Goal: Task Accomplishment & Management: Complete application form

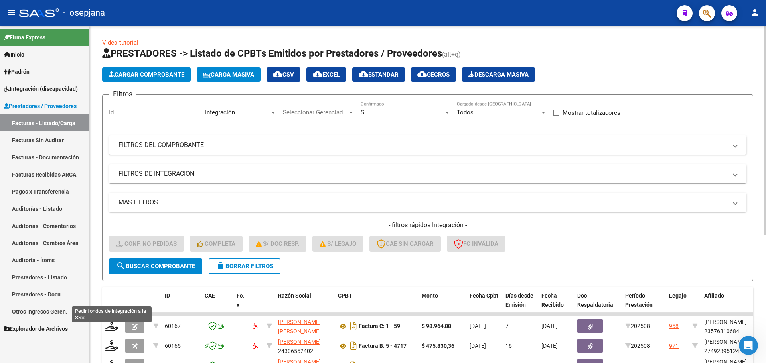
scroll to position [207, 0]
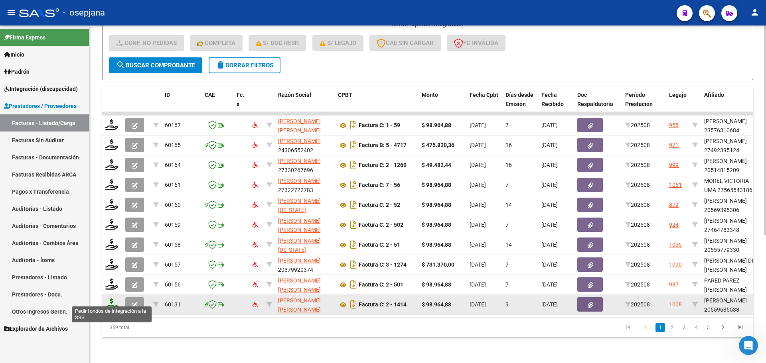
click at [111, 299] on icon at bounding box center [111, 304] width 13 height 11
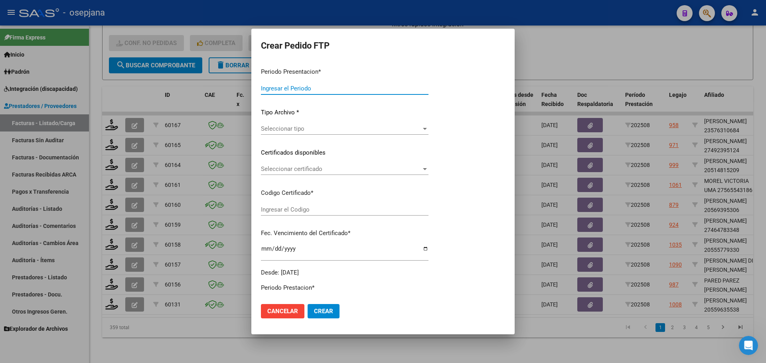
type input "202508"
type input "$ 98.964,88"
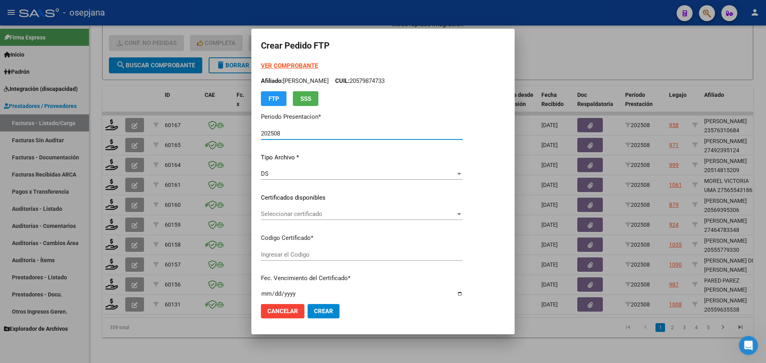
type input "ARG02000559635532025022720300227BSAS342"
type input "[DATE]"
click at [321, 215] on span "Seleccionar certificado" at bounding box center [358, 214] width 195 height 7
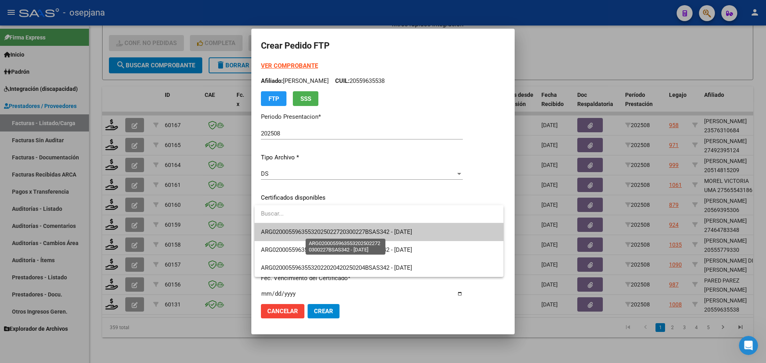
click at [315, 234] on span "ARG02000559635532025022720300227BSAS342 - [DATE]" at bounding box center [336, 232] width 151 height 7
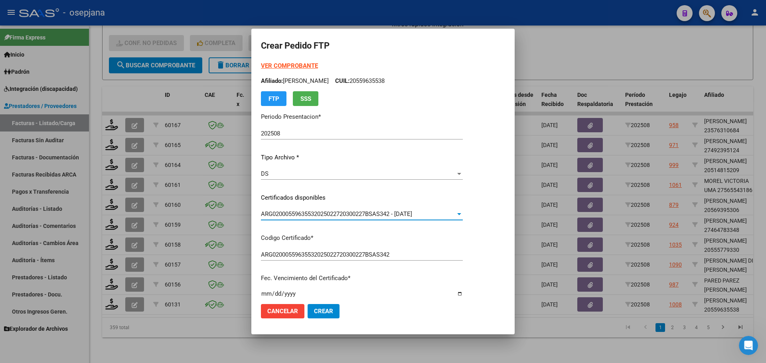
click at [300, 64] on strong "VER COMPROBANTE" at bounding box center [289, 65] width 57 height 7
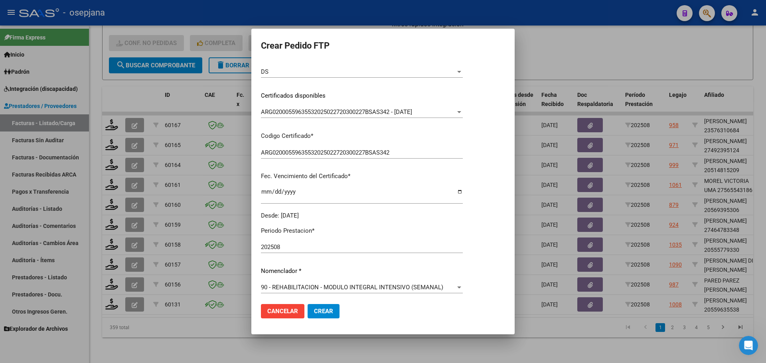
scroll to position [199, 0]
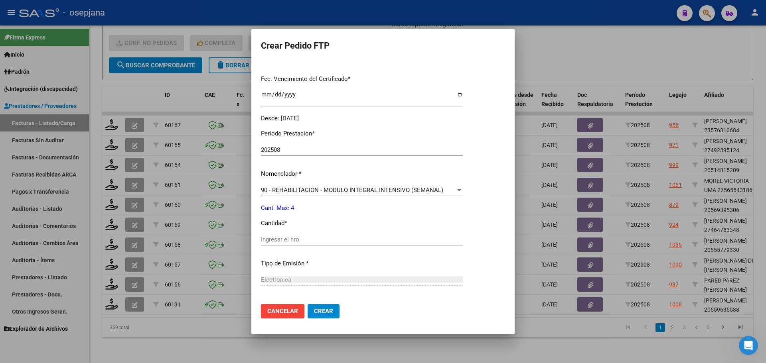
click at [300, 233] on div "Periodo Prestacion * 202508 Ingresar el Periodo Prestacion Nomenclador * 90 - R…" at bounding box center [362, 248] width 202 height 251
click at [300, 240] on input "Ingresar el nro" at bounding box center [362, 239] width 202 height 7
type input "4"
click at [330, 312] on span "Crear" at bounding box center [323, 311] width 19 height 7
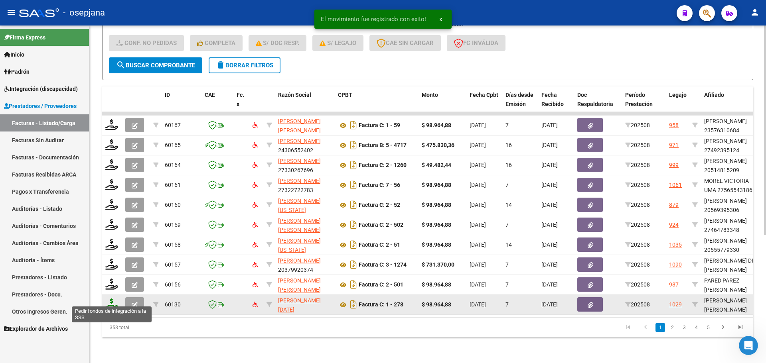
click at [111, 299] on icon at bounding box center [111, 304] width 13 height 11
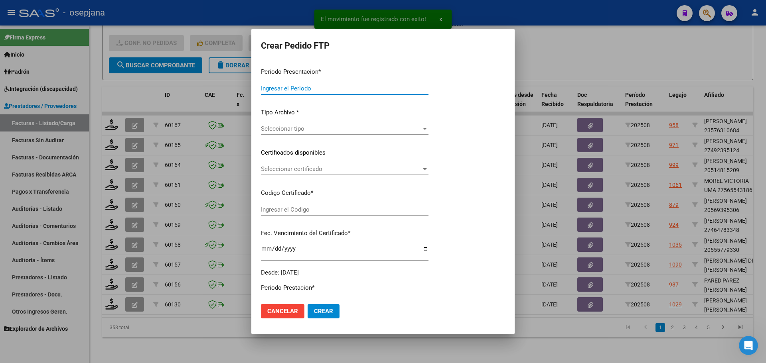
type input "202508"
type input "$ 98.964,88"
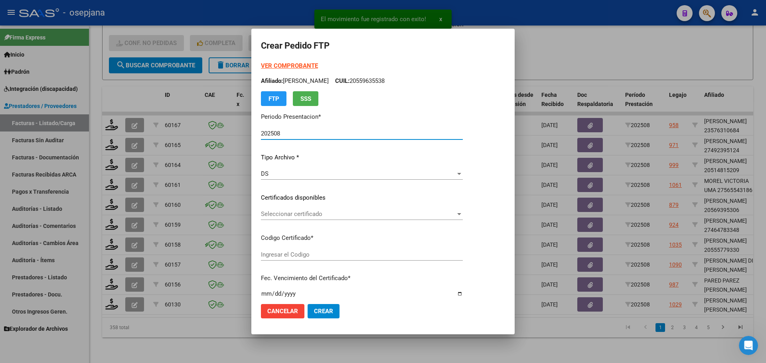
type input "ARG02000540522792022111520271115BSAS436"
type input "[DATE]"
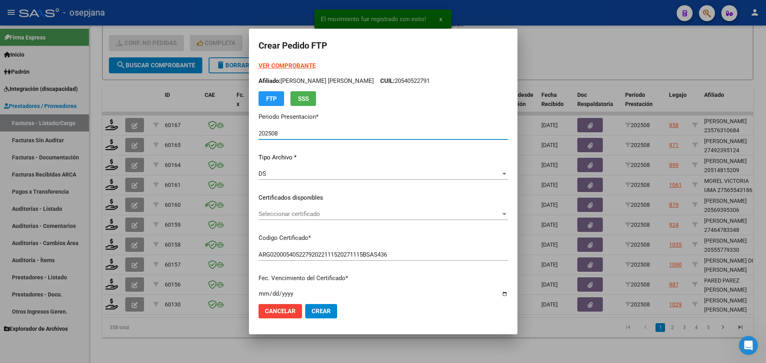
click at [326, 213] on span "Seleccionar certificado" at bounding box center [380, 214] width 242 height 7
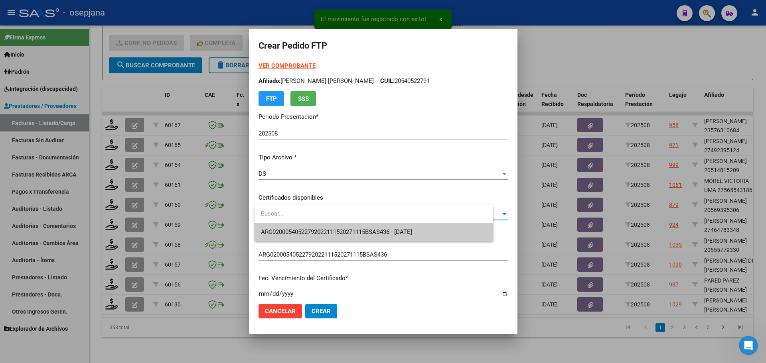
click at [330, 231] on span "ARG02000540522792022111520271115BSAS436 - [DATE]" at bounding box center [336, 232] width 151 height 7
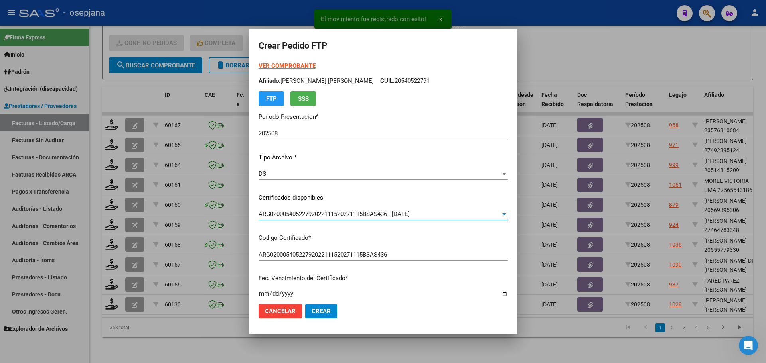
click at [295, 63] on strong "VER COMPROBANTE" at bounding box center [287, 65] width 57 height 7
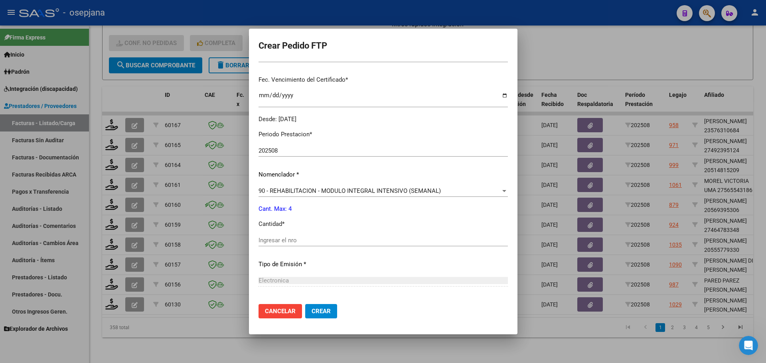
scroll to position [199, 0]
click at [285, 243] on input "Ingresar el nro" at bounding box center [383, 239] width 249 height 7
type input "4"
click at [317, 316] on button "Crear" at bounding box center [321, 311] width 32 height 14
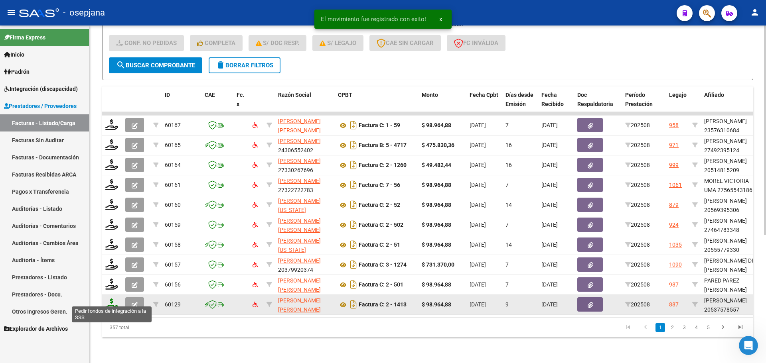
click at [108, 301] on icon at bounding box center [111, 304] width 13 height 11
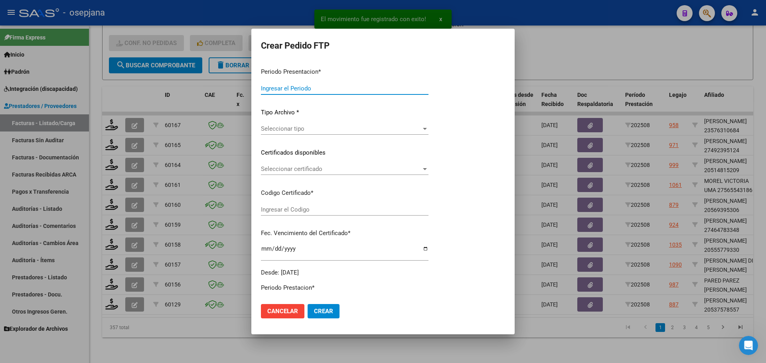
type input "202508"
type input "$ 98.964,88"
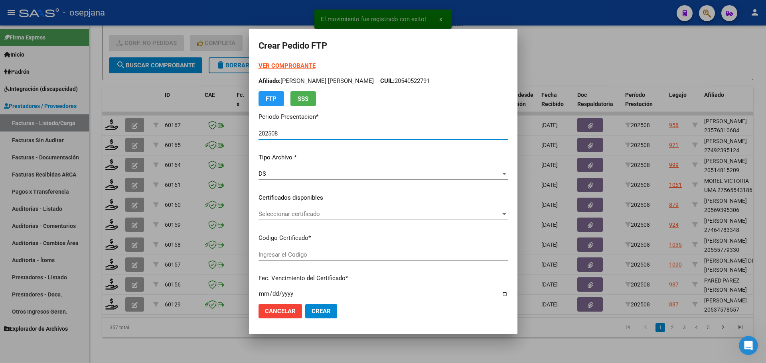
type input "ARG02000537578552023111420261114BSAS415"
type input "[DATE]"
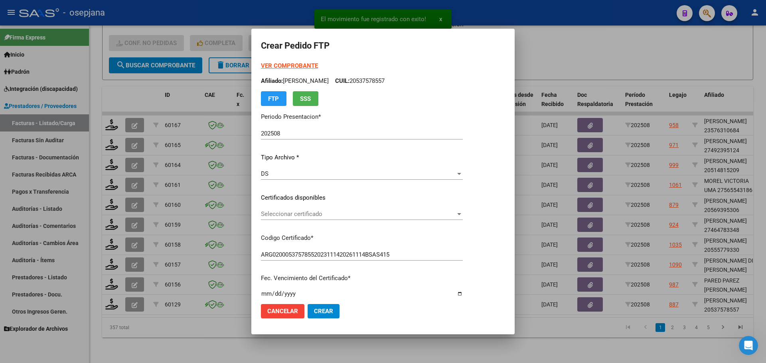
click at [308, 209] on div "Seleccionar certificado Seleccionar certificado" at bounding box center [362, 214] width 202 height 12
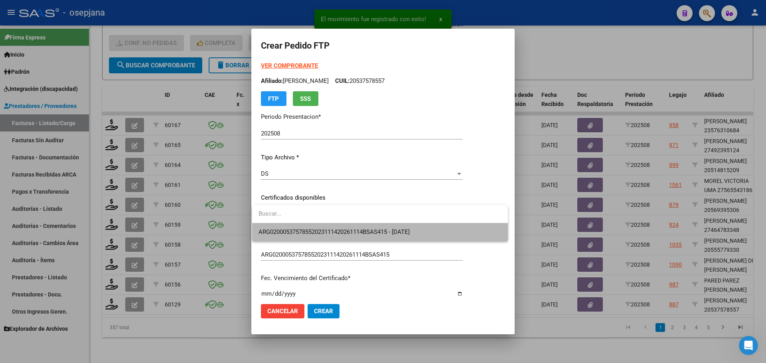
click at [314, 227] on span "ARG02000537578552023111420261114BSAS415 - [DATE]" at bounding box center [380, 232] width 243 height 18
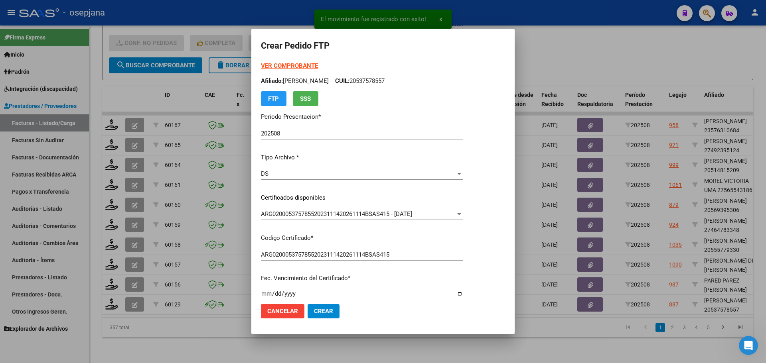
click at [298, 64] on strong "VER COMPROBANTE" at bounding box center [289, 65] width 57 height 7
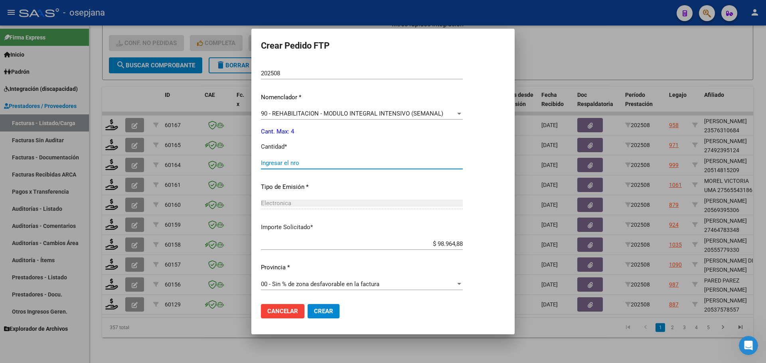
click at [280, 162] on input "Ingresar el nro" at bounding box center [362, 163] width 202 height 7
type input "4"
click at [327, 308] on span "Crear" at bounding box center [323, 311] width 19 height 7
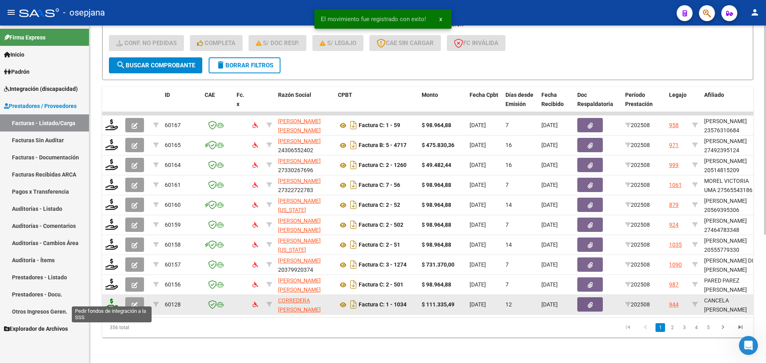
click at [111, 300] on icon at bounding box center [111, 304] width 13 height 11
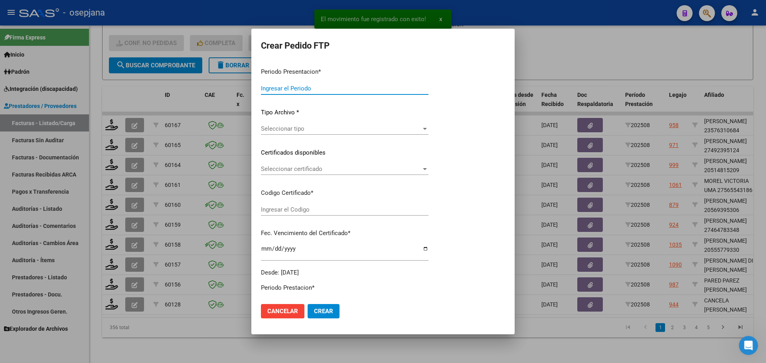
type input "202508"
type input "$ 111.335,49"
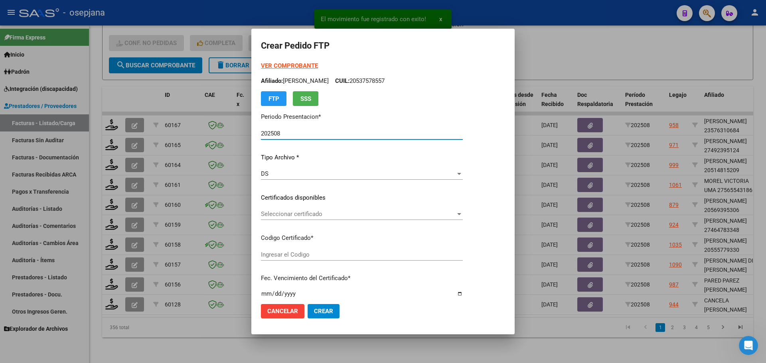
type input "ARG01000581992102024012920290129BSAS311"
type input "[DATE]"
click at [288, 213] on span "Seleccionar certificado" at bounding box center [372, 214] width 223 height 7
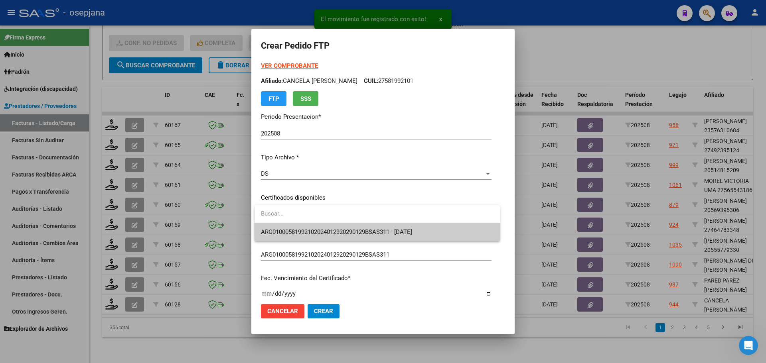
click at [289, 226] on span "ARG01000581992102024012920290129BSAS311 - [DATE]" at bounding box center [377, 232] width 233 height 18
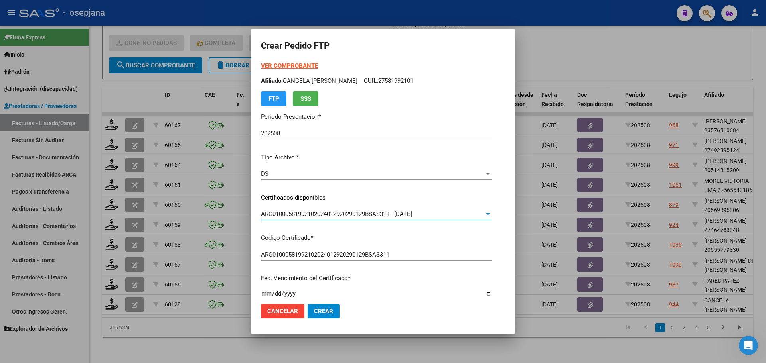
click at [301, 67] on strong "VER COMPROBANTE" at bounding box center [289, 65] width 57 height 7
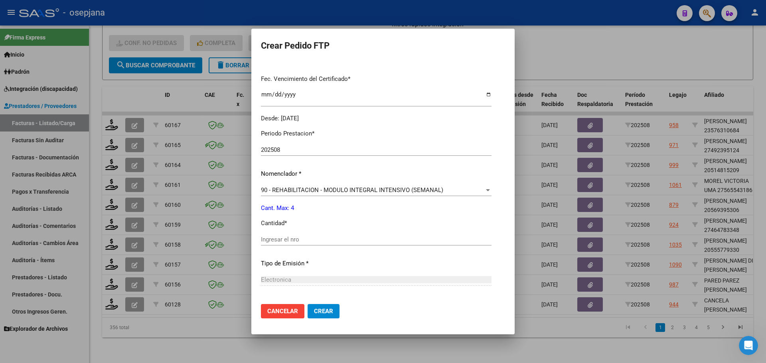
click at [294, 235] on div "Ingresar el nro" at bounding box center [376, 240] width 231 height 12
type input "4"
click at [333, 314] on span "Crear" at bounding box center [323, 311] width 19 height 7
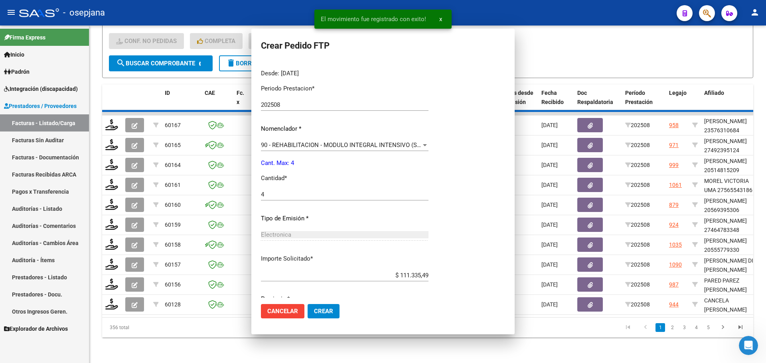
scroll to position [0, 0]
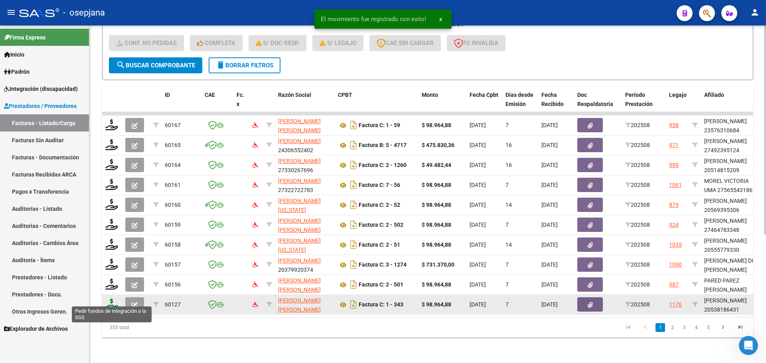
click at [111, 299] on icon at bounding box center [111, 304] width 13 height 11
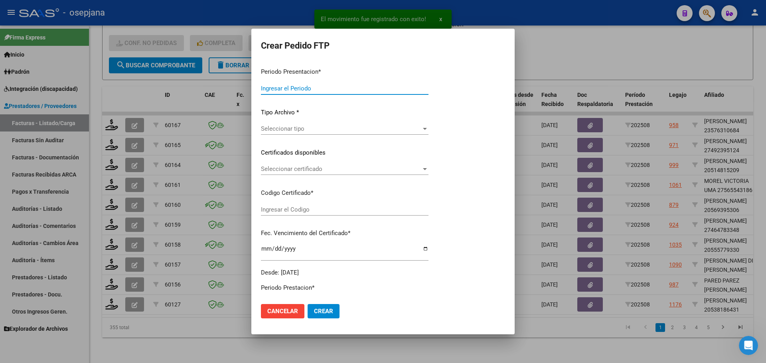
type input "202508"
type input "$ 98.964,88"
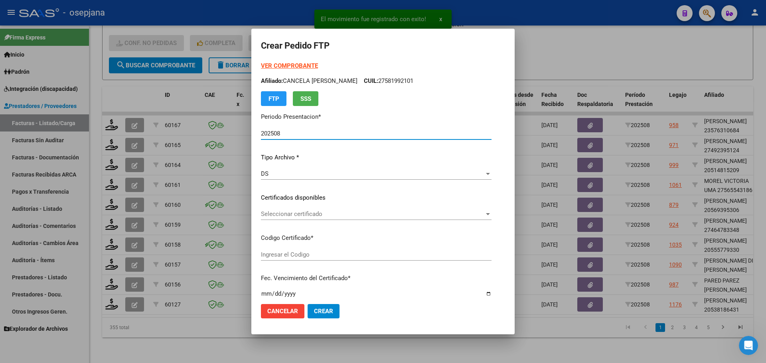
type input "ARG02000538186432024071020270710BSAS311"
type input "[DATE]"
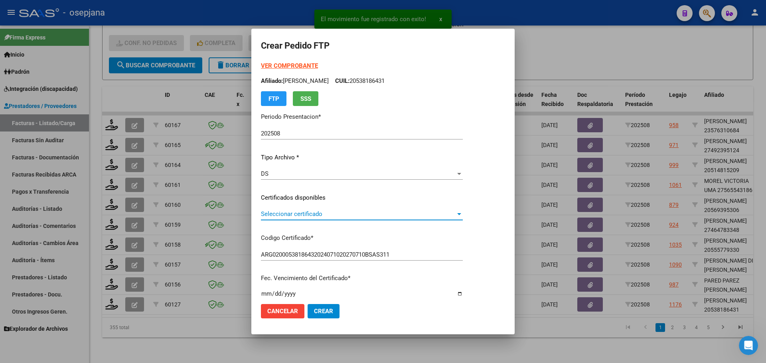
click at [354, 213] on span "Seleccionar certificado" at bounding box center [358, 214] width 195 height 7
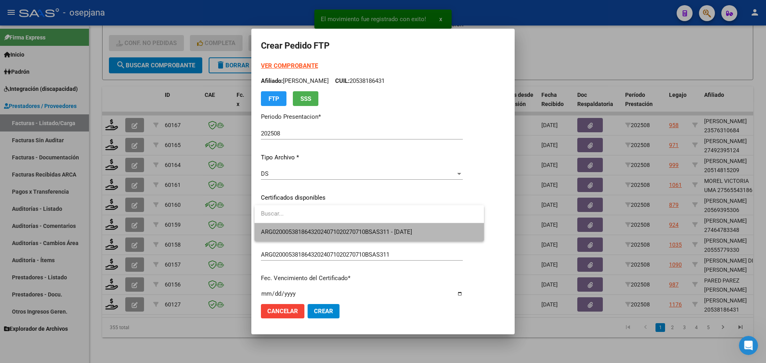
click at [353, 227] on span "ARG02000538186432024071020270710BSAS311 - [DATE]" at bounding box center [369, 232] width 217 height 18
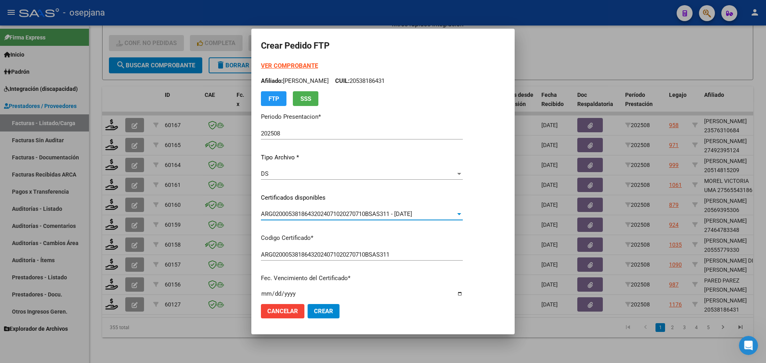
click at [303, 63] on strong "VER COMPROBANTE" at bounding box center [289, 65] width 57 height 7
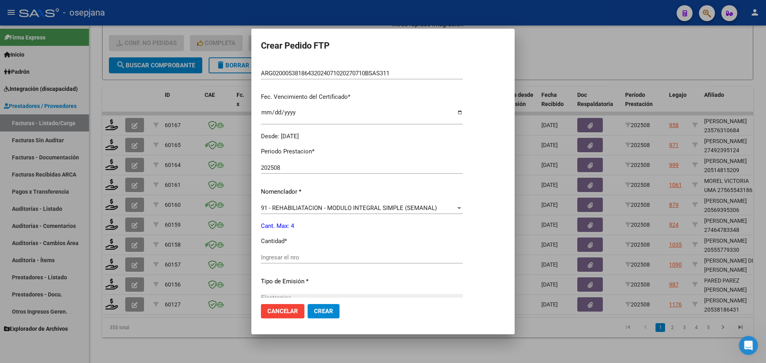
scroll to position [199, 0]
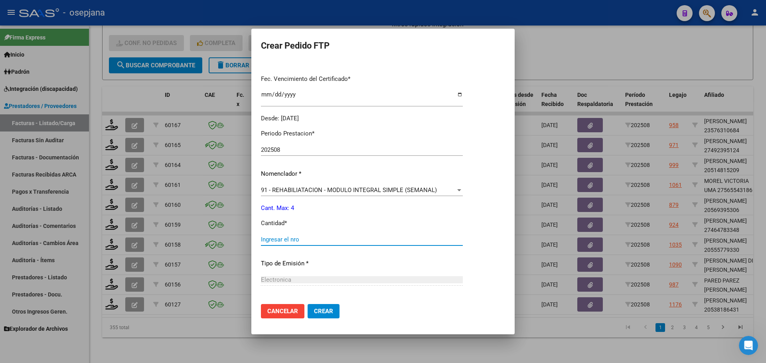
click at [280, 243] on input "Ingresar el nro" at bounding box center [362, 239] width 202 height 7
type input "4"
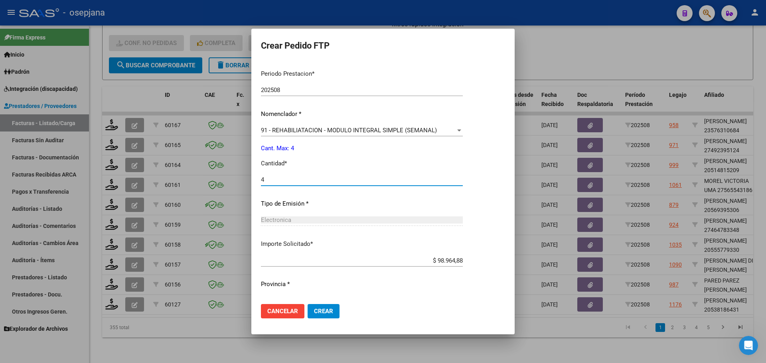
scroll to position [276, 0]
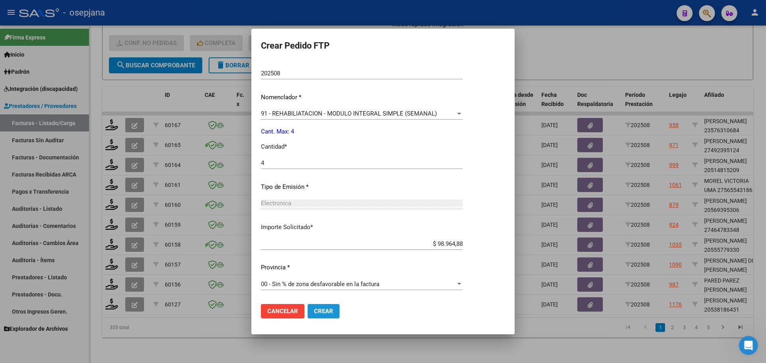
click at [312, 310] on button "Crear" at bounding box center [324, 311] width 32 height 14
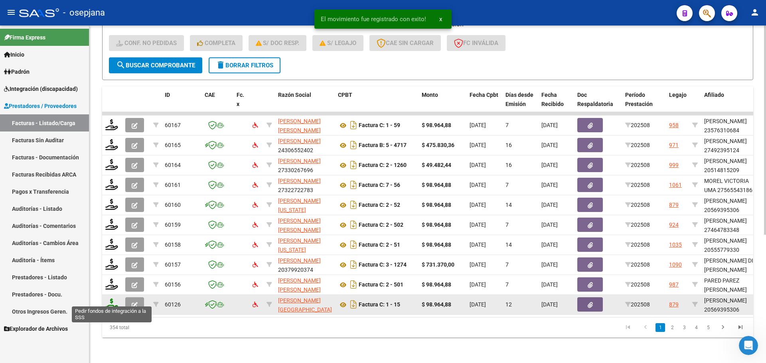
click at [112, 299] on icon at bounding box center [111, 304] width 13 height 11
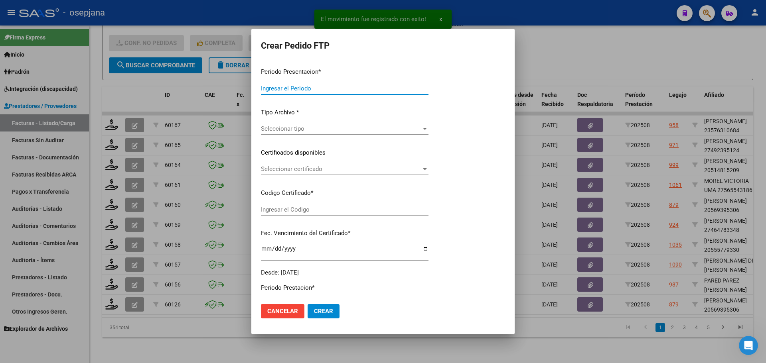
type input "202508"
type input "$ 98.964,88"
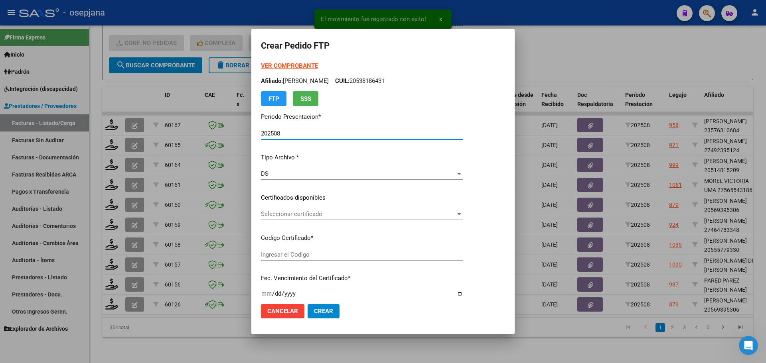
type input "ARG02000569395302024041820290418BUE10725"
type input "[DATE]"
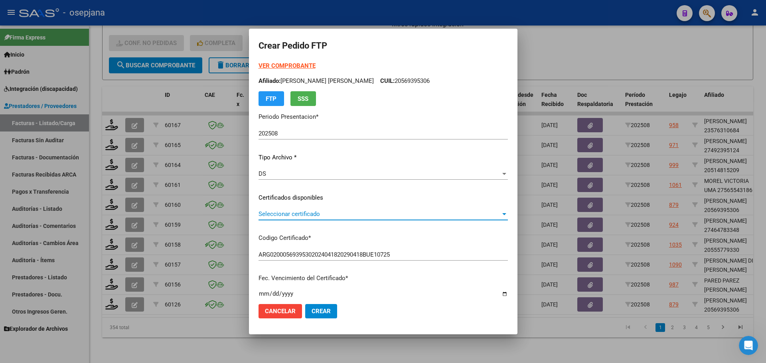
click at [312, 214] on span "Seleccionar certificado" at bounding box center [380, 214] width 242 height 7
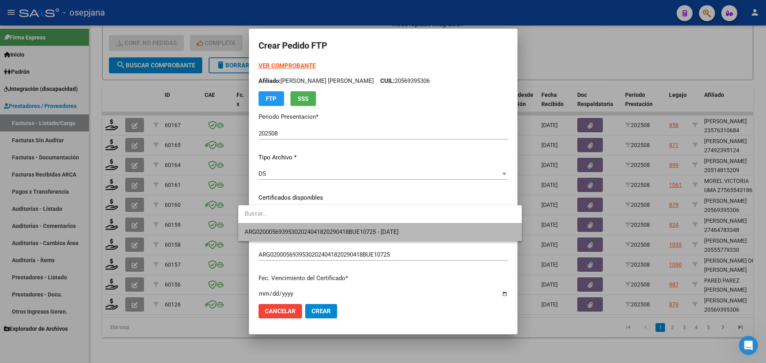
click at [314, 228] on span "ARG02000569395302024041820290418BUE10725 - [DATE]" at bounding box center [380, 232] width 270 height 18
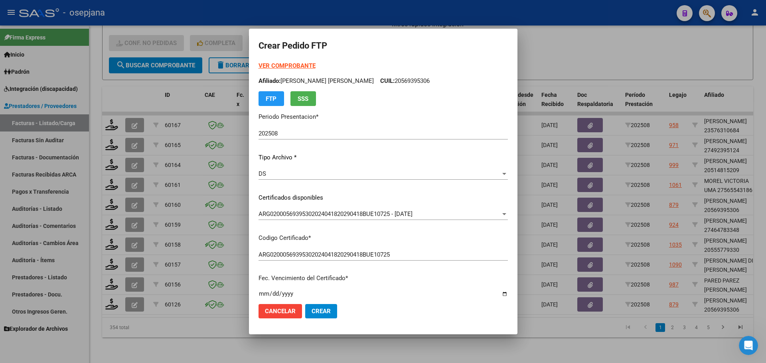
click at [285, 63] on strong "VER COMPROBANTE" at bounding box center [287, 65] width 57 height 7
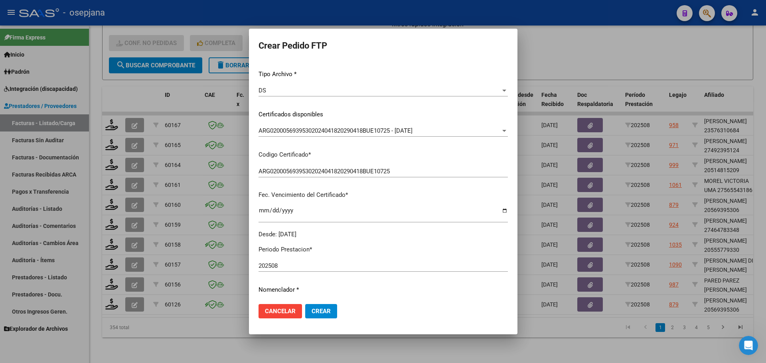
scroll to position [276, 0]
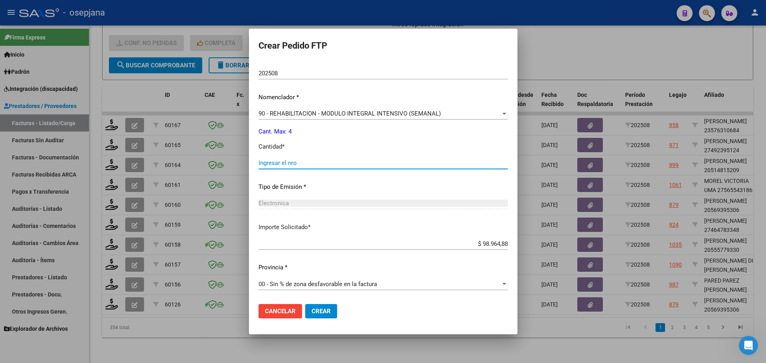
click at [277, 166] on input "Ingresar el nro" at bounding box center [383, 163] width 249 height 7
type input "4"
click at [314, 319] on mat-dialog-actions "Cancelar Crear" at bounding box center [383, 311] width 249 height 27
click at [315, 313] on span "Crear" at bounding box center [321, 311] width 19 height 7
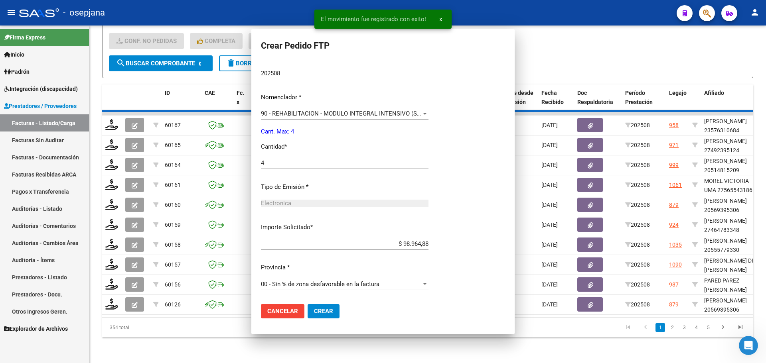
scroll to position [0, 0]
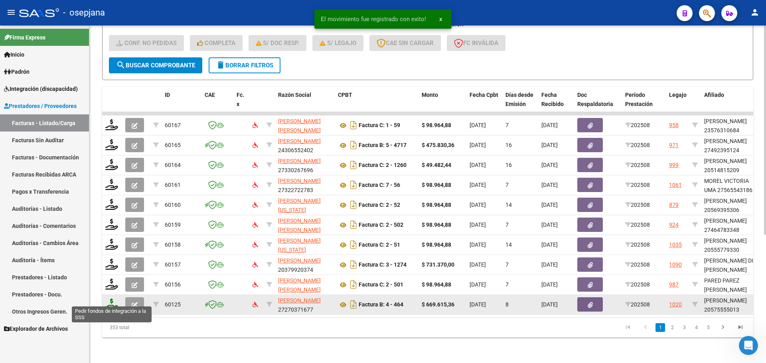
click at [113, 299] on icon at bounding box center [111, 304] width 13 height 11
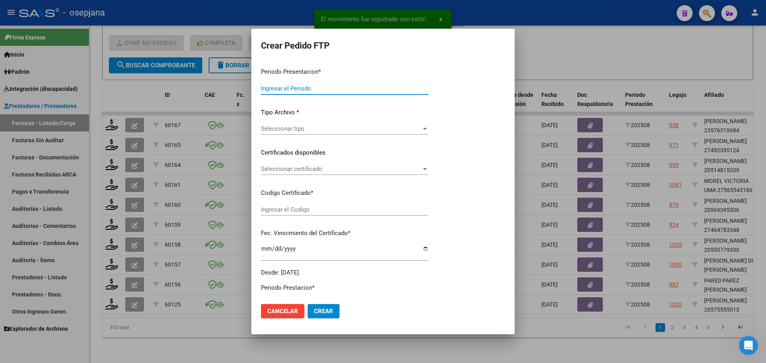
type input "202508"
type input "$ 669.615,36"
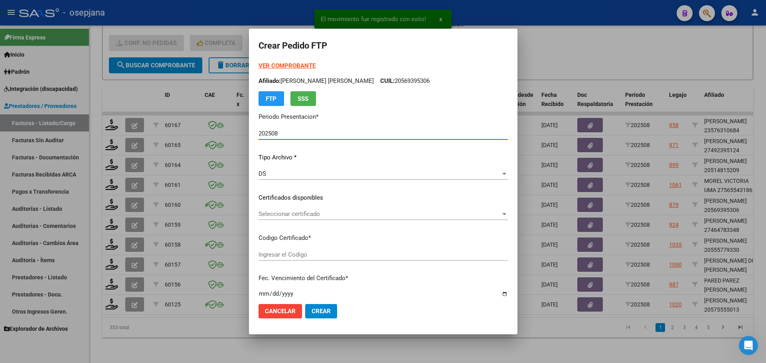
type input "ARG02000575555012023010420250104BSAS311"
type input "[DATE]"
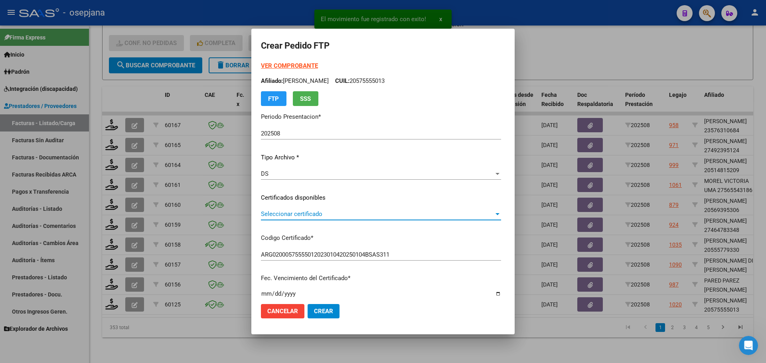
click at [262, 214] on span "Seleccionar certificado" at bounding box center [377, 214] width 233 height 7
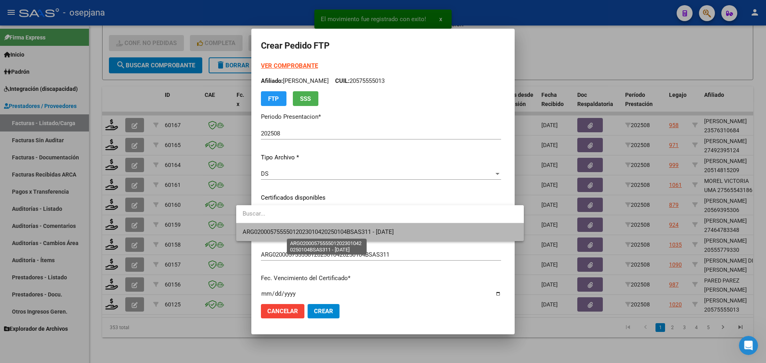
click at [268, 229] on span "ARG02000575555012023010420250104BSAS311 - [DATE]" at bounding box center [318, 232] width 151 height 7
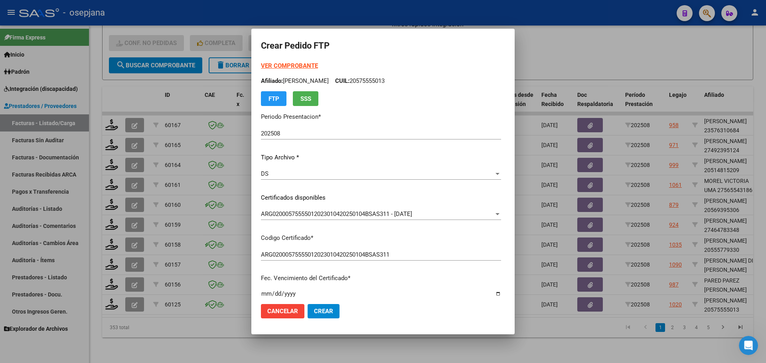
click at [280, 64] on strong "VER COMPROBANTE" at bounding box center [289, 65] width 57 height 7
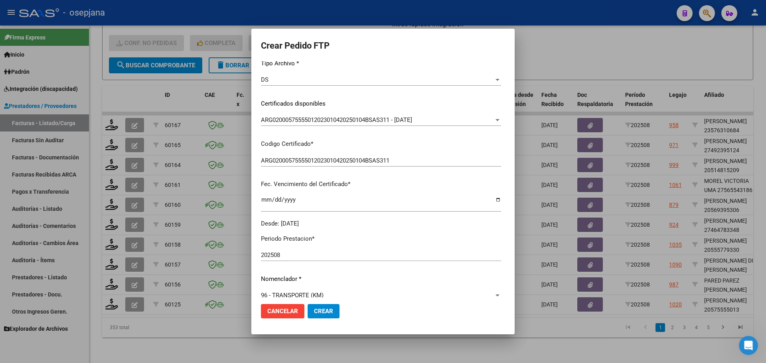
scroll to position [199, 0]
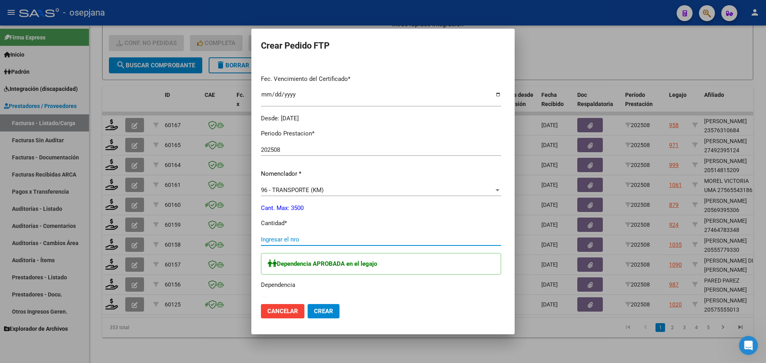
click at [265, 241] on input "Ingresar el nro" at bounding box center [381, 239] width 240 height 7
type input "1236"
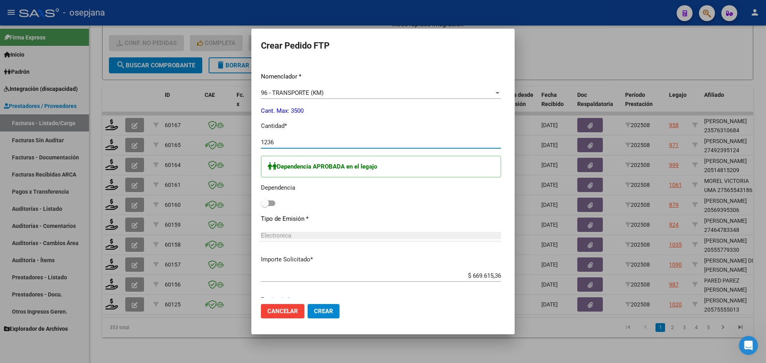
scroll to position [290, 0]
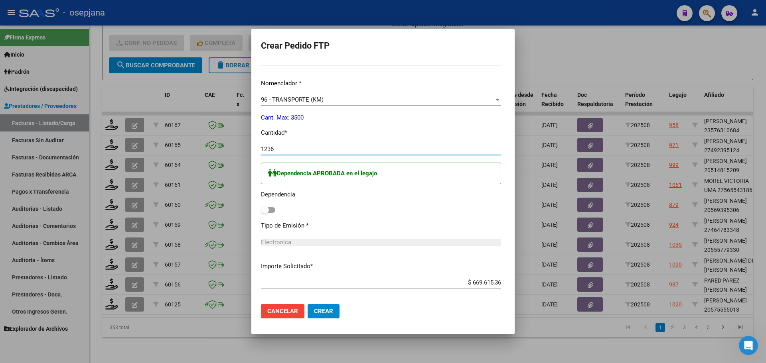
click at [314, 310] on span "Crear" at bounding box center [323, 311] width 19 height 7
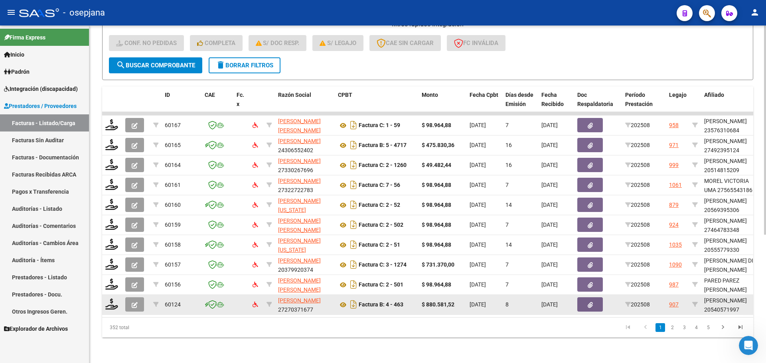
click at [118, 300] on div at bounding box center [112, 305] width 14 height 12
click at [111, 299] on icon at bounding box center [111, 304] width 13 height 11
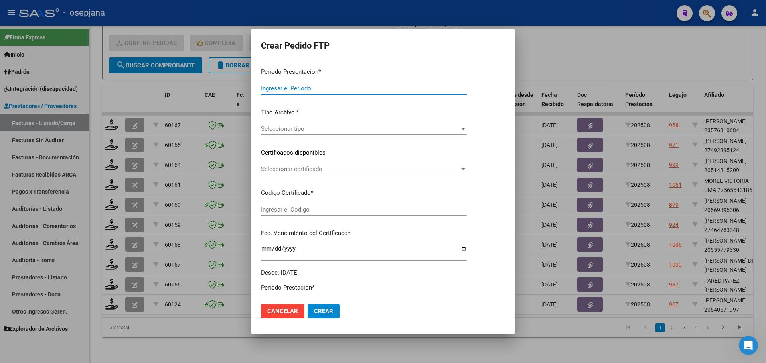
type input "202508"
type input "$ 880.581,52"
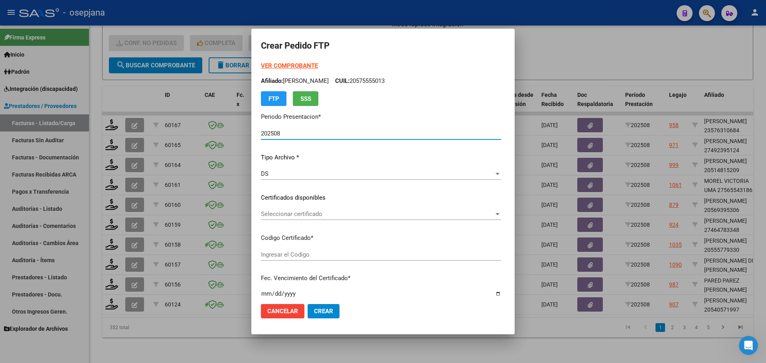
type input "ARG02000540571992021040720260407BSAS311"
type input "[DATE]"
click at [322, 212] on span "Seleccionar certificado" at bounding box center [377, 214] width 233 height 7
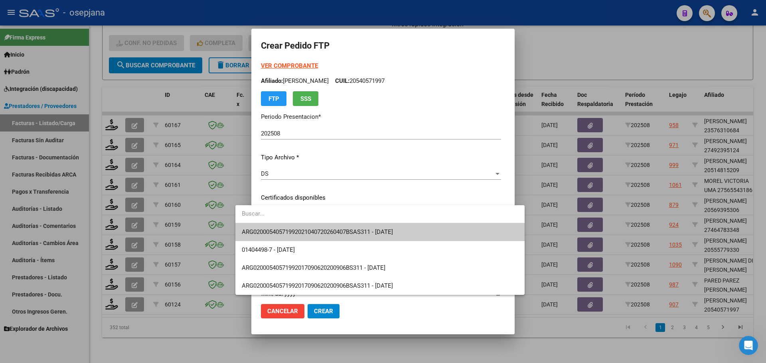
click at [323, 227] on span "ARG02000540571992021040720260407BSAS311 - [DATE]" at bounding box center [380, 232] width 276 height 18
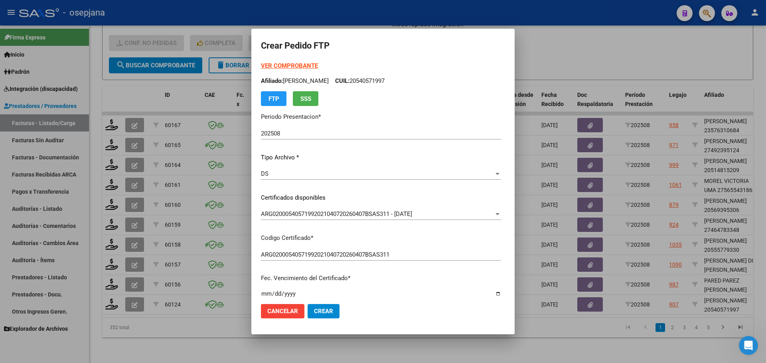
click at [290, 65] on strong "VER COMPROBANTE" at bounding box center [289, 65] width 57 height 7
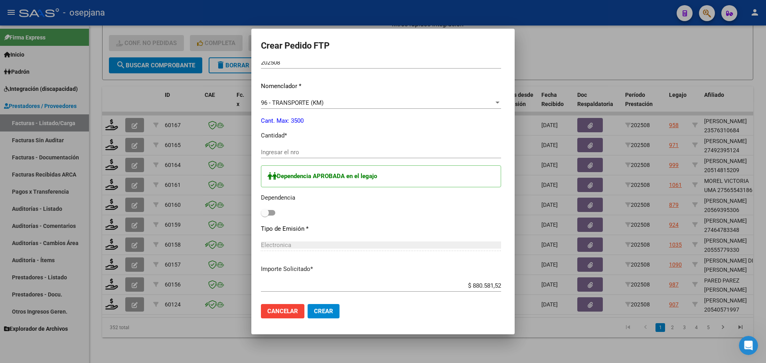
scroll to position [279, 0]
click at [288, 149] on input "Ingresar el nro" at bounding box center [381, 151] width 240 height 7
type input "1204"
drag, startPoint x: 240, startPoint y: 209, endPoint x: 246, endPoint y: 211, distance: 6.4
click at [251, 209] on mat-dialog-content "VER COMPROBANTE ARCA Padrón Afiliado: [PERSON_NAME] CUIL: 20540571997 FTP SSS P…" at bounding box center [382, 179] width 263 height 236
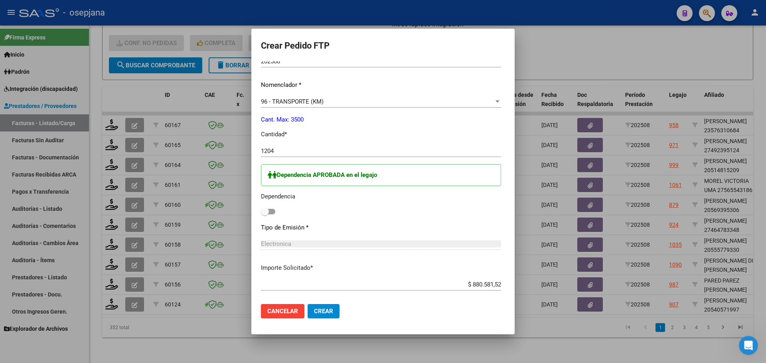
click at [261, 212] on span at bounding box center [265, 212] width 8 height 8
click at [264, 215] on input "checkbox" at bounding box center [264, 215] width 0 height 0
checkbox input "true"
click at [314, 314] on span "Crear" at bounding box center [323, 311] width 19 height 7
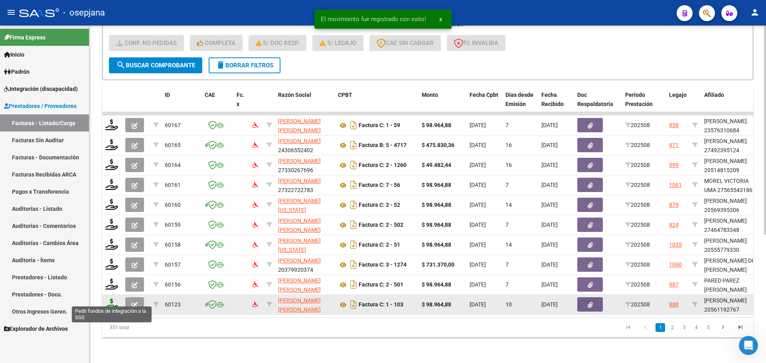
click at [108, 299] on icon at bounding box center [111, 304] width 13 height 11
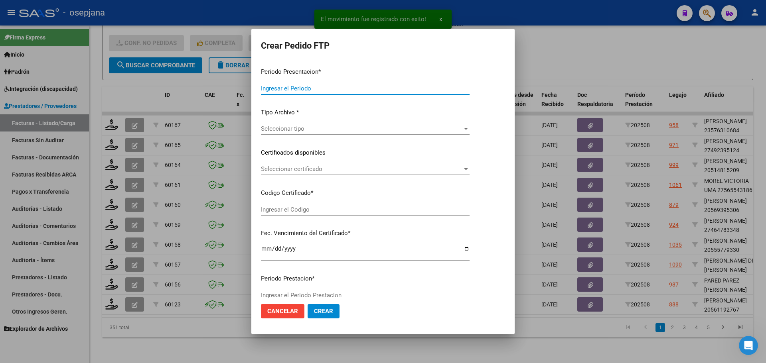
type input "202508"
type input "$ 98.964,88"
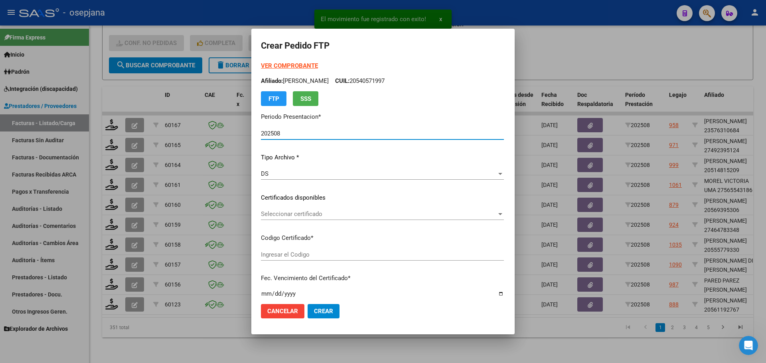
type input "ARG02000561192762020060320260603BSAS436"
type input "[DATE]"
click at [307, 216] on span "Seleccionar certificado" at bounding box center [358, 214] width 195 height 7
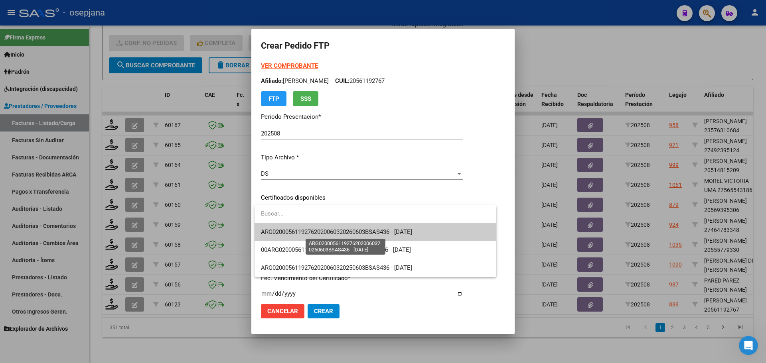
click at [309, 229] on span "ARG02000561192762020060320260603BSAS436 - [DATE]" at bounding box center [336, 232] width 151 height 7
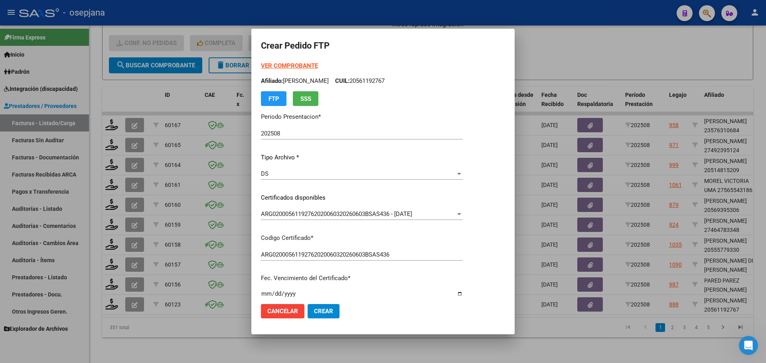
click at [295, 66] on strong "VER COMPROBANTE" at bounding box center [289, 65] width 57 height 7
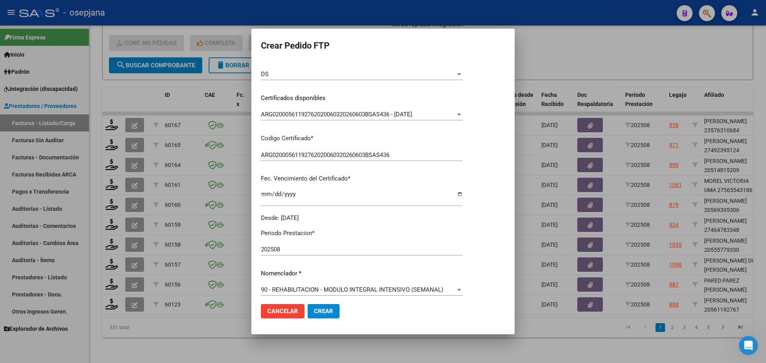
scroll to position [199, 0]
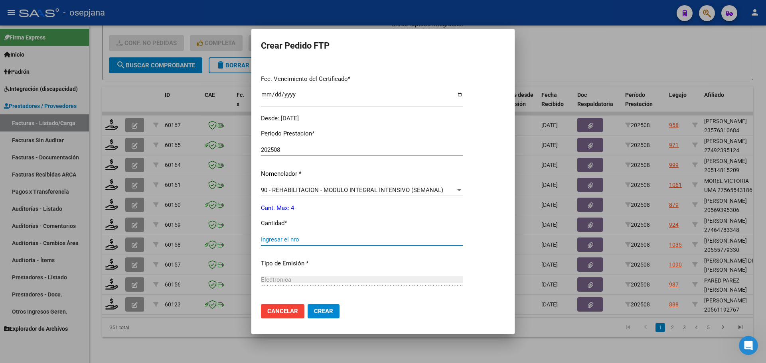
click at [277, 243] on input "Ingresar el nro" at bounding box center [362, 239] width 202 height 7
type input "4"
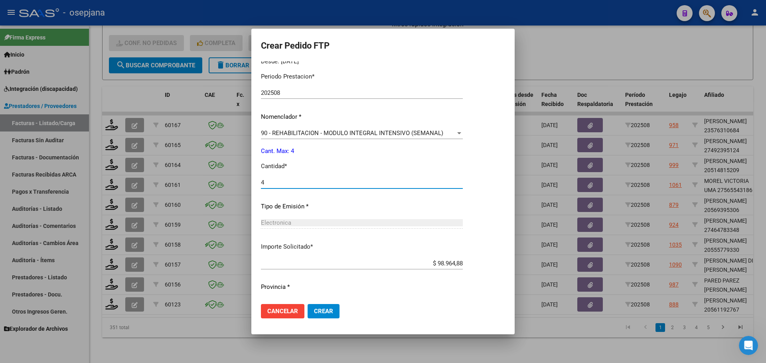
scroll to position [276, 0]
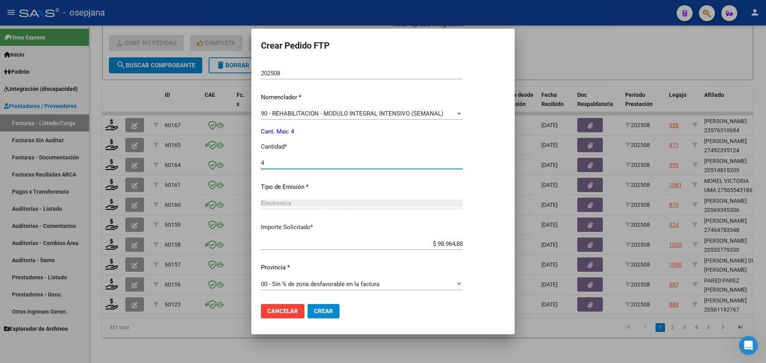
click at [336, 310] on button "Crear" at bounding box center [324, 311] width 32 height 14
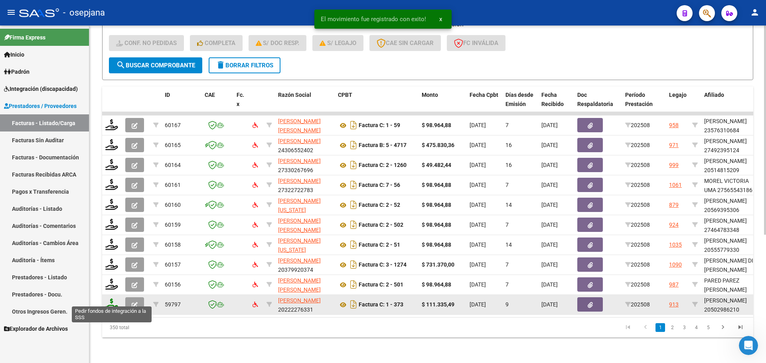
click at [110, 299] on icon at bounding box center [111, 304] width 13 height 11
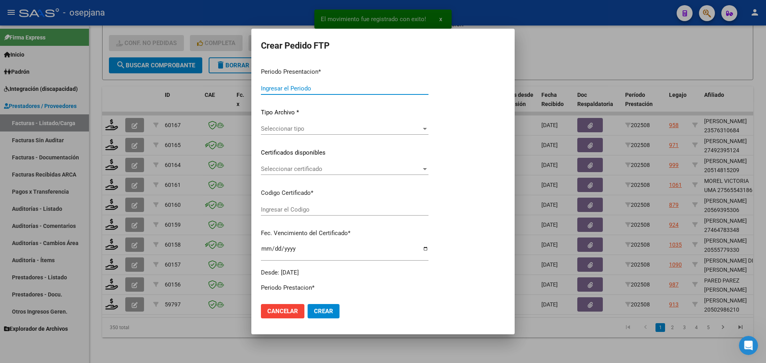
type input "202508"
type input "$ 111.335,49"
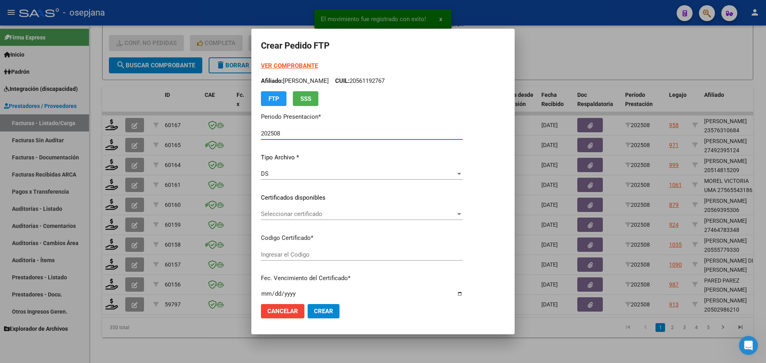
type input "ARG02000502986212025010920350109BUE10725"
type input "[DATE]"
click at [313, 209] on div "Seleccionar certificado Seleccionar certificado" at bounding box center [362, 214] width 202 height 12
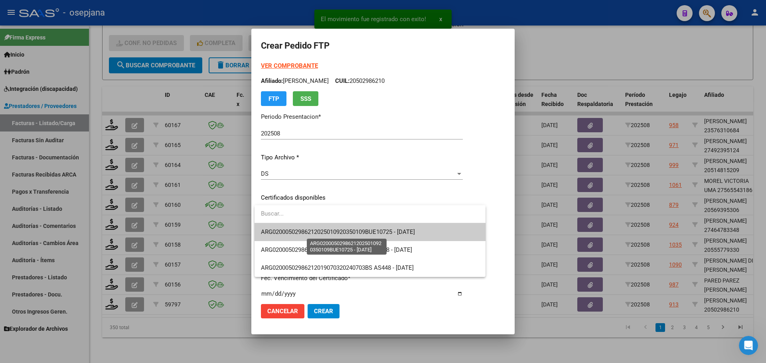
click at [324, 235] on span "ARG02000502986212025010920350109BUE10725 - [DATE]" at bounding box center [338, 232] width 154 height 7
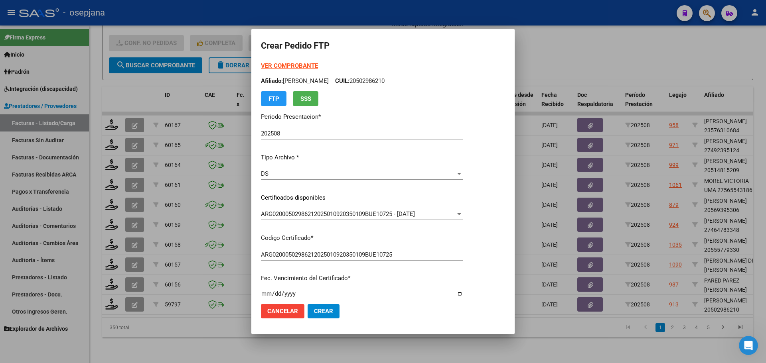
click at [304, 63] on strong "VER COMPROBANTE" at bounding box center [289, 65] width 57 height 7
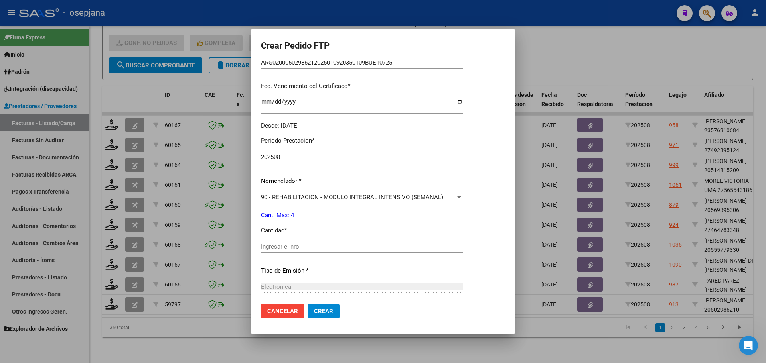
scroll to position [199, 0]
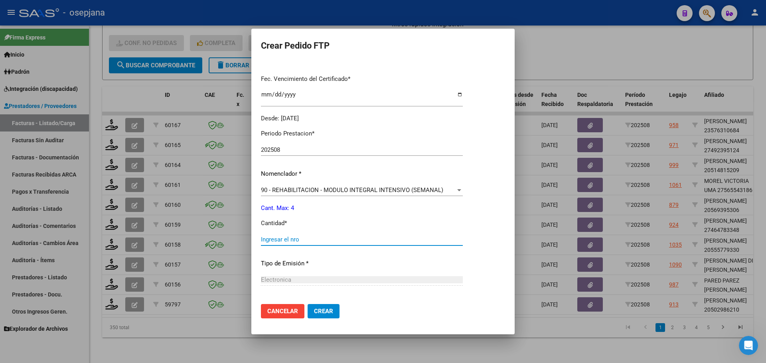
click at [270, 239] on input "Ingresar el nro" at bounding box center [362, 239] width 202 height 7
type input "4"
click at [330, 311] on span "Crear" at bounding box center [323, 311] width 19 height 7
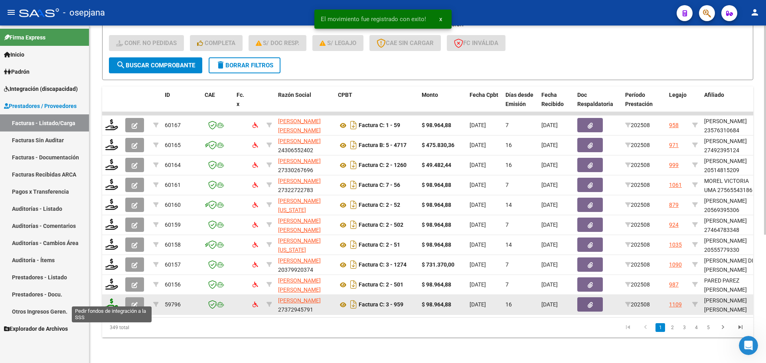
click at [112, 299] on icon at bounding box center [111, 304] width 13 height 11
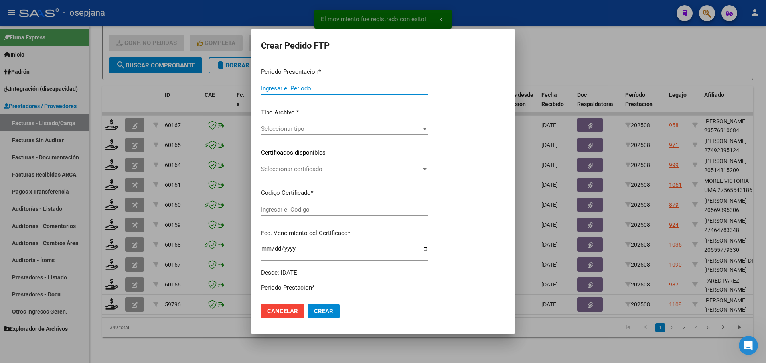
type input "202508"
type input "$ 98.964,88"
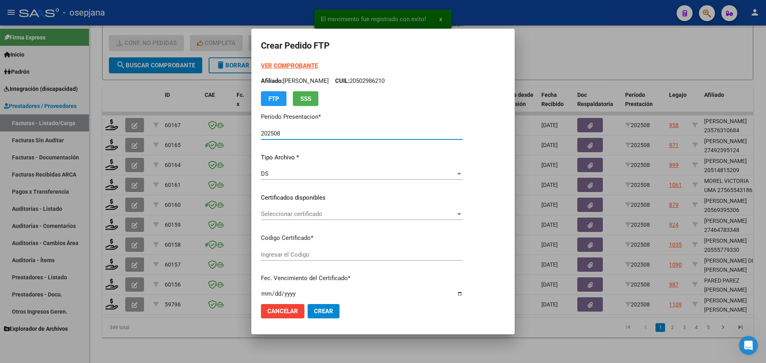
type input "ARG02000566480932025051220300512BSAS342"
type input "[DATE]"
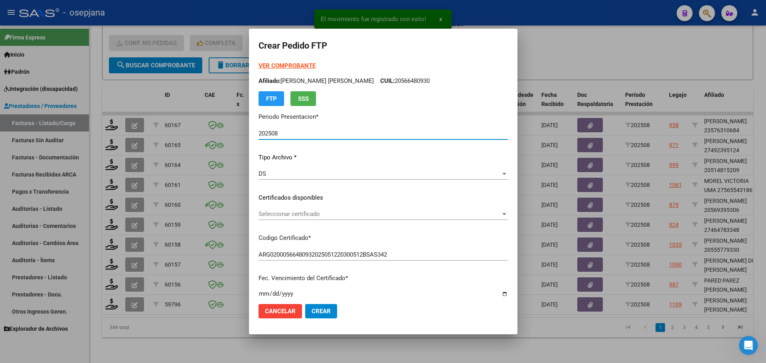
click at [288, 214] on span "Seleccionar certificado" at bounding box center [380, 214] width 242 height 7
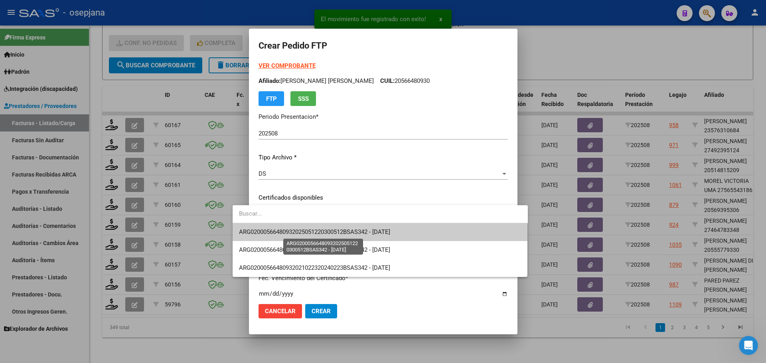
click at [290, 234] on span "ARG02000566480932025051220300512BSAS342 - [DATE]" at bounding box center [314, 232] width 151 height 7
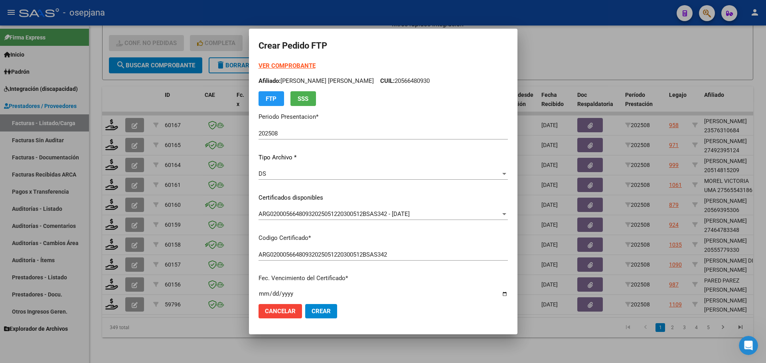
click at [276, 65] on strong "VER COMPROBANTE" at bounding box center [287, 65] width 57 height 7
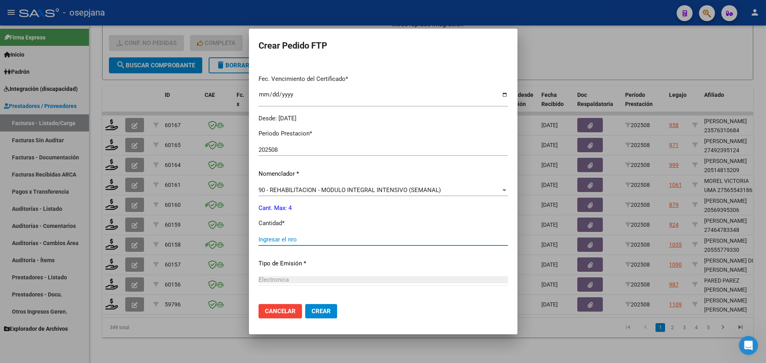
click at [259, 239] on input "Ingresar el nro" at bounding box center [383, 239] width 249 height 7
type input "4"
click at [312, 308] on span "Crear" at bounding box center [321, 311] width 19 height 7
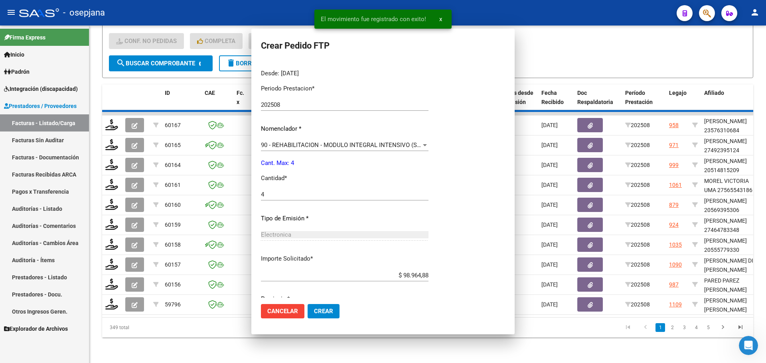
scroll to position [0, 0]
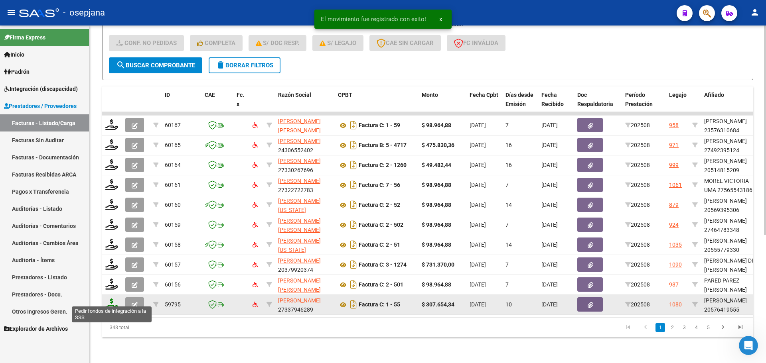
click at [108, 299] on icon at bounding box center [111, 304] width 13 height 11
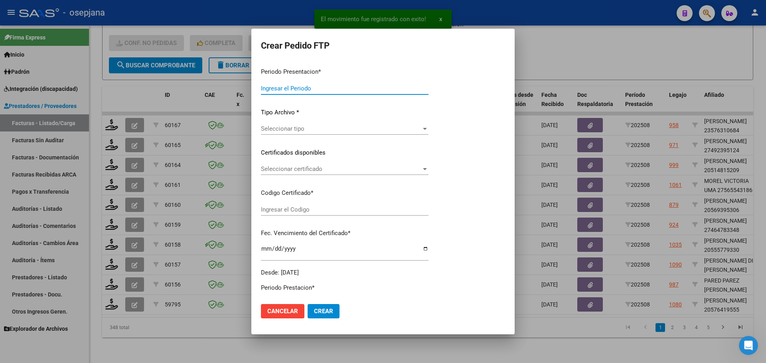
type input "202508"
type input "$ 307.654,34"
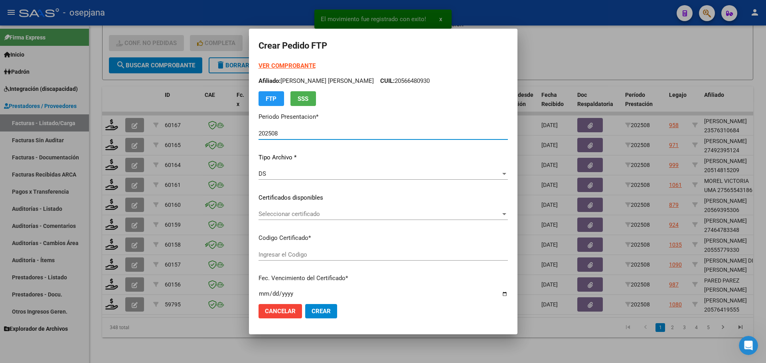
type input "arg02000576419552024082020270820bue427"
type input "[DATE]"
click at [306, 213] on span "Seleccionar certificado" at bounding box center [380, 214] width 242 height 7
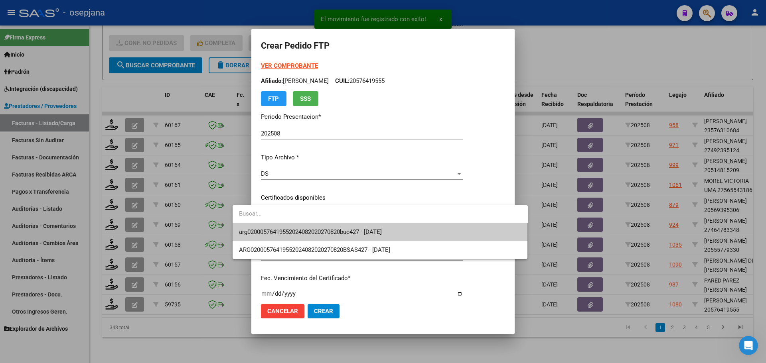
click at [313, 227] on span "arg02000576419552024082020270820bue427 - [DATE]" at bounding box center [380, 232] width 282 height 18
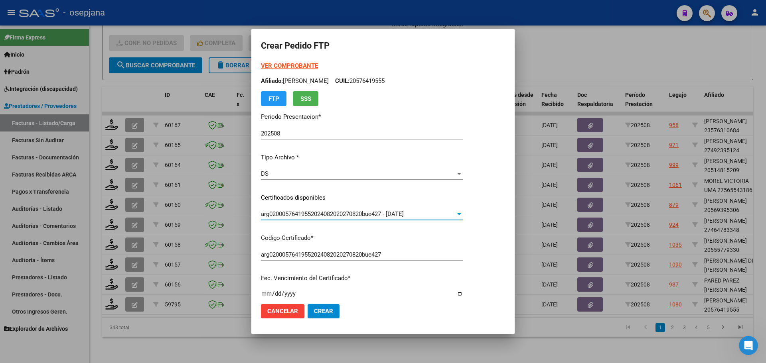
click at [303, 65] on strong "VER COMPROBANTE" at bounding box center [289, 65] width 57 height 7
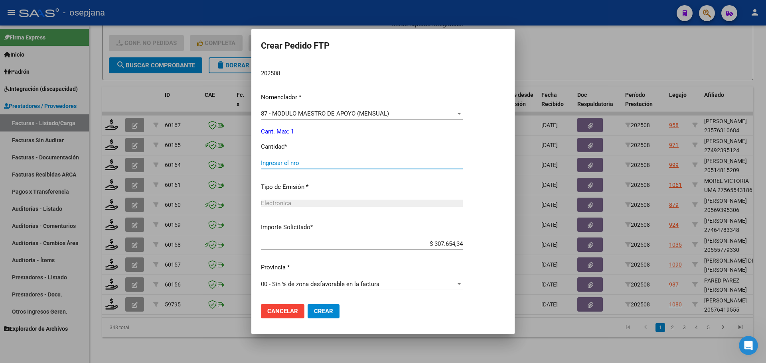
click at [285, 160] on input "Ingresar el nro" at bounding box center [362, 163] width 202 height 7
type input "1"
click at [334, 307] on button "Crear" at bounding box center [324, 311] width 32 height 14
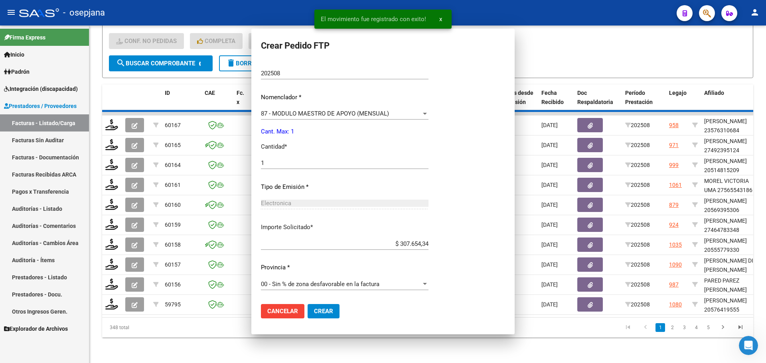
scroll to position [0, 0]
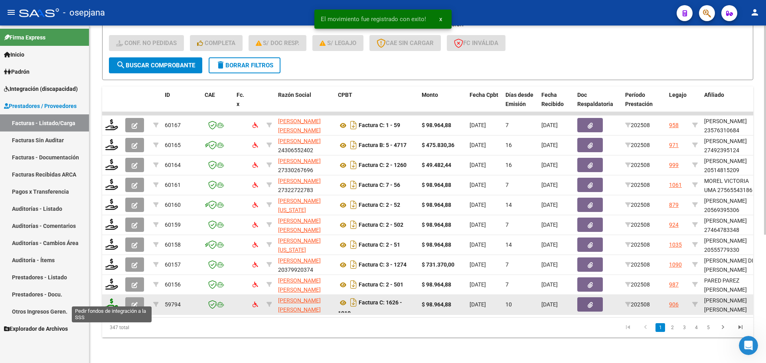
click at [111, 299] on icon at bounding box center [111, 304] width 13 height 11
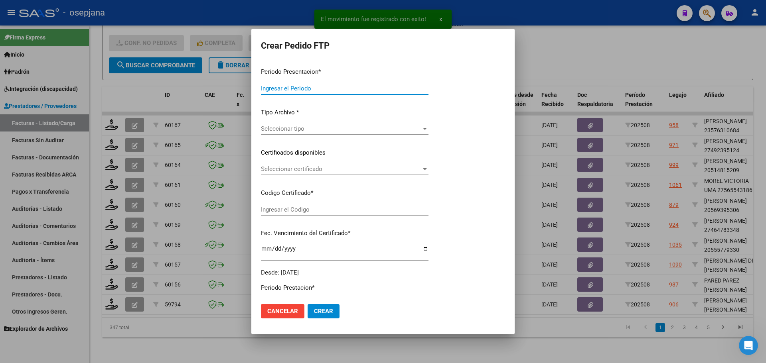
type input "202508"
type input "$ 98.964,88"
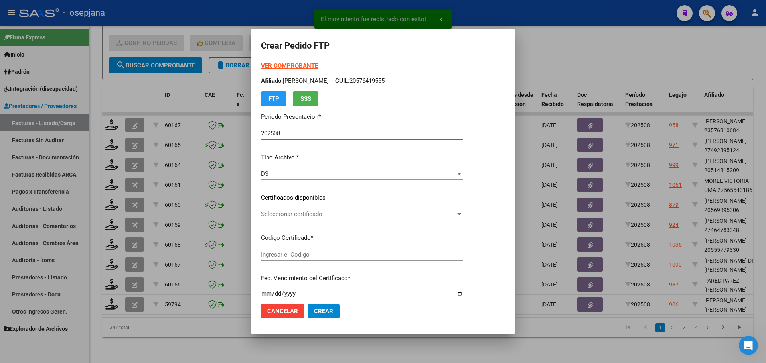
type input "ARG02000572549572024080620260806BSAS265"
type input "[DATE]"
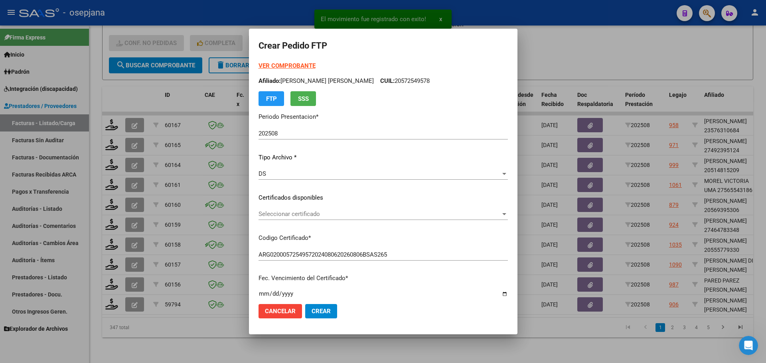
click at [302, 210] on div "Seleccionar certificado Seleccionar certificado" at bounding box center [383, 214] width 249 height 12
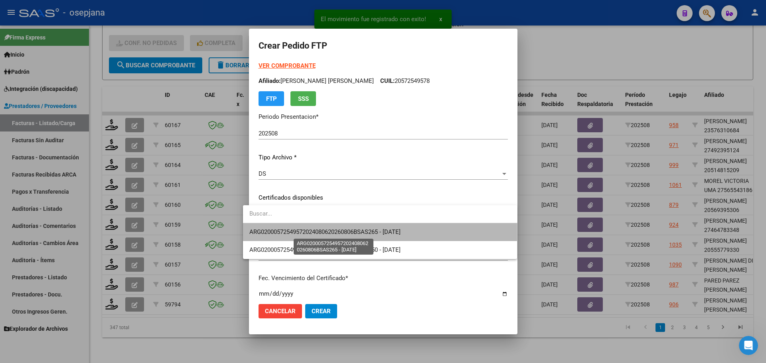
click at [308, 230] on span "ARG02000572549572024080620260806BSAS265 - [DATE]" at bounding box center [324, 232] width 151 height 7
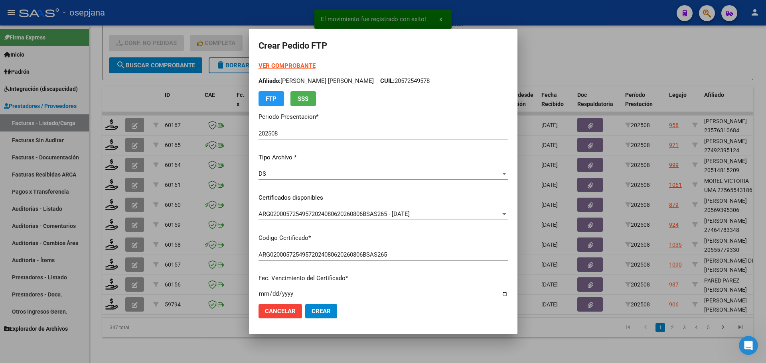
click at [286, 64] on strong "VER COMPROBANTE" at bounding box center [287, 65] width 57 height 7
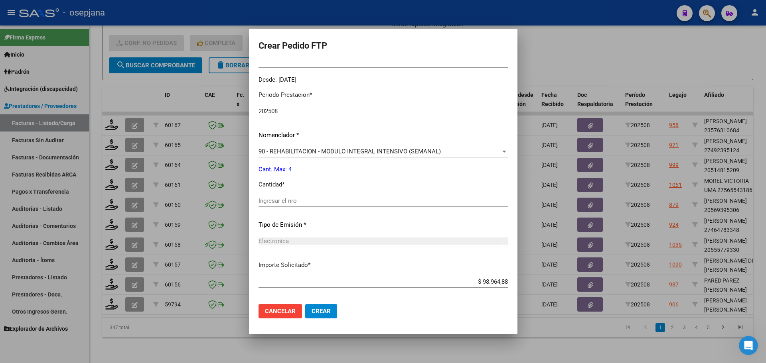
scroll to position [276, 0]
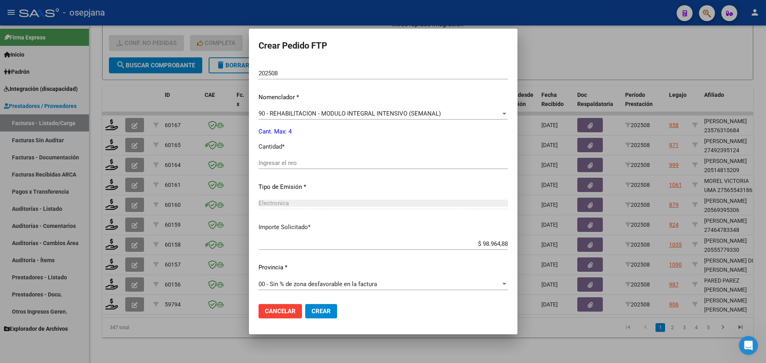
click at [275, 162] on input "Ingresar el nro" at bounding box center [383, 163] width 249 height 7
type input "4"
click at [312, 312] on span "Crear" at bounding box center [321, 311] width 19 height 7
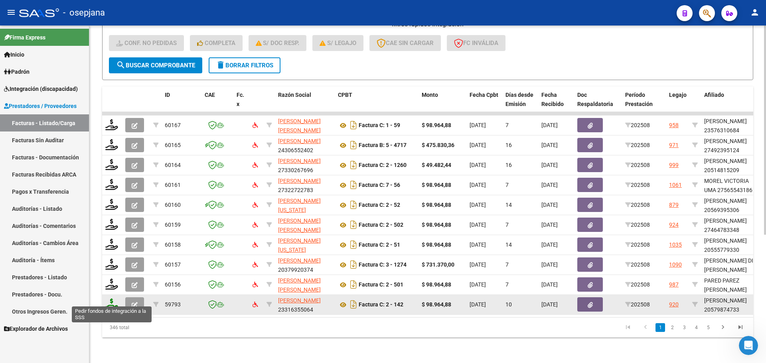
click at [109, 300] on icon at bounding box center [111, 304] width 13 height 11
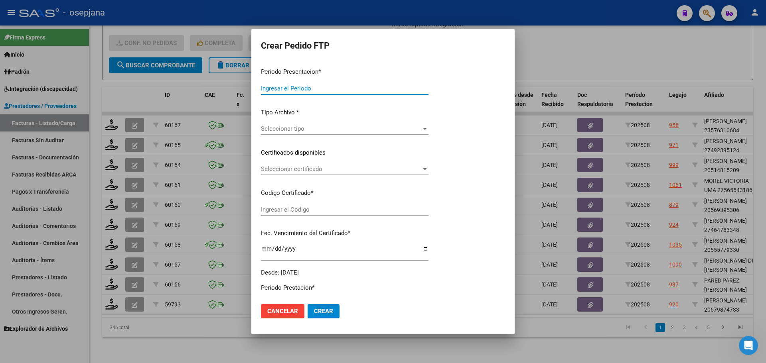
type input "202508"
type input "$ 98.964,88"
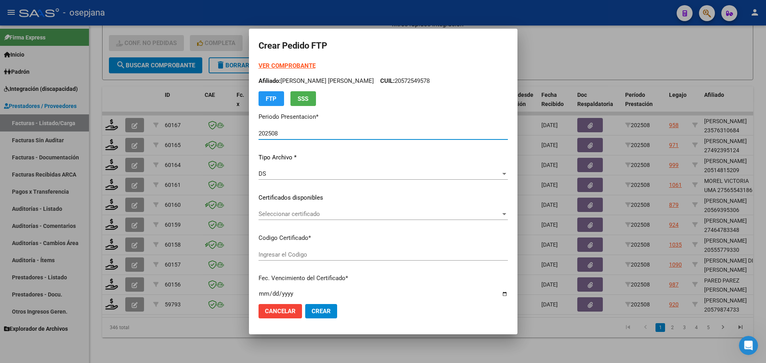
type input "ARG02000579874732022083120260831BSAS376"
type input "[DATE]"
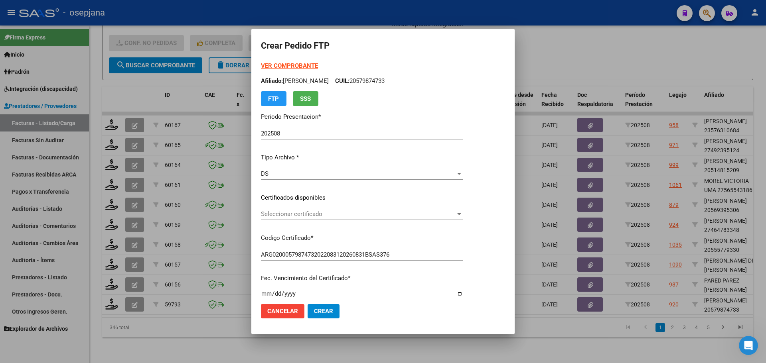
click at [286, 208] on div "Seleccionar certificado Seleccionar certificado" at bounding box center [362, 214] width 202 height 12
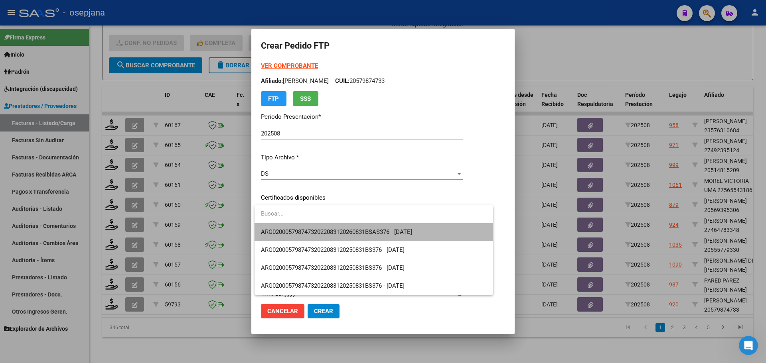
click at [288, 227] on span "ARG02000579874732022083120260831BSAS376 - [DATE]" at bounding box center [374, 232] width 226 height 18
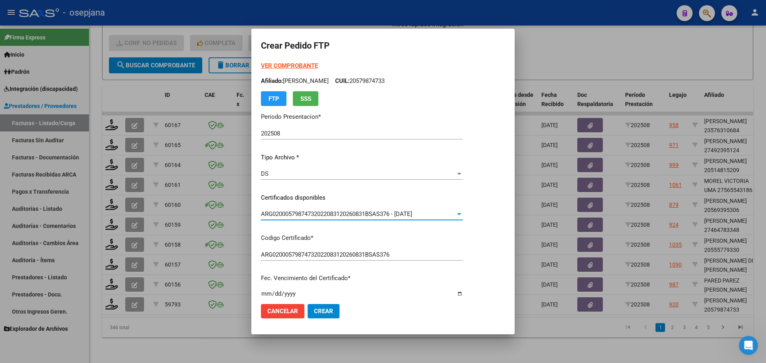
click at [286, 65] on strong "VER COMPROBANTE" at bounding box center [289, 65] width 57 height 7
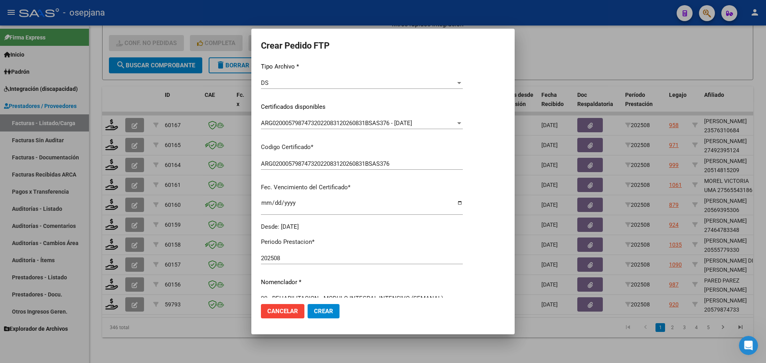
scroll to position [199, 0]
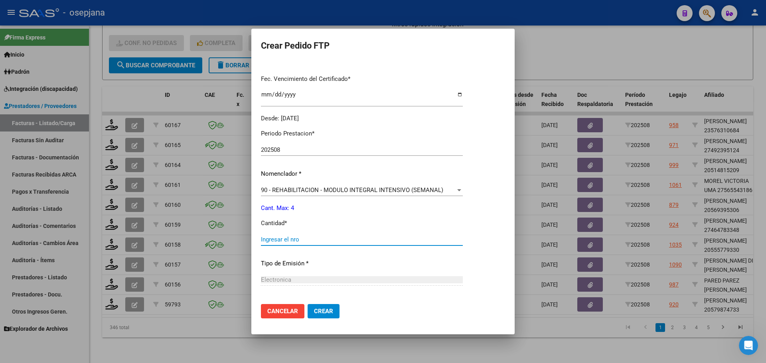
click at [275, 243] on input "Ingresar el nro" at bounding box center [362, 239] width 202 height 7
type input "4"
click at [327, 309] on span "Crear" at bounding box center [323, 311] width 19 height 7
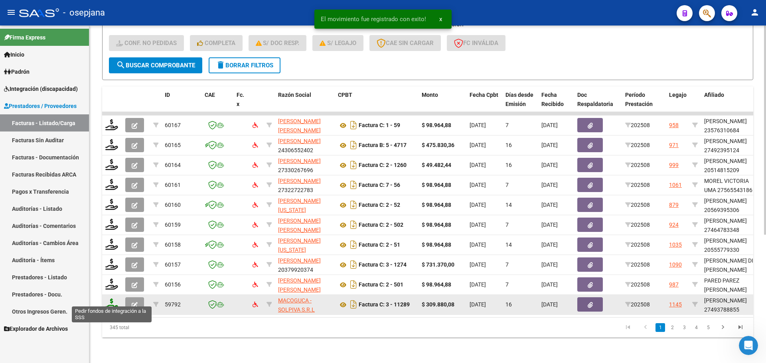
click at [111, 299] on icon at bounding box center [111, 304] width 13 height 11
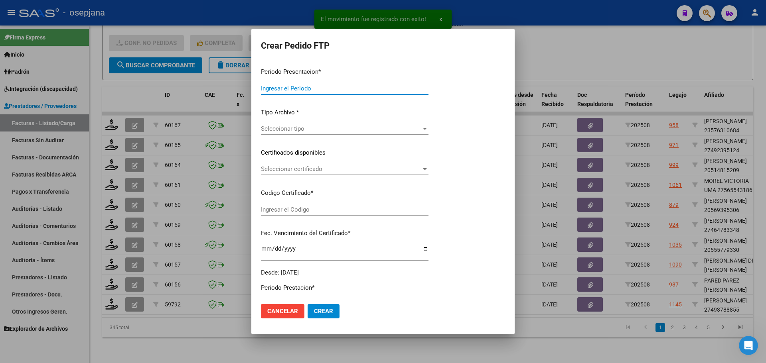
type input "202508"
type input "$ 309.880,08"
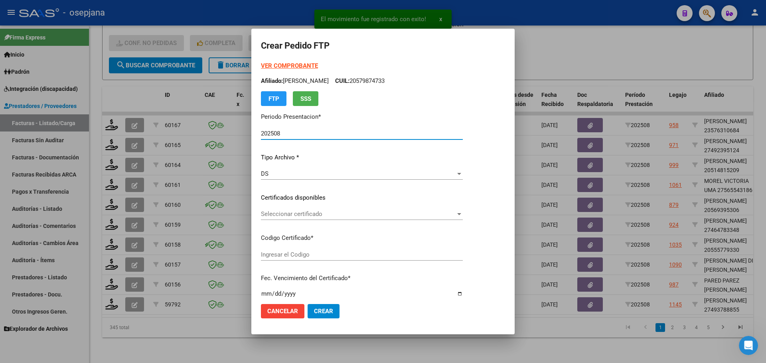
type input "ARG01000493788852019073120250731BSAS436"
type input "[DATE]"
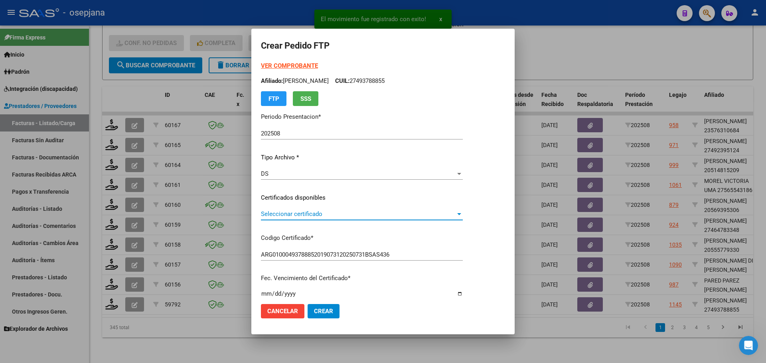
click at [307, 214] on span "Seleccionar certificado" at bounding box center [358, 214] width 195 height 7
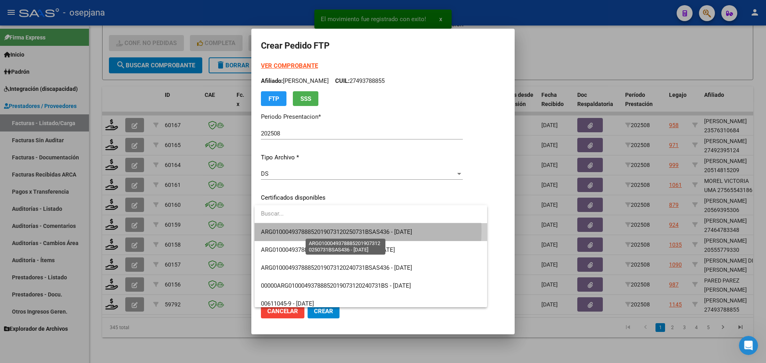
click at [308, 230] on span "ARG01000493788852019073120250731BSAS436 - [DATE]" at bounding box center [336, 232] width 151 height 7
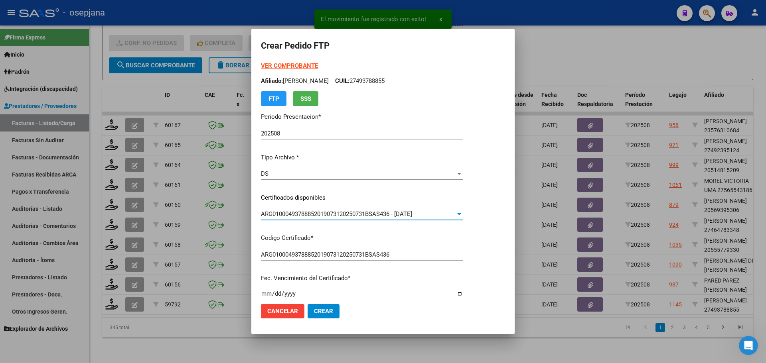
click at [295, 63] on strong "VER COMPROBANTE" at bounding box center [289, 65] width 57 height 7
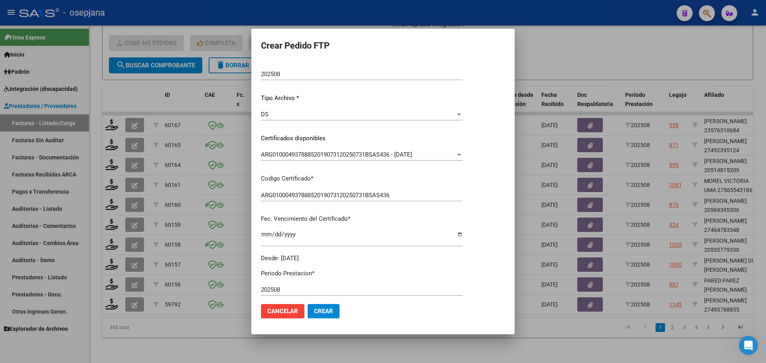
scroll to position [160, 0]
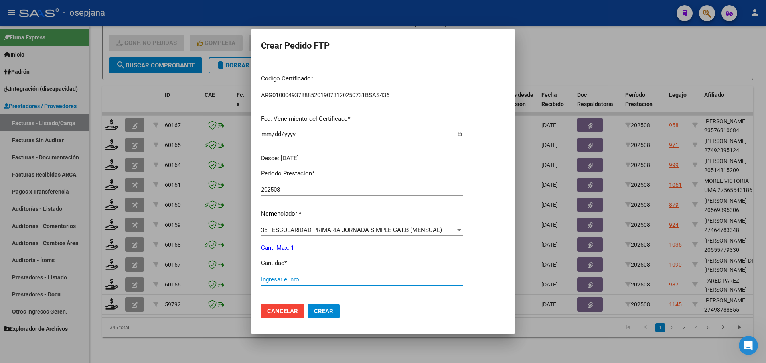
click at [284, 277] on input "Ingresar el nro" at bounding box center [362, 279] width 202 height 7
type input "1"
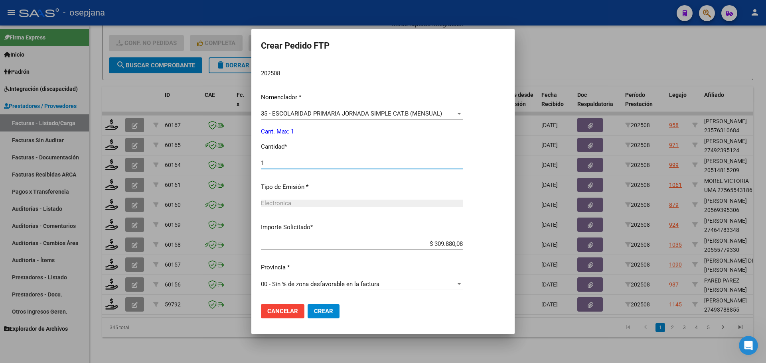
click at [333, 311] on button "Crear" at bounding box center [324, 311] width 32 height 14
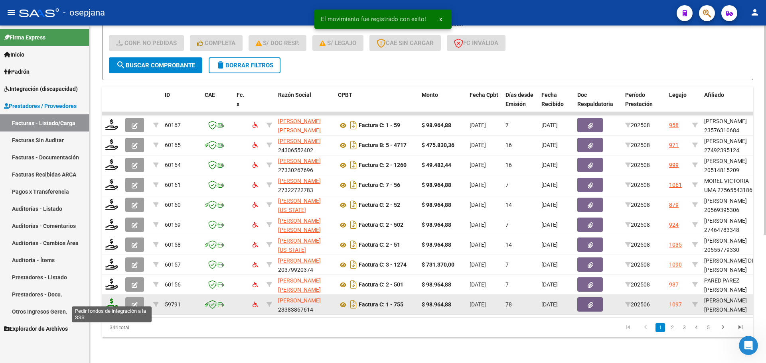
click at [113, 299] on icon at bounding box center [111, 304] width 13 height 11
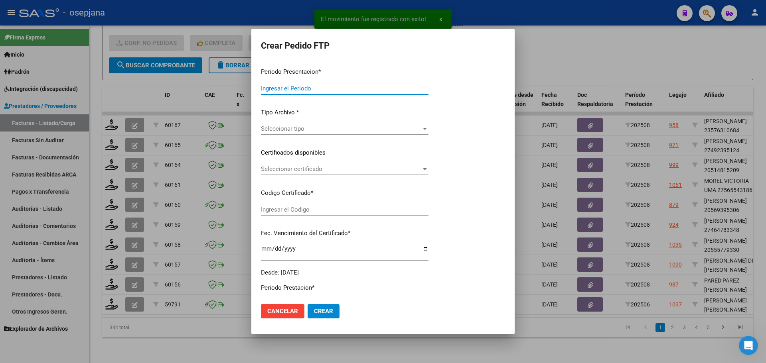
type input "202508"
type input "202506"
type input "$ 98.964,88"
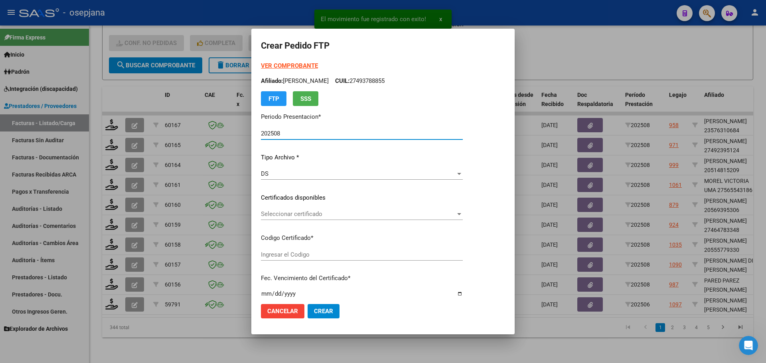
type input "ARG02000579034372022100420251004BS313"
type input "[DATE]"
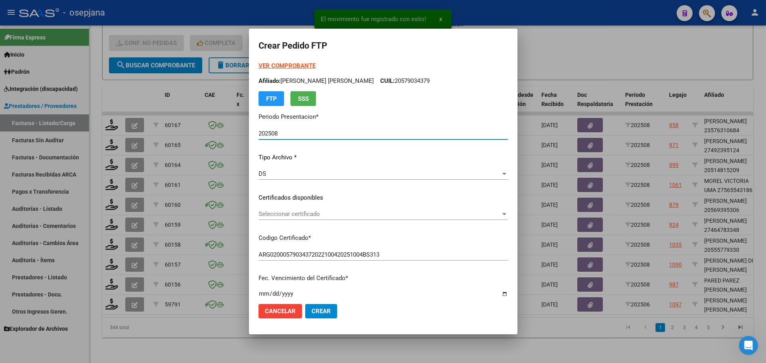
click at [308, 213] on span "Seleccionar certificado" at bounding box center [380, 214] width 242 height 7
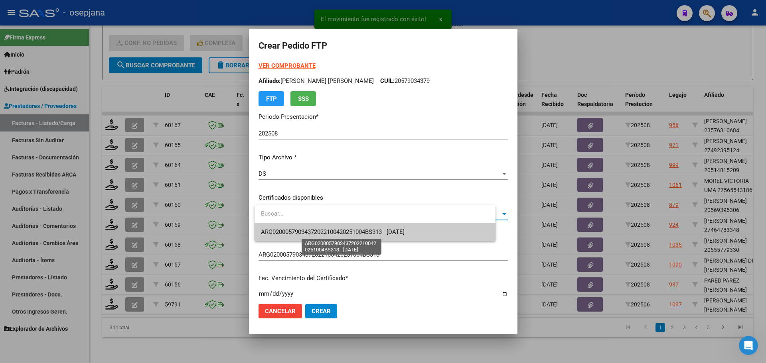
click at [316, 231] on span "ARG02000579034372022100420251004BS313 - [DATE]" at bounding box center [333, 232] width 144 height 7
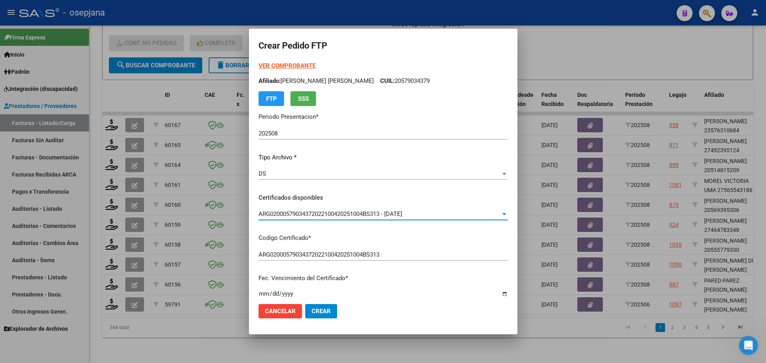
click at [302, 63] on strong "VER COMPROBANTE" at bounding box center [287, 65] width 57 height 7
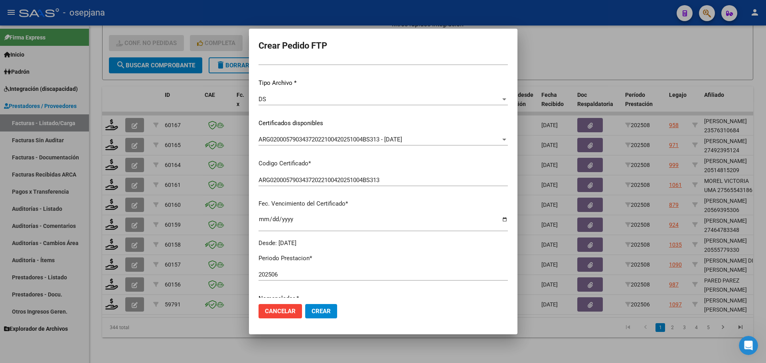
scroll to position [239, 0]
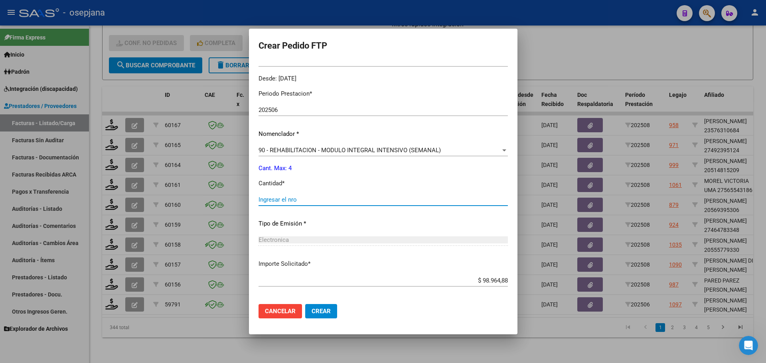
click at [287, 201] on input "Ingresar el nro" at bounding box center [383, 199] width 249 height 7
type input "4"
click at [328, 313] on span "Crear" at bounding box center [321, 311] width 19 height 7
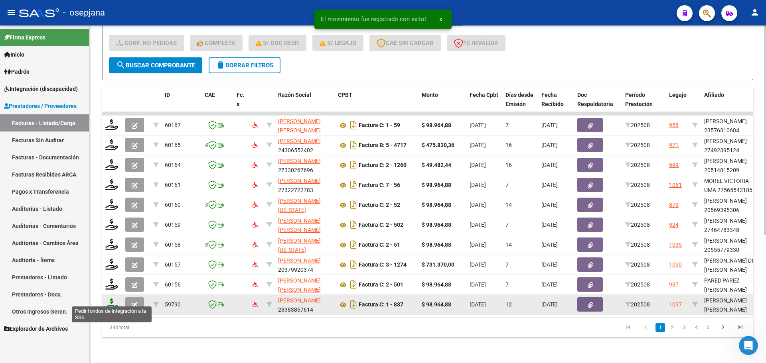
click at [111, 299] on icon at bounding box center [111, 304] width 13 height 11
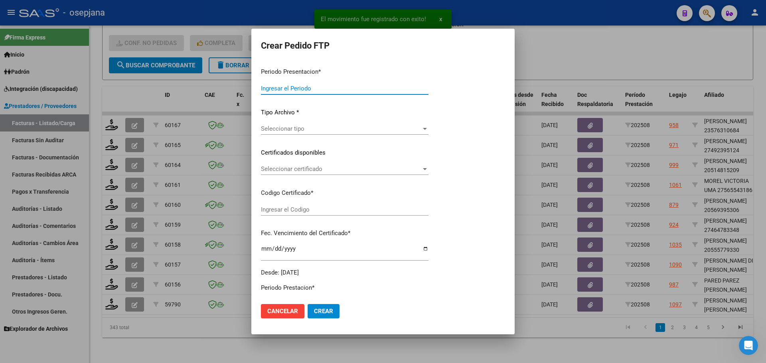
type input "202508"
type input "$ 98.964,88"
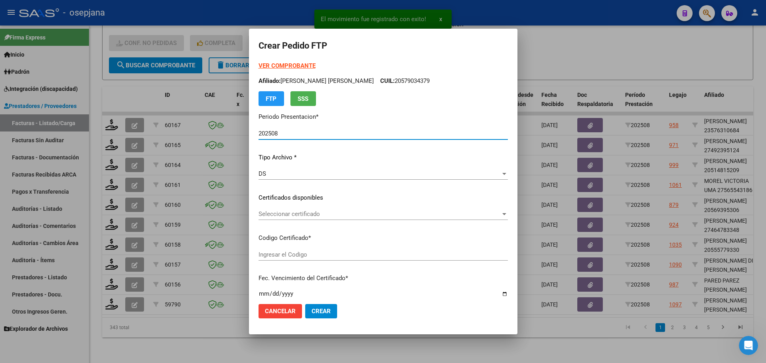
type input "ARG02000579034372022100420251004BS313"
type input "[DATE]"
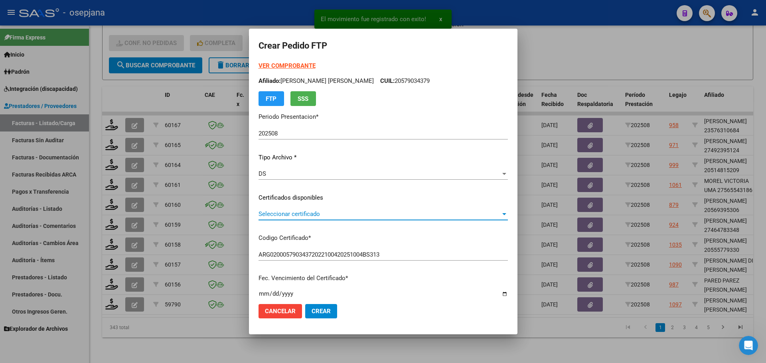
click at [301, 213] on span "Seleccionar certificado" at bounding box center [380, 214] width 242 height 7
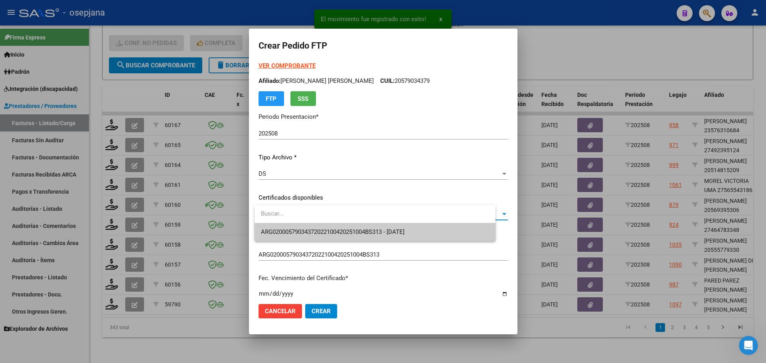
click at [302, 227] on span "ARG02000579034372022100420251004BS313 - [DATE]" at bounding box center [375, 232] width 228 height 18
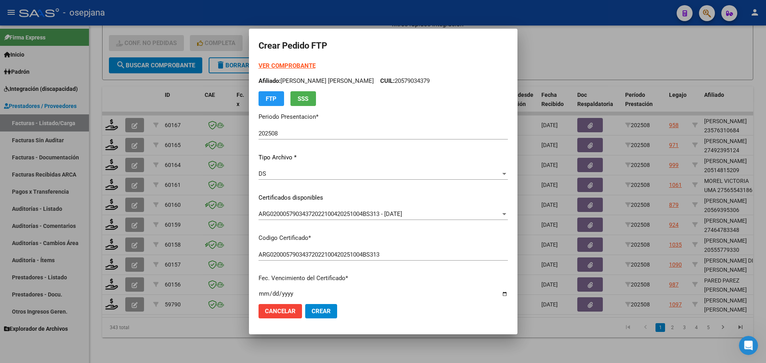
click at [308, 63] on strong "VER COMPROBANTE" at bounding box center [287, 65] width 57 height 7
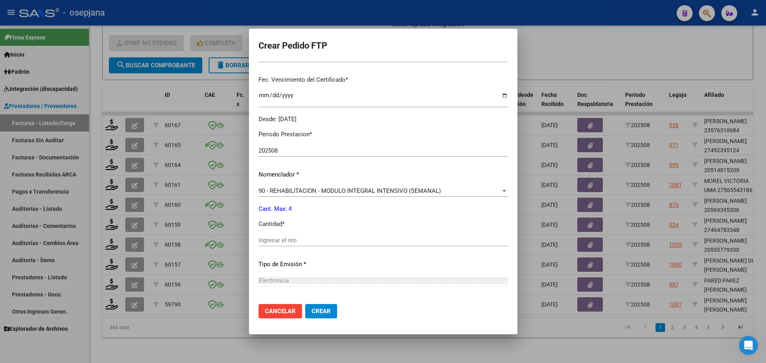
scroll to position [199, 0]
click at [274, 239] on input "Ingresar el nro" at bounding box center [383, 239] width 249 height 7
type input "4"
click at [330, 308] on span "Crear" at bounding box center [321, 311] width 19 height 7
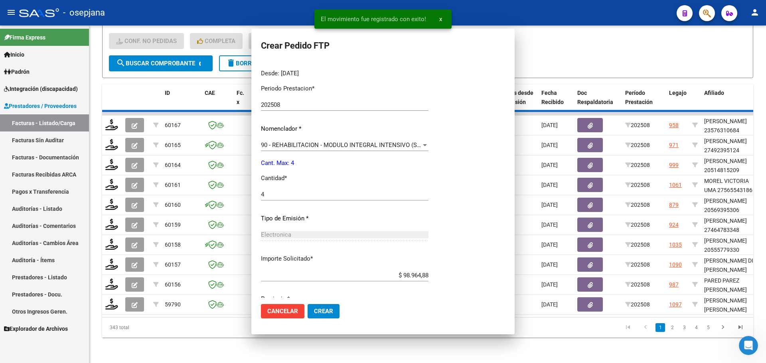
scroll to position [0, 0]
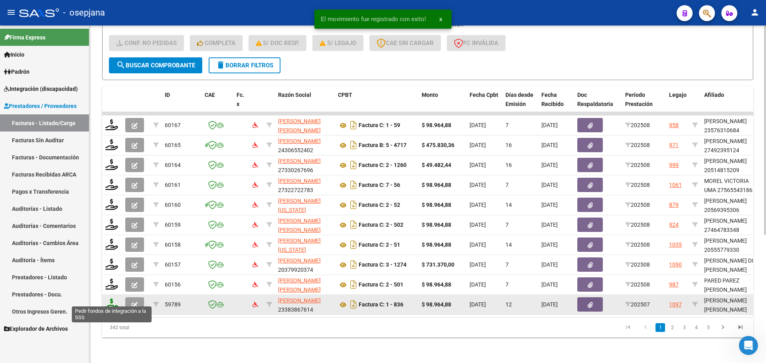
click at [107, 301] on icon at bounding box center [111, 304] width 13 height 11
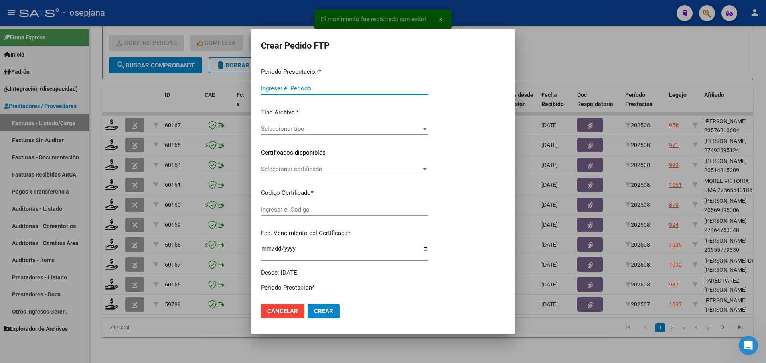
type input "202508"
type input "202507"
type input "$ 98.964,88"
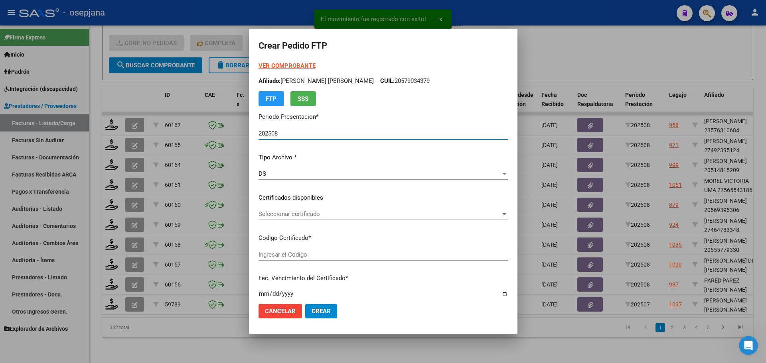
type input "ARG02000579034372022100420251004BS313"
type input "[DATE]"
click at [306, 215] on span "Seleccionar certificado" at bounding box center [380, 214] width 242 height 7
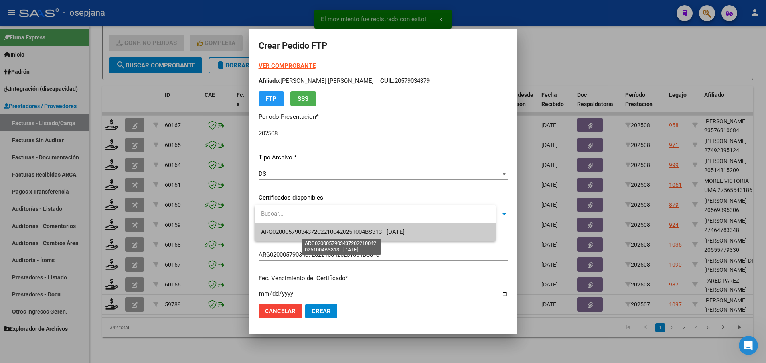
click at [305, 230] on span "ARG02000579034372022100420251004BS313 - [DATE]" at bounding box center [333, 232] width 144 height 7
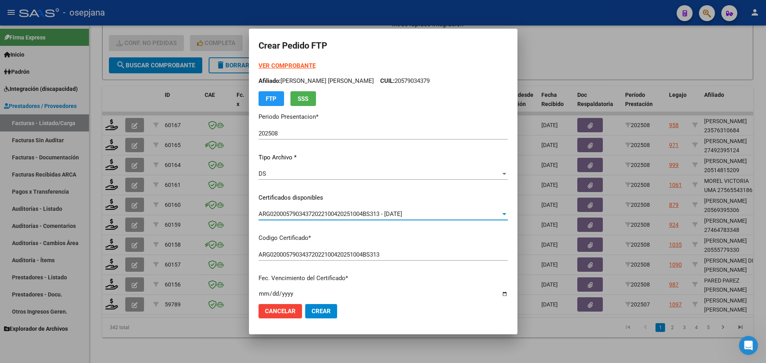
click at [302, 65] on strong "VER COMPROBANTE" at bounding box center [287, 65] width 57 height 7
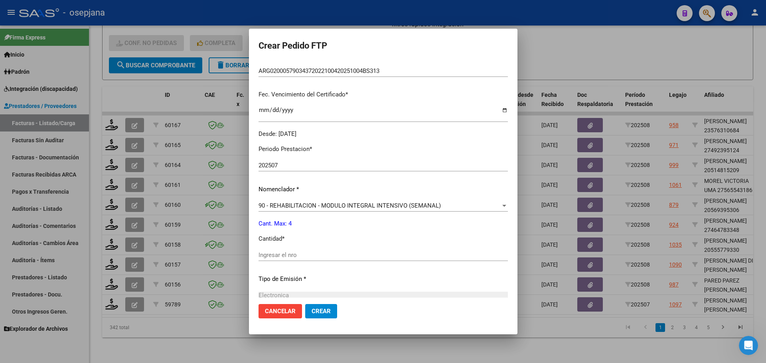
scroll to position [199, 0]
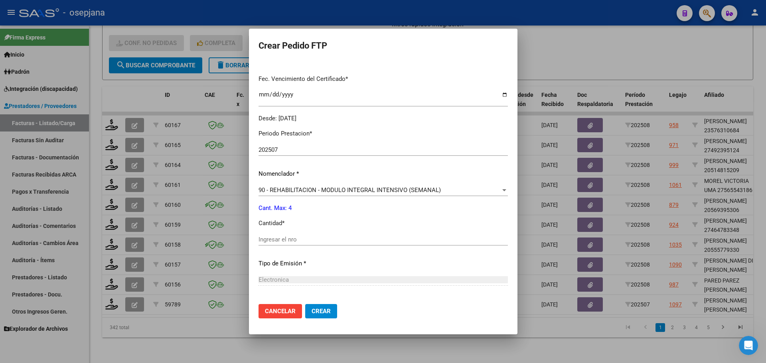
click at [276, 240] on input "Ingresar el nro" at bounding box center [383, 239] width 249 height 7
type input "4"
click at [331, 310] on span "Crear" at bounding box center [321, 311] width 19 height 7
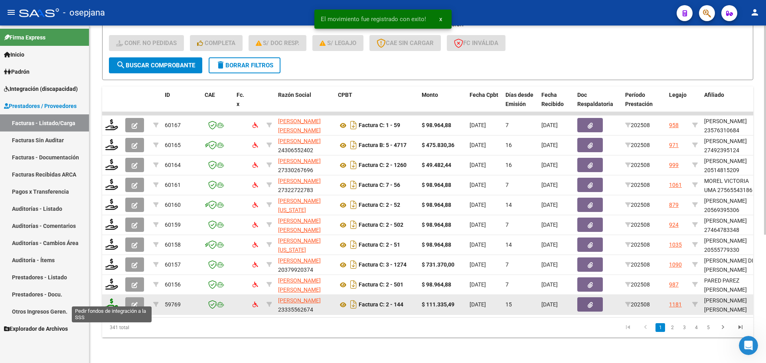
click at [110, 299] on icon at bounding box center [111, 304] width 13 height 11
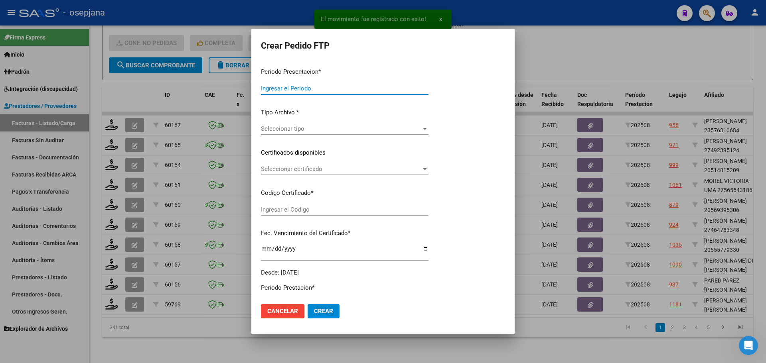
type input "202508"
type input "$ 111.335,49"
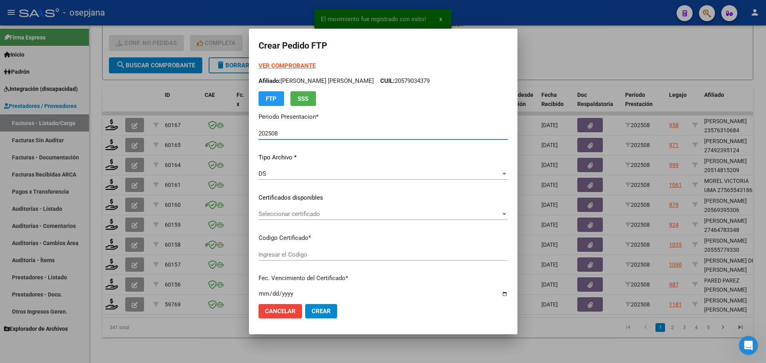
type input "ARG02000511690722024081420270814BUE311"
type input "[DATE]"
click at [294, 206] on div "VER COMPROBANTE ARCA Padrón Afiliado: [PERSON_NAME] [PERSON_NAME] CUIL: 2051169…" at bounding box center [383, 191] width 249 height 261
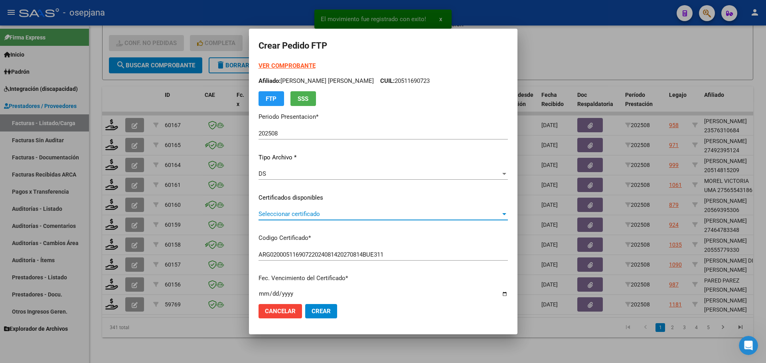
click at [294, 216] on span "Seleccionar certificado" at bounding box center [380, 214] width 242 height 7
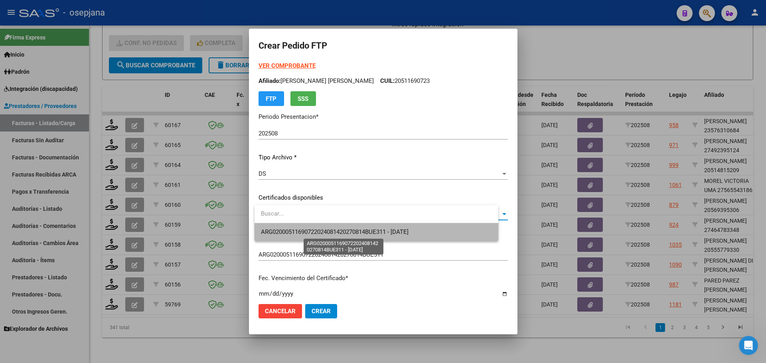
click at [296, 229] on span "ARG02000511690722024081420270814BUE311 - [DATE]" at bounding box center [335, 232] width 148 height 7
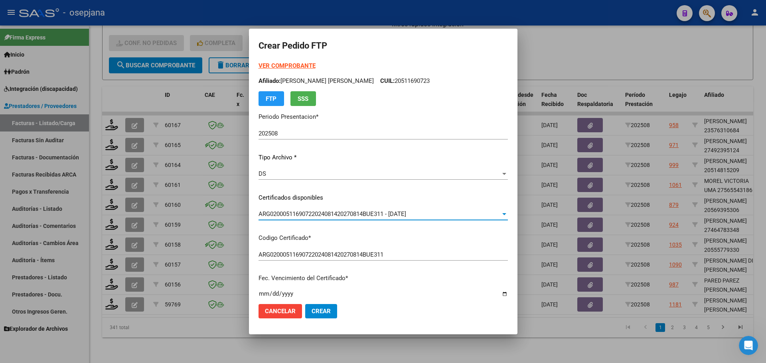
click at [302, 62] on strong "VER COMPROBANTE" at bounding box center [287, 65] width 57 height 7
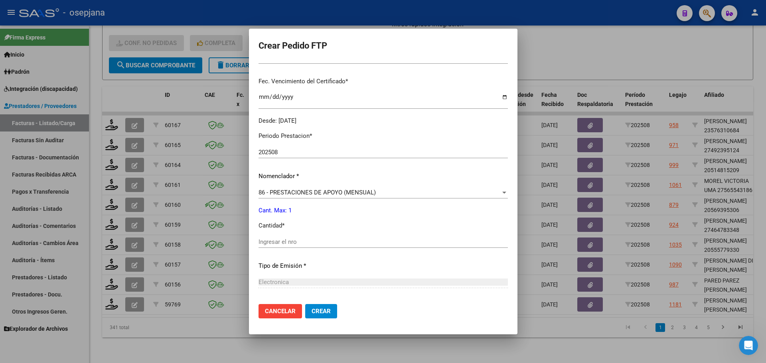
scroll to position [199, 0]
click at [287, 235] on div "Ingresar el nro" at bounding box center [383, 240] width 249 height 12
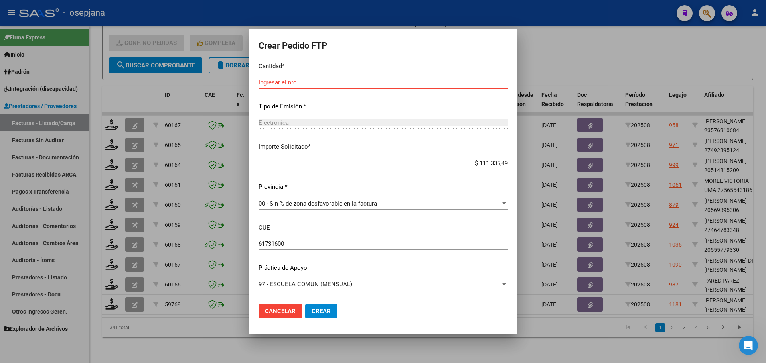
click at [280, 83] on input "Ingresar el nro" at bounding box center [383, 82] width 249 height 7
type input "1"
click at [329, 312] on span "Crear" at bounding box center [321, 311] width 19 height 7
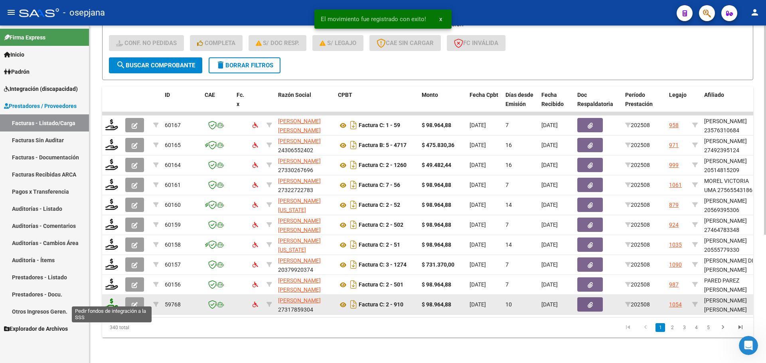
click at [112, 299] on icon at bounding box center [111, 304] width 13 height 11
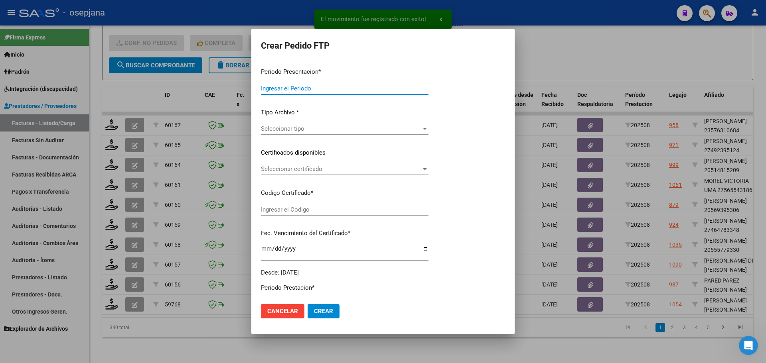
type input "202508"
type input "$ 98.964,88"
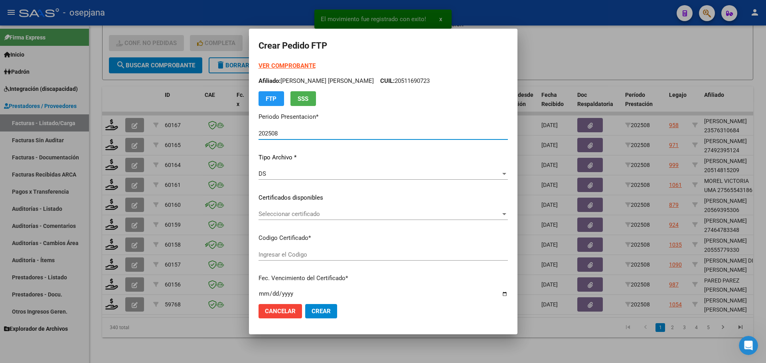
type input "ARG02000484251802022071520270715BSAS415"
type input "[DATE]"
click at [298, 211] on span "Seleccionar certificado" at bounding box center [380, 214] width 242 height 7
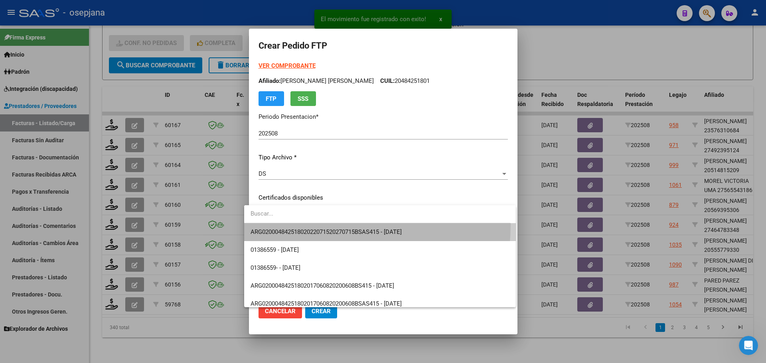
click at [300, 225] on span "ARG02000484251802022071520270715BSAS415 - [DATE]" at bounding box center [380, 232] width 259 height 18
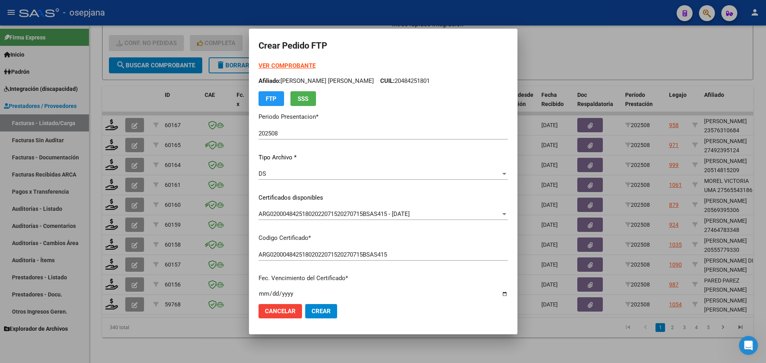
click at [282, 66] on strong "VER COMPROBANTE" at bounding box center [287, 65] width 57 height 7
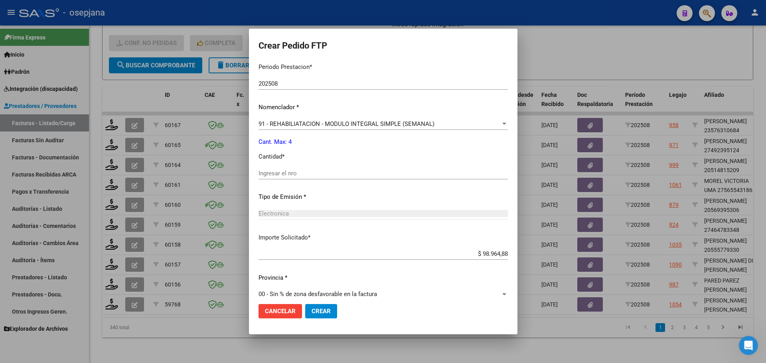
scroll to position [267, 0]
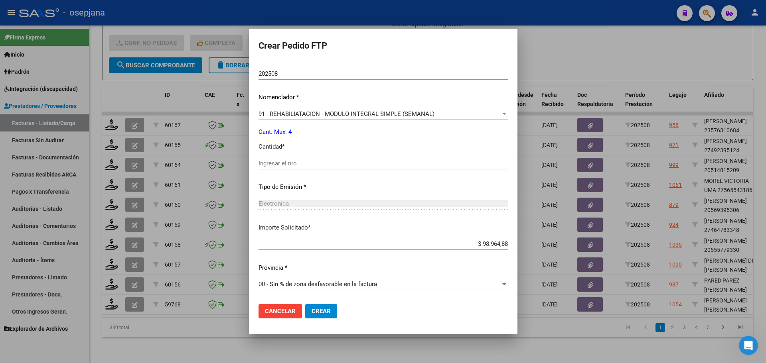
click at [269, 164] on input "Ingresar el nro" at bounding box center [383, 163] width 249 height 7
type input "4"
click at [312, 311] on span "Crear" at bounding box center [321, 311] width 19 height 7
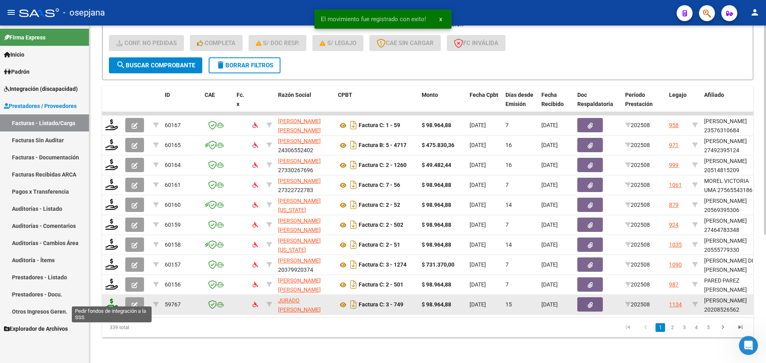
click at [107, 299] on icon at bounding box center [111, 304] width 13 height 11
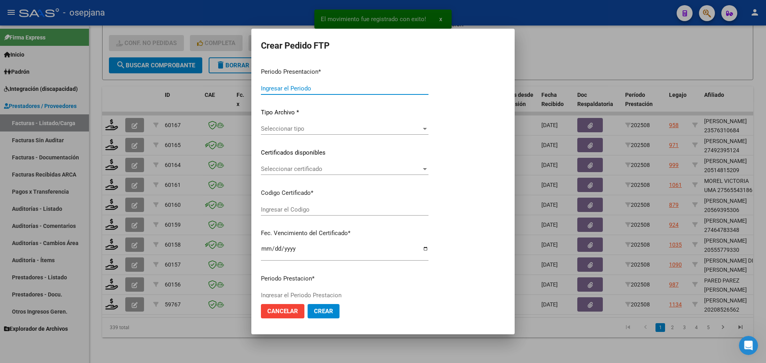
type input "202508"
type input "$ 98.964,88"
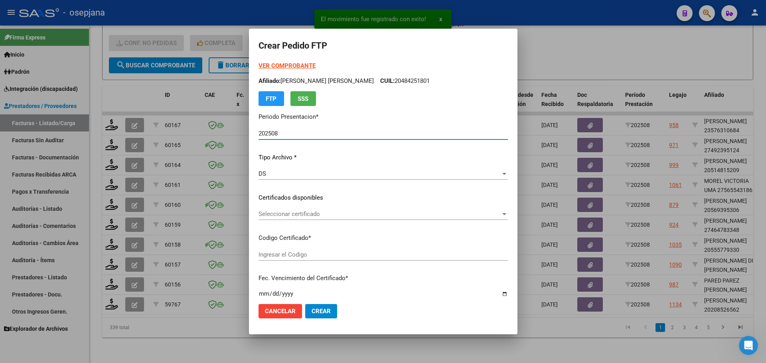
type input "ARG02000208526562024042920270429BSAS313"
type input "[DATE]"
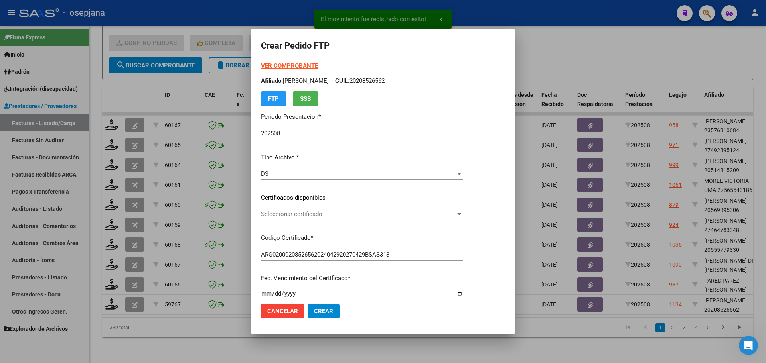
click at [323, 209] on div "Seleccionar certificado Seleccionar certificado" at bounding box center [362, 214] width 202 height 12
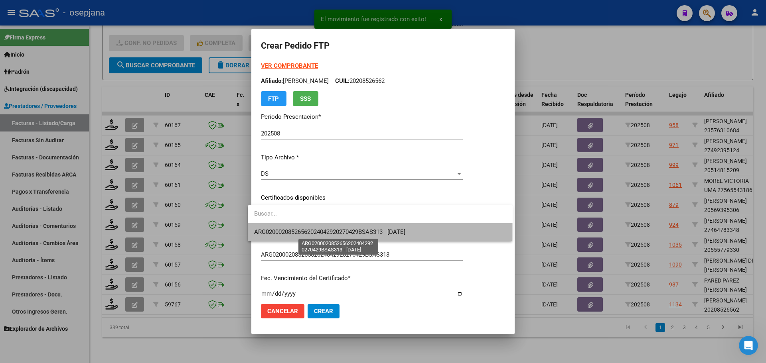
click at [329, 231] on span "ARG02000208526562024042920270429BSAS313 - [DATE]" at bounding box center [329, 232] width 151 height 7
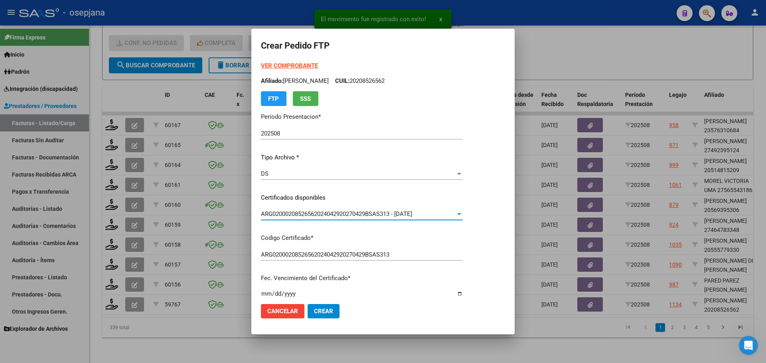
click at [290, 66] on strong "VER COMPROBANTE" at bounding box center [289, 65] width 57 height 7
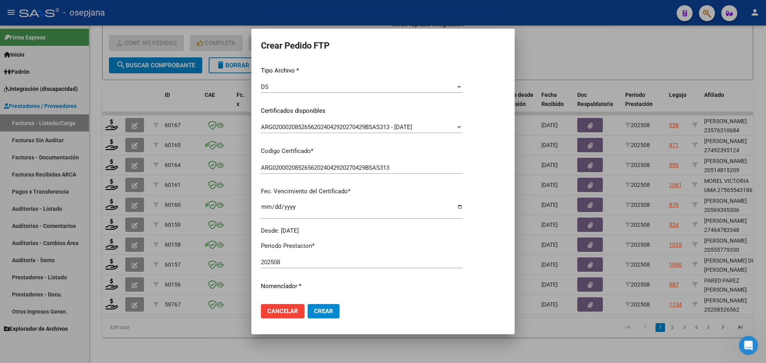
scroll to position [239, 0]
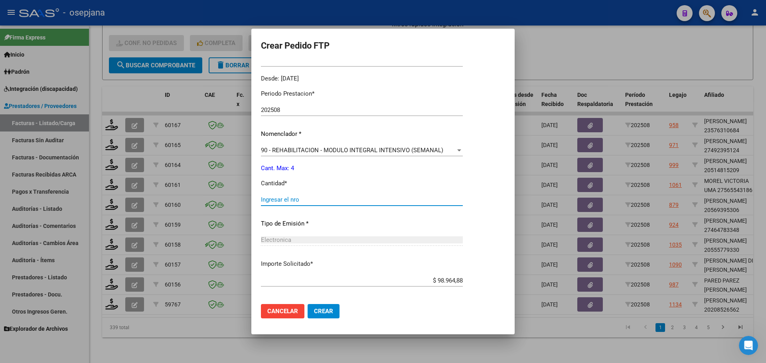
click at [274, 196] on input "Ingresar el nro" at bounding box center [362, 199] width 202 height 7
type input "4"
click at [325, 311] on span "Crear" at bounding box center [323, 311] width 19 height 7
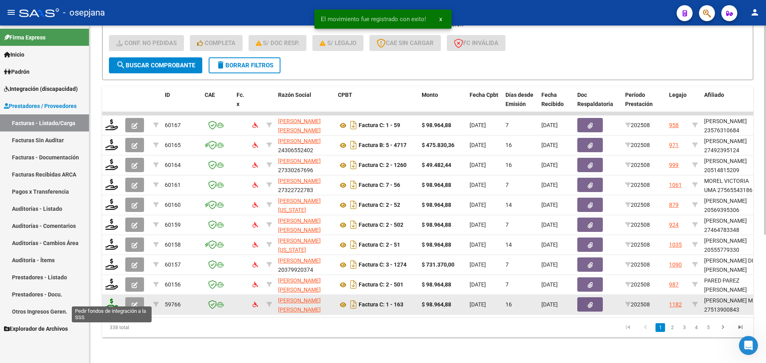
click at [111, 299] on icon at bounding box center [111, 304] width 13 height 11
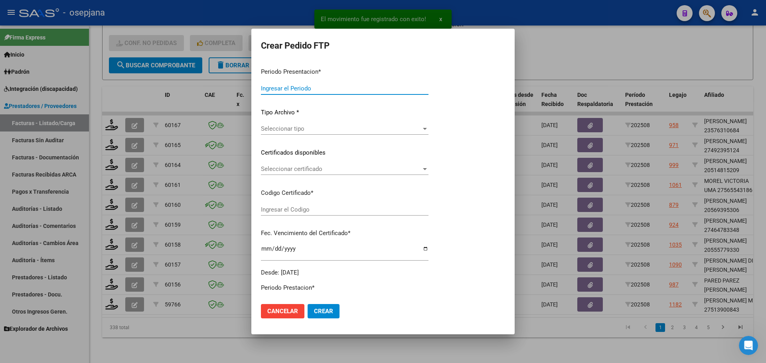
type input "202508"
type input "$ 98.964,88"
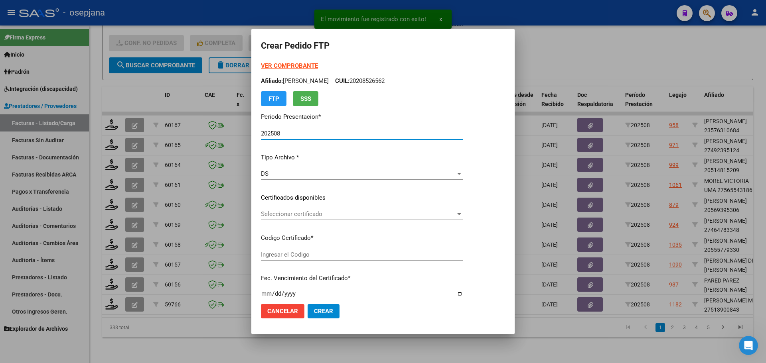
type input "ARG01000513900842022091420270914BSAS313"
type input "[DATE]"
click at [314, 213] on span "Seleccionar certificado" at bounding box center [364, 214] width 207 height 7
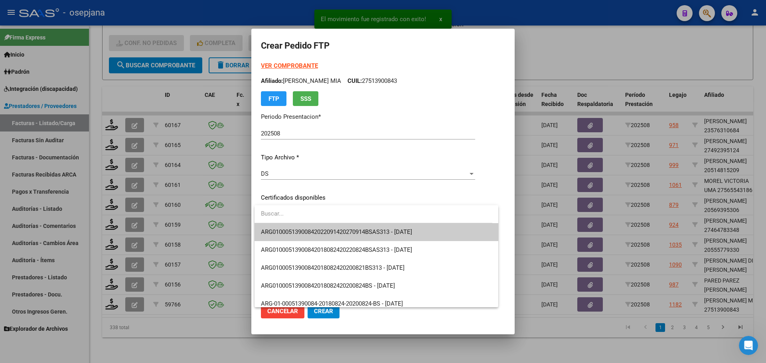
click at [317, 228] on span "ARG01000513900842022091420270914BSAS313 - [DATE]" at bounding box center [376, 232] width 231 height 18
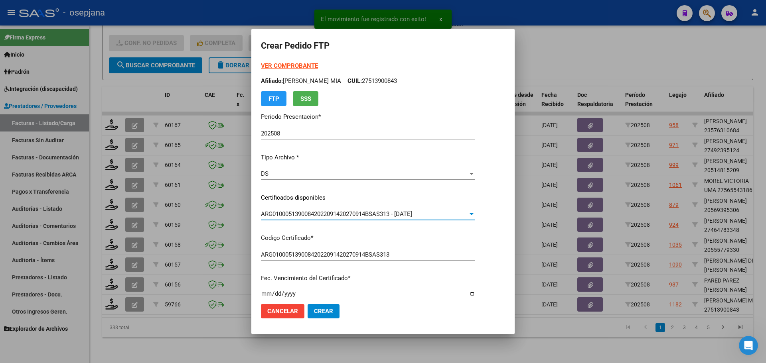
click at [293, 65] on strong "VER COMPROBANTE" at bounding box center [289, 65] width 57 height 7
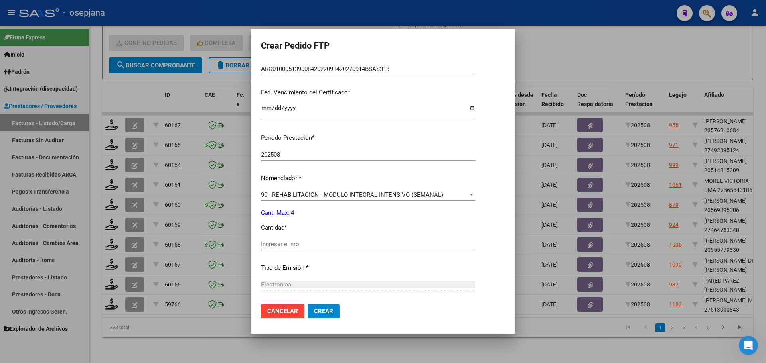
scroll to position [199, 0]
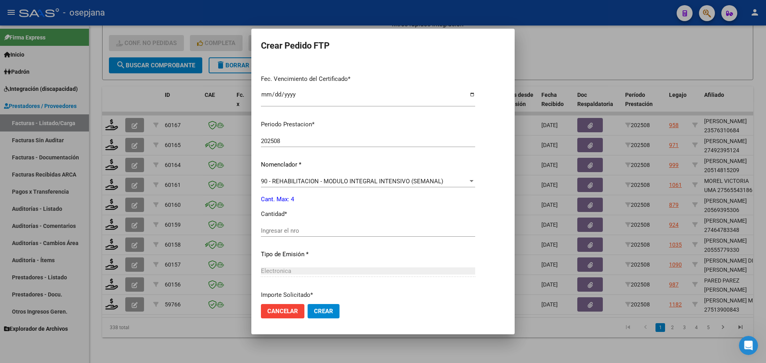
click at [285, 227] on div "Ingresar el nro" at bounding box center [368, 231] width 214 height 12
type input "4"
click at [326, 309] on span "Crear" at bounding box center [323, 311] width 19 height 7
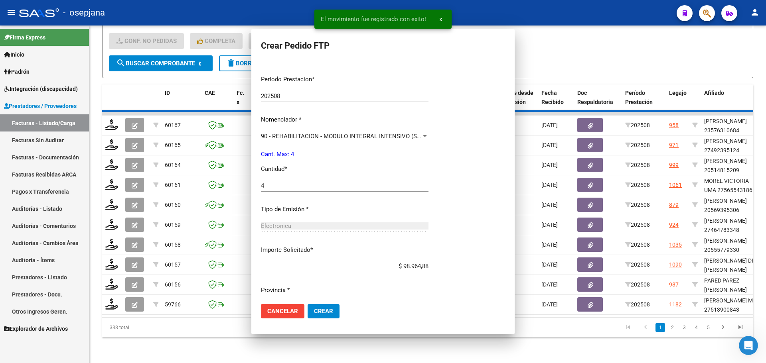
scroll to position [0, 0]
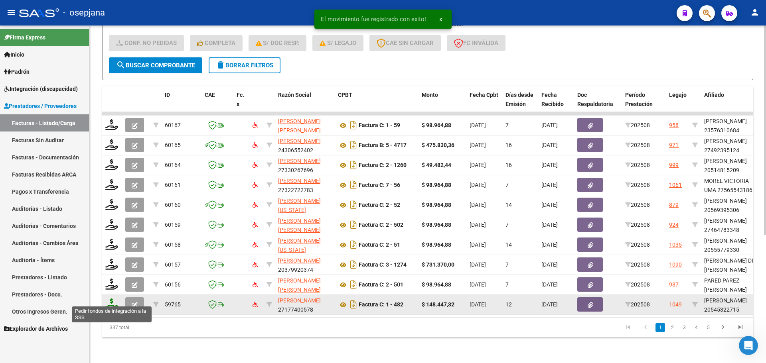
click at [111, 299] on icon at bounding box center [111, 304] width 13 height 11
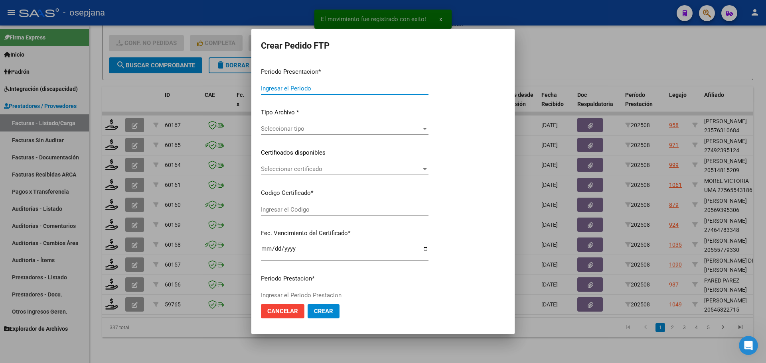
type input "202508"
type input "$ 148.447,32"
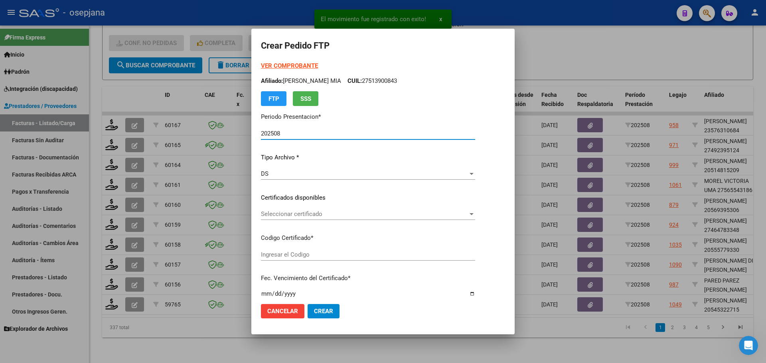
type input "ARG02000545322712025050520300505BUE313"
type input "[DATE]"
click at [353, 212] on span "Seleccionar certificado" at bounding box center [358, 214] width 195 height 7
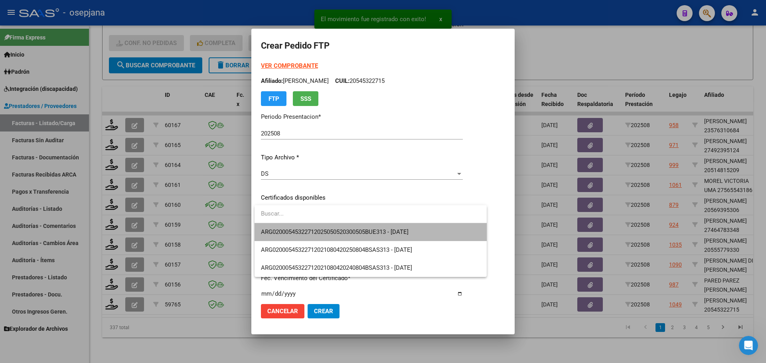
click at [358, 225] on span "ARG02000545322712025050520300505BUE313 - [DATE]" at bounding box center [370, 232] width 219 height 18
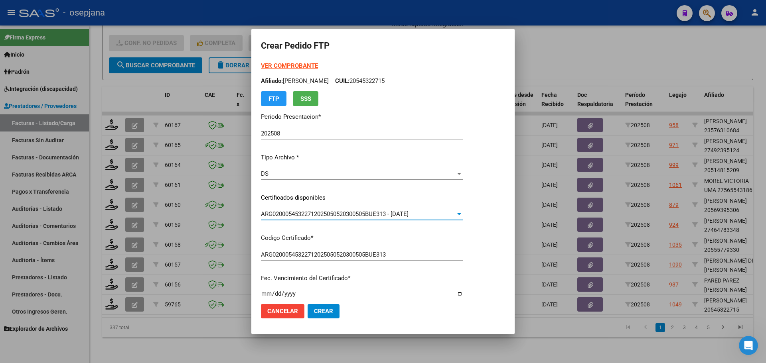
click at [292, 66] on strong "VER COMPROBANTE" at bounding box center [289, 65] width 57 height 7
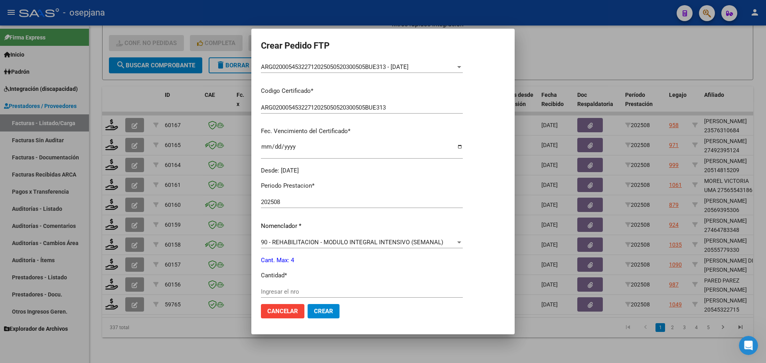
scroll to position [199, 0]
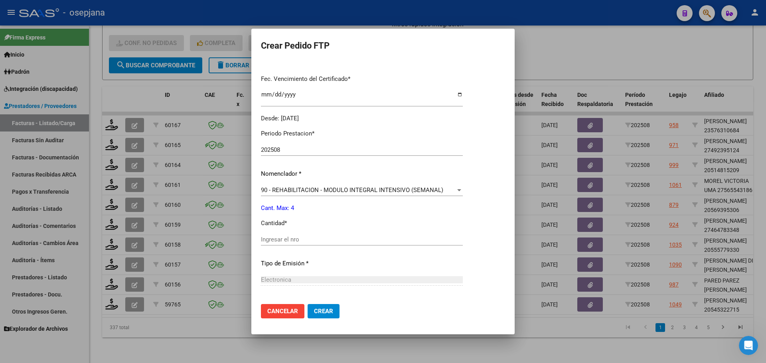
click at [292, 243] on input "Ingresar el nro" at bounding box center [362, 239] width 202 height 7
type input "4"
click at [328, 313] on span "Crear" at bounding box center [323, 311] width 19 height 7
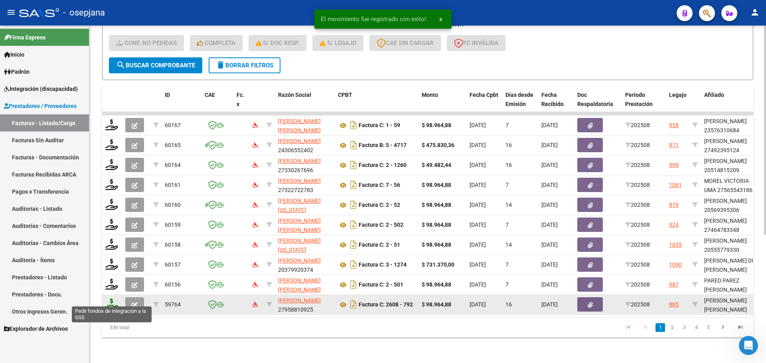
click at [109, 299] on icon at bounding box center [111, 304] width 13 height 11
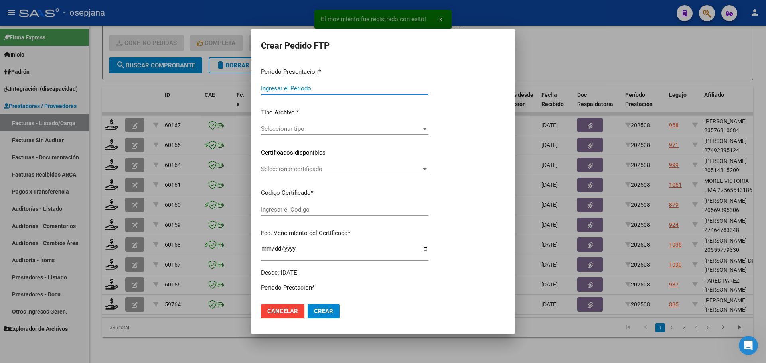
type input "202508"
type input "$ 98.964,88"
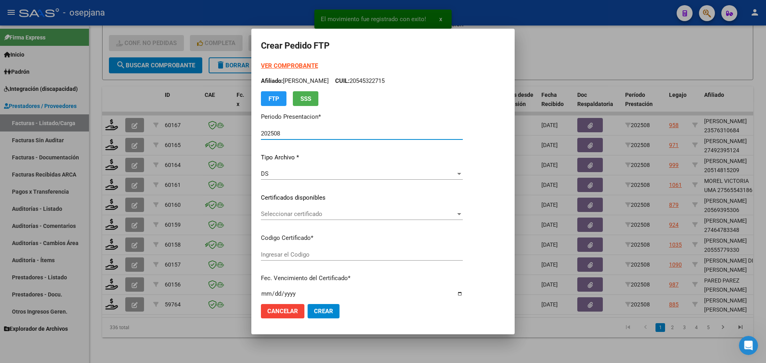
type input "ARG01000584511762023102420261024BS427"
type input "[DATE]"
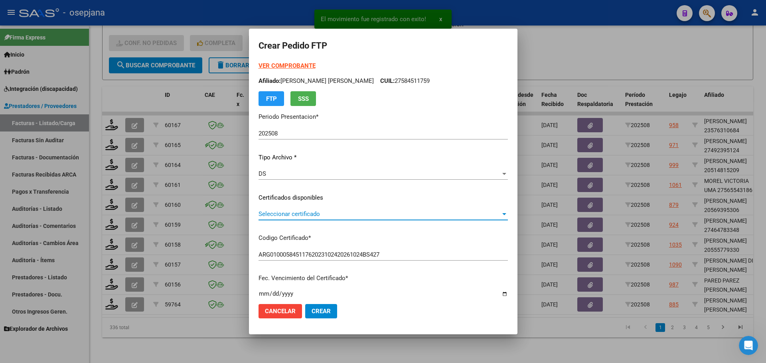
click at [341, 216] on span "Seleccionar certificado" at bounding box center [380, 214] width 242 height 7
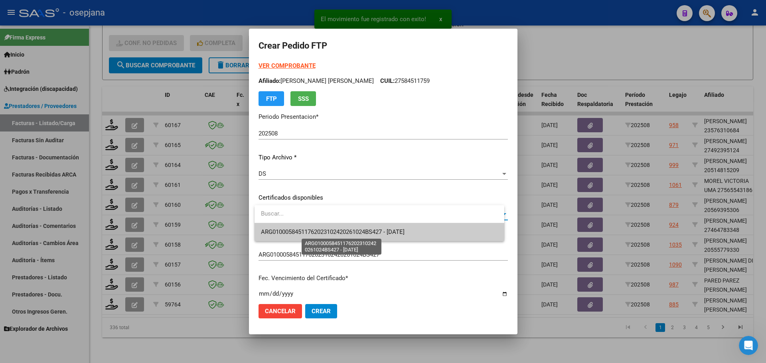
click at [343, 231] on span "ARG01000584511762023102420261024BS427 - [DATE]" at bounding box center [333, 232] width 144 height 7
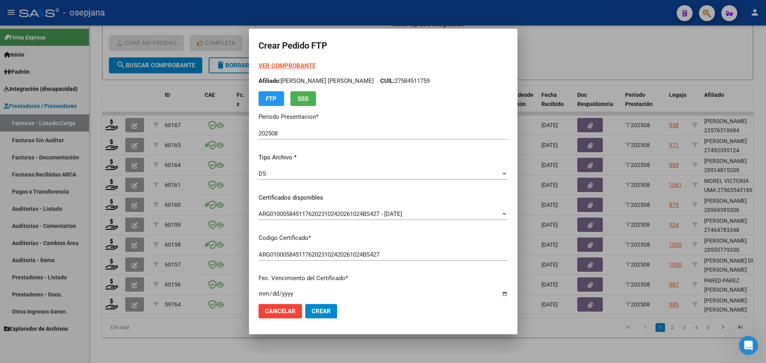
click at [304, 63] on strong "VER COMPROBANTE" at bounding box center [287, 65] width 57 height 7
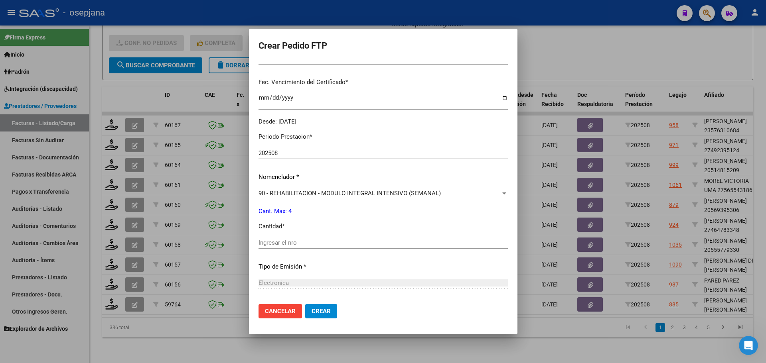
scroll to position [239, 0]
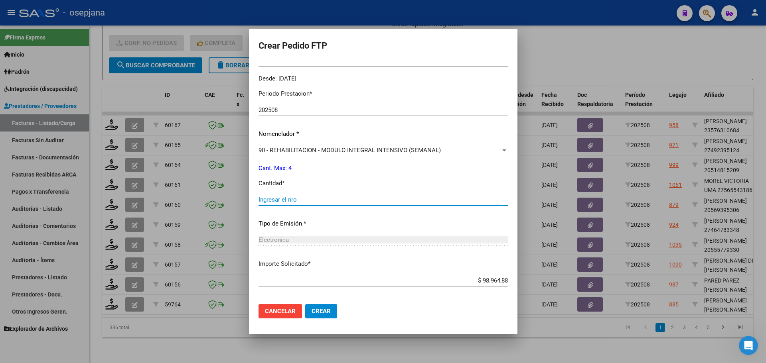
click at [311, 201] on input "Ingresar el nro" at bounding box center [383, 199] width 249 height 7
type input "4"
click at [323, 312] on span "Crear" at bounding box center [321, 311] width 19 height 7
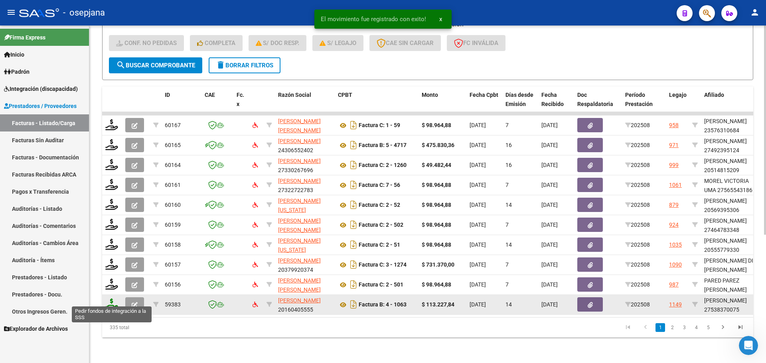
click at [111, 299] on icon at bounding box center [111, 304] width 13 height 11
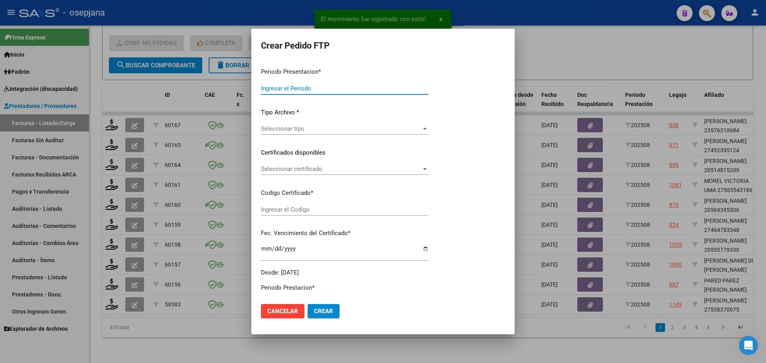
type input "202508"
type input "$ 113.227,84"
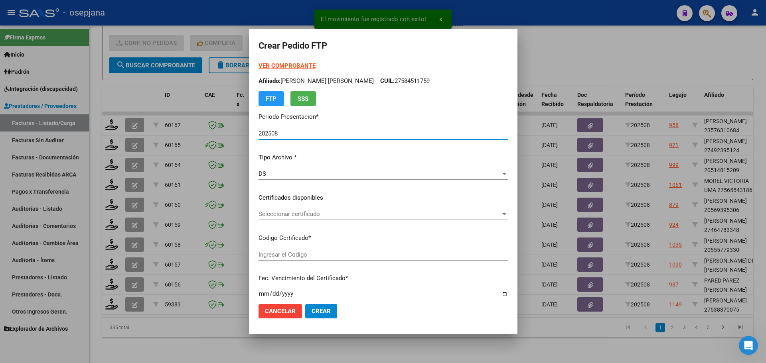
type input "ARG01000538370072022050320270503BSAS313"
type input "[DATE]"
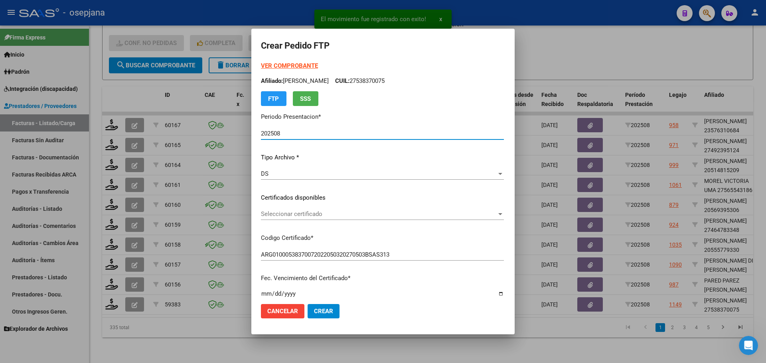
click at [318, 217] on span "Seleccionar certificado" at bounding box center [379, 214] width 236 height 7
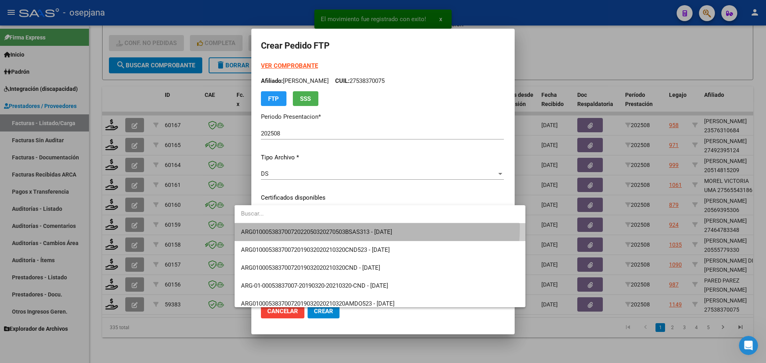
click at [317, 227] on span "ARG01000538370072022050320270503BSAS313 - [DATE]" at bounding box center [380, 232] width 278 height 18
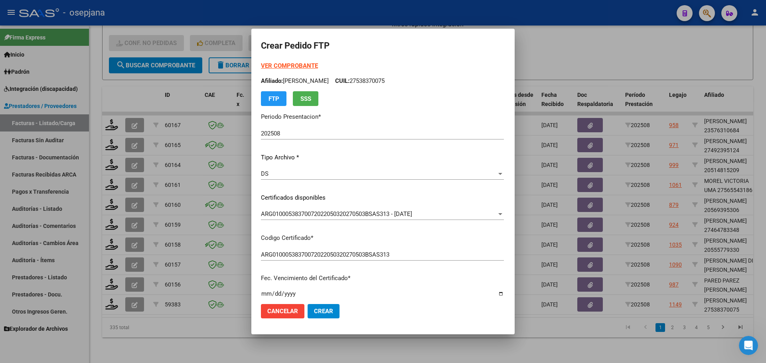
click at [285, 65] on strong "VER COMPROBANTE" at bounding box center [289, 65] width 57 height 7
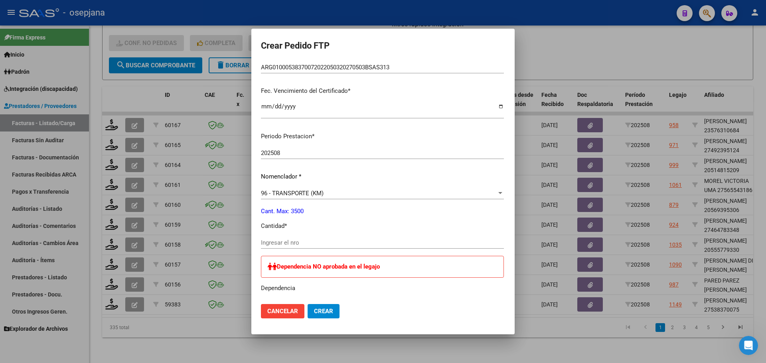
scroll to position [199, 0]
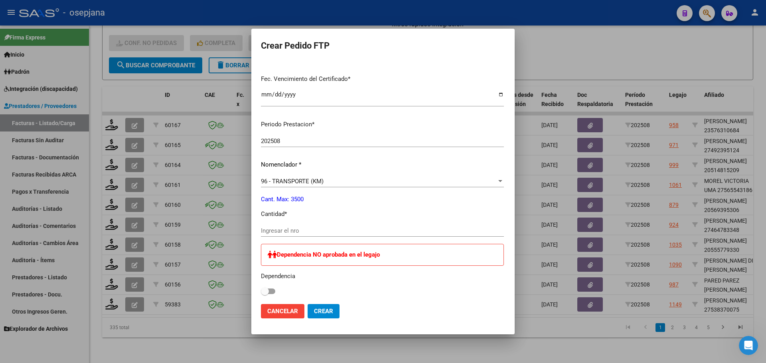
click at [270, 231] on input "Ingresar el nro" at bounding box center [382, 230] width 243 height 7
type input "209"
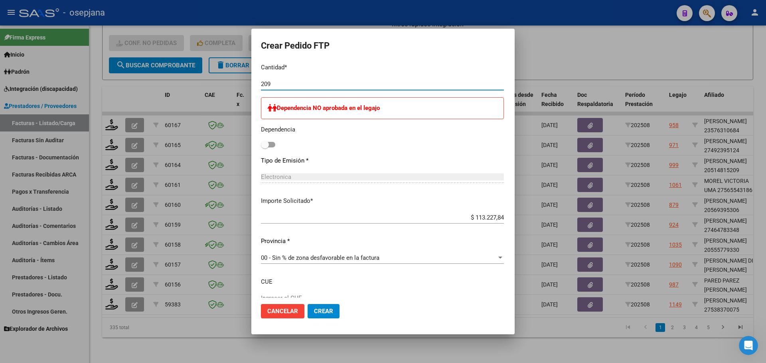
scroll to position [399, 0]
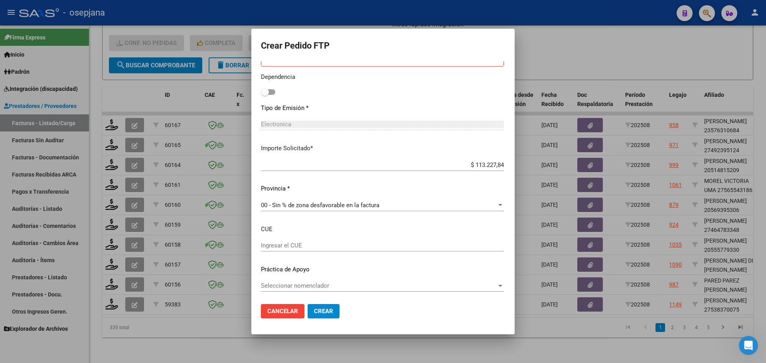
click at [318, 309] on button "Crear" at bounding box center [324, 311] width 32 height 14
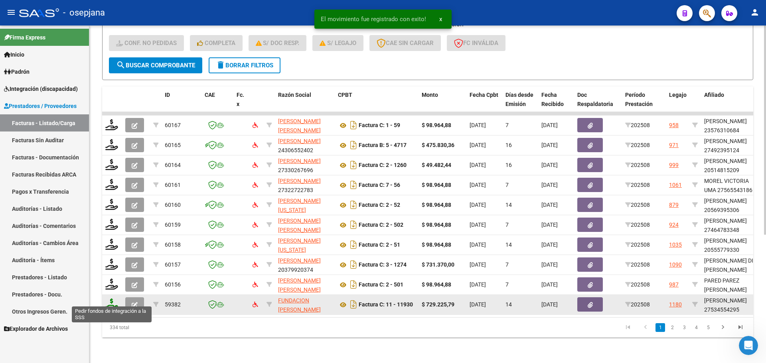
click at [113, 301] on icon at bounding box center [111, 304] width 13 height 11
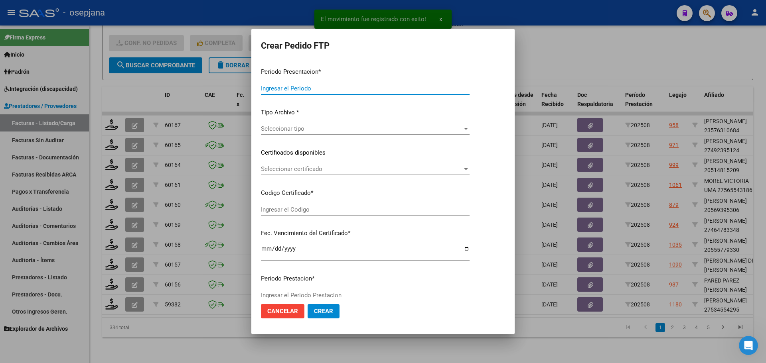
type input "202508"
type input "$ 729.225,79"
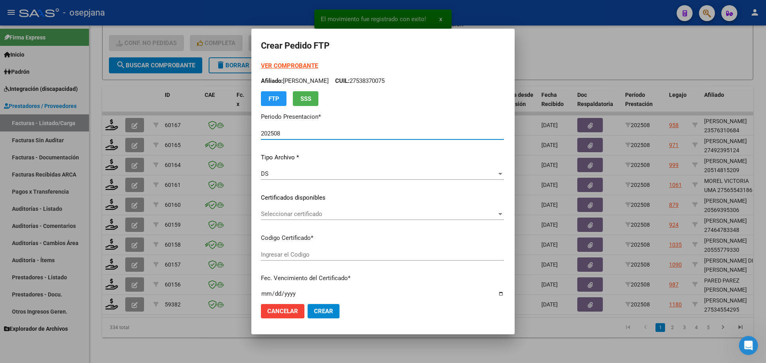
type input "ARG01000534554292025021720270217BSAS342"
type input "[DATE]"
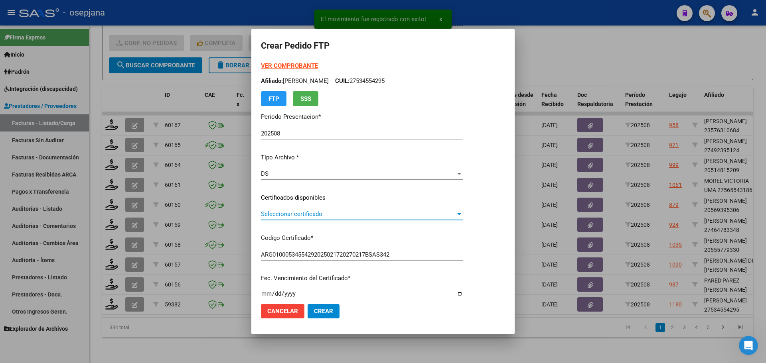
click at [324, 214] on span "Seleccionar certificado" at bounding box center [358, 214] width 195 height 7
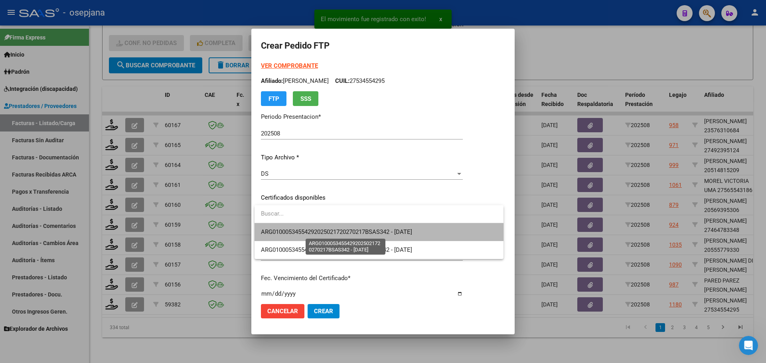
click at [324, 229] on span "ARG01000534554292025021720270217BSAS342 - [DATE]" at bounding box center [336, 232] width 151 height 7
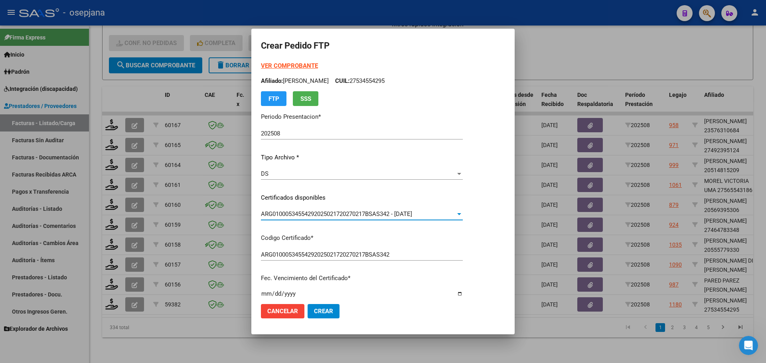
click at [301, 66] on strong "VER COMPROBANTE" at bounding box center [289, 65] width 57 height 7
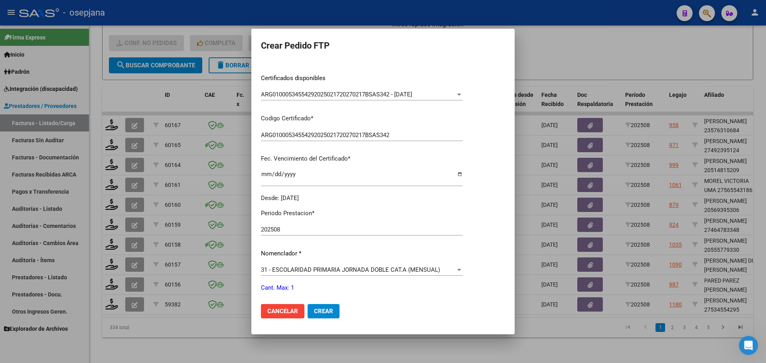
scroll to position [160, 0]
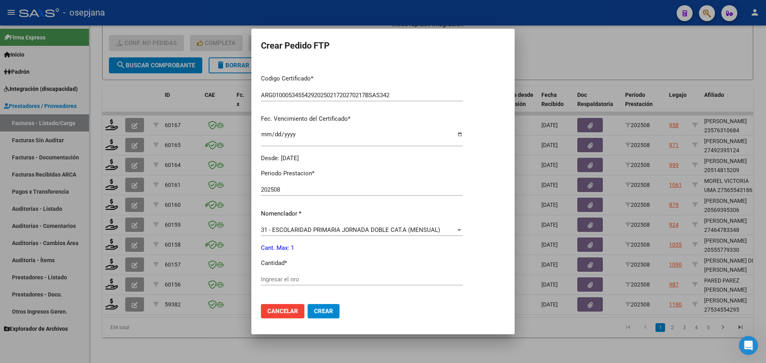
click at [298, 283] on input "Ingresar el nro" at bounding box center [362, 279] width 202 height 7
type input "1"
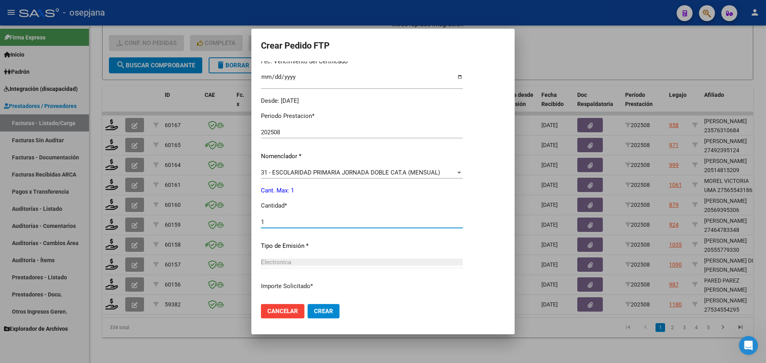
scroll to position [276, 0]
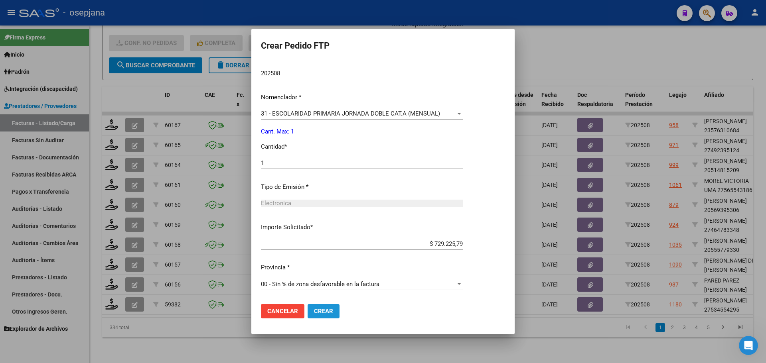
click at [327, 316] on button "Crear" at bounding box center [324, 311] width 32 height 14
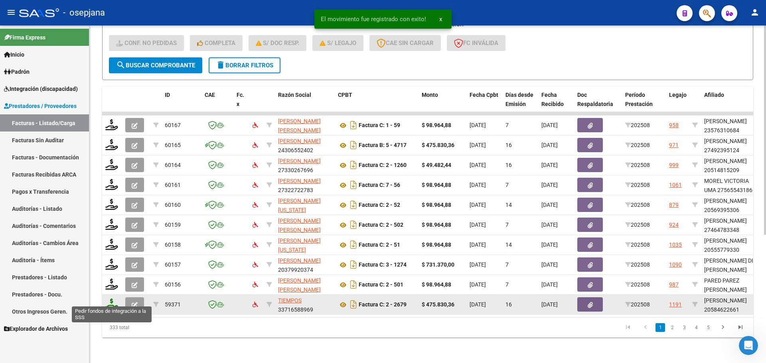
click at [113, 299] on icon at bounding box center [111, 304] width 13 height 11
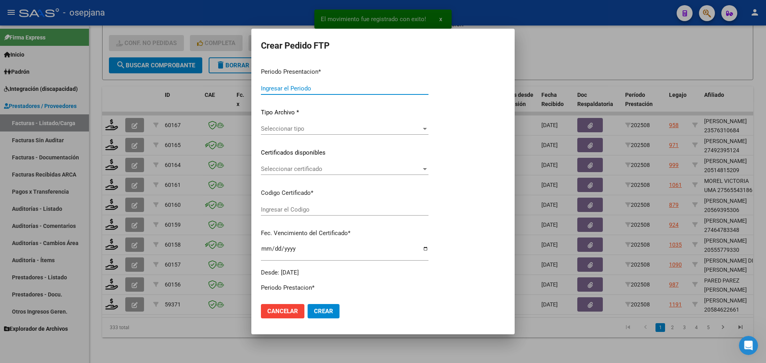
type input "202508"
type input "$ 475.830,36"
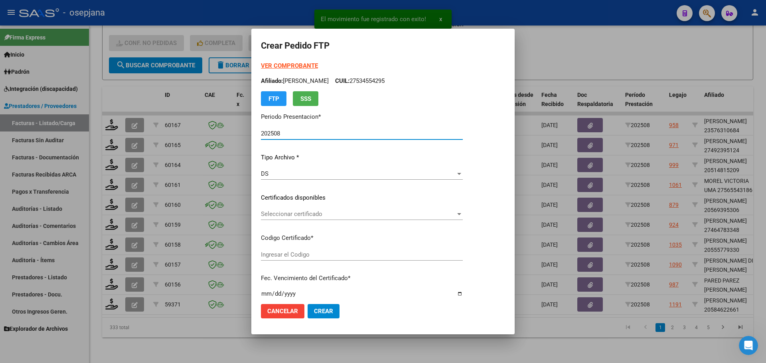
type input "ARG02000584622662023070420280704BSAS309"
type input "[DATE]"
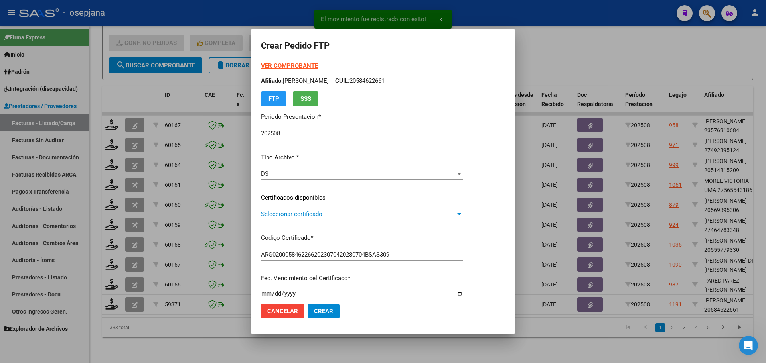
click at [299, 214] on span "Seleccionar certificado" at bounding box center [358, 214] width 195 height 7
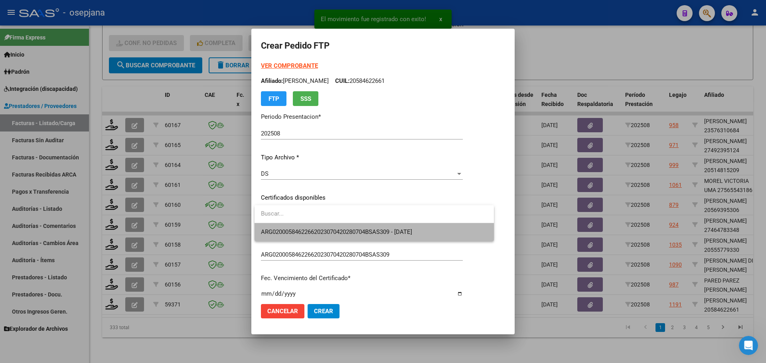
click at [301, 229] on span "ARG02000584622662023070420280704BSAS309 - [DATE]" at bounding box center [374, 232] width 227 height 18
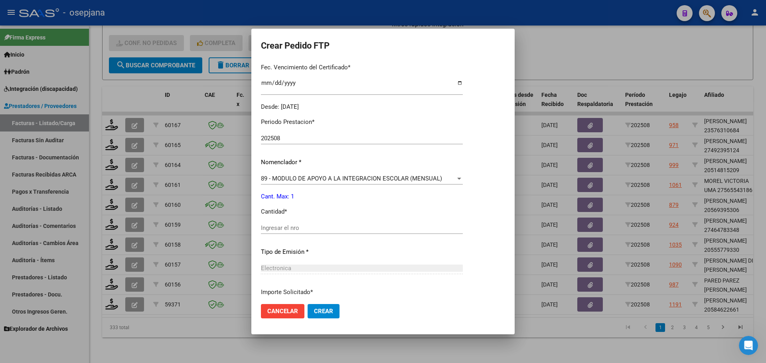
scroll to position [239, 0]
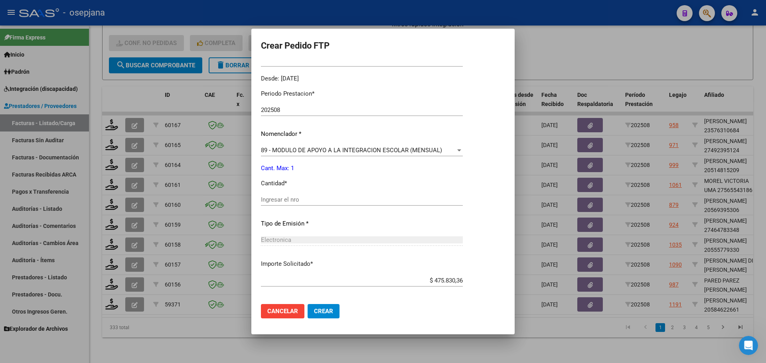
click at [306, 201] on input "Ingresar el nro" at bounding box center [362, 199] width 202 height 7
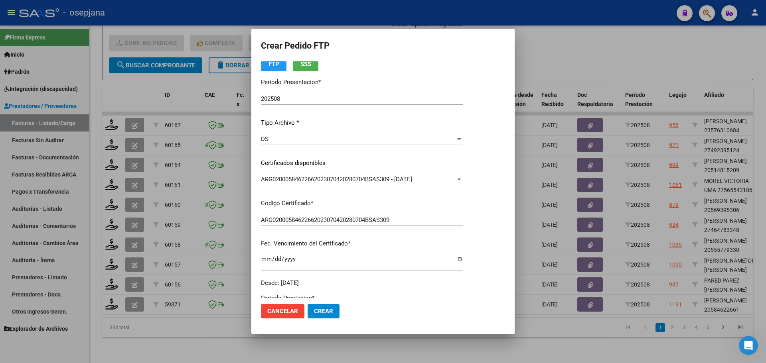
scroll to position [0, 0]
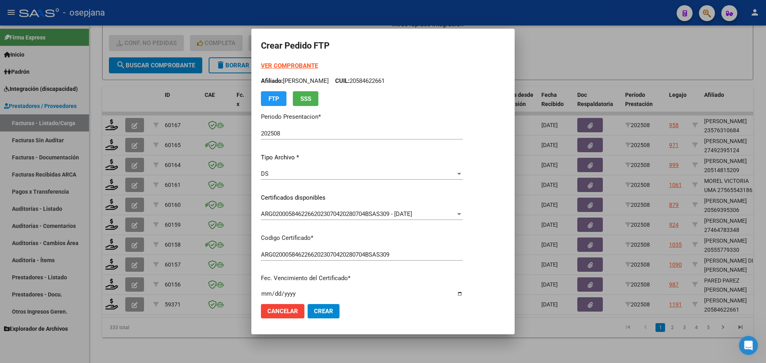
type input "1"
click at [312, 64] on strong "VER COMPROBANTE" at bounding box center [289, 65] width 57 height 7
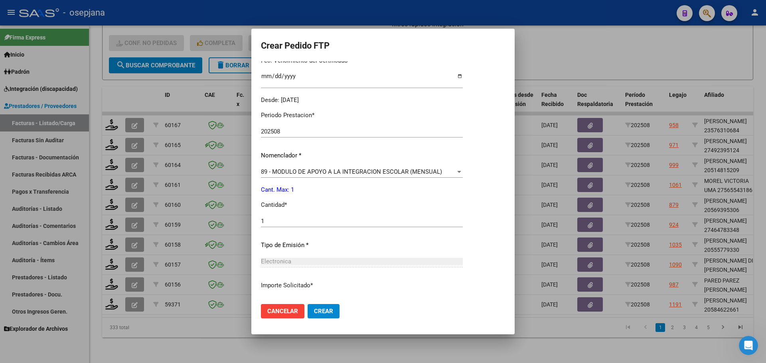
scroll to position [239, 0]
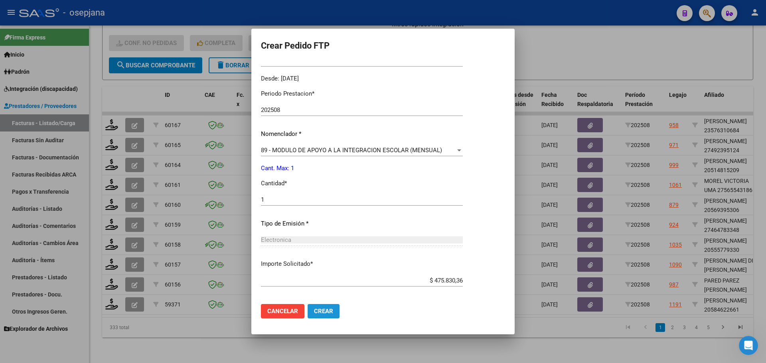
click at [330, 314] on span "Crear" at bounding box center [323, 311] width 19 height 7
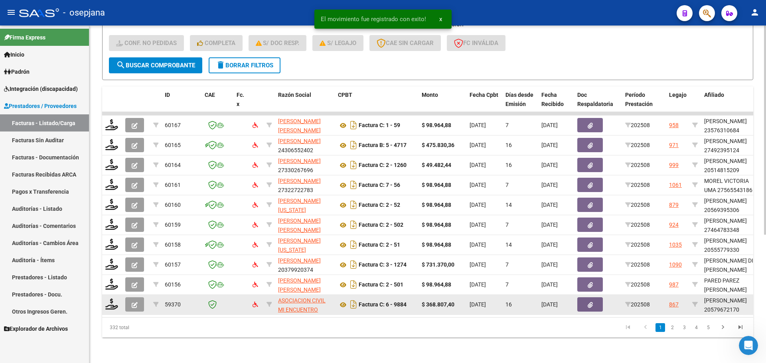
click at [119, 295] on datatable-body-cell at bounding box center [112, 305] width 20 height 20
click at [111, 299] on icon at bounding box center [111, 304] width 13 height 11
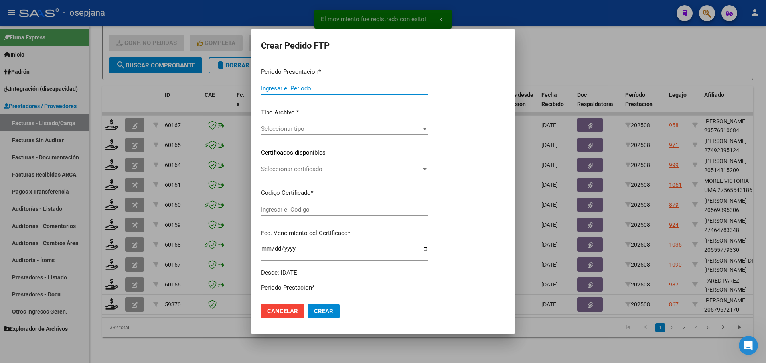
type input "202508"
type input "$ 368.807,40"
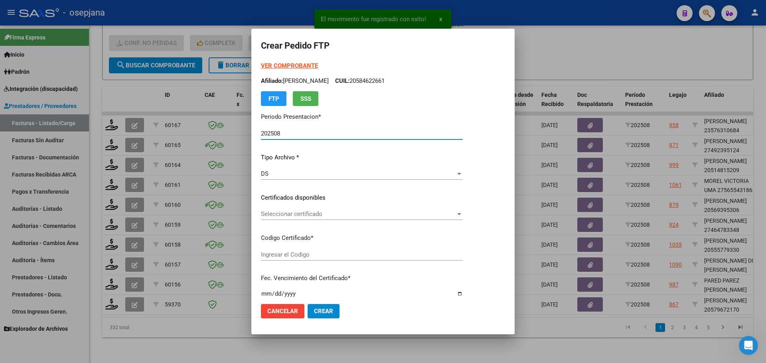
type input "ARG0200057967217-20210203-20260203BS376"
type input "[DATE]"
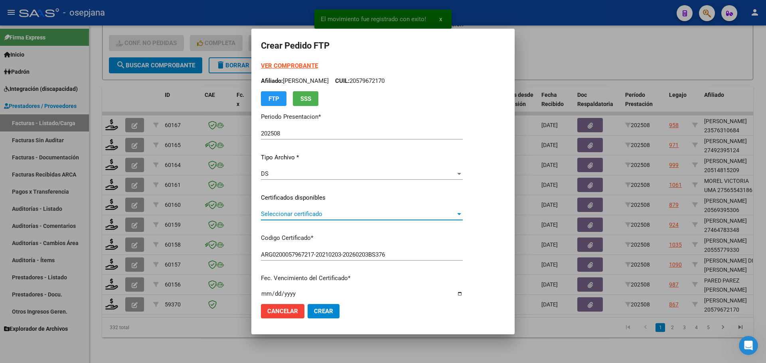
click at [357, 213] on span "Seleccionar certificado" at bounding box center [358, 214] width 195 height 7
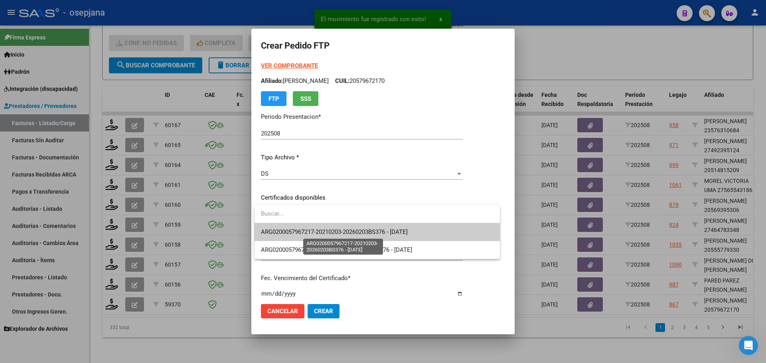
click at [355, 233] on span "ARG0200057967217-20210203-20260203BS376 - [DATE]" at bounding box center [334, 232] width 147 height 7
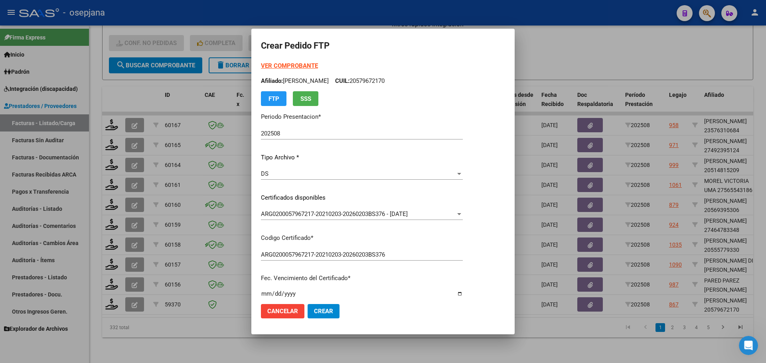
click at [286, 60] on form "Crear Pedido FTP VER COMPROBANTE ARCA Padrón Afiliado: [PERSON_NAME] CUIL: 2057…" at bounding box center [383, 181] width 244 height 286
click at [286, 67] on strong "VER COMPROBANTE" at bounding box center [289, 65] width 57 height 7
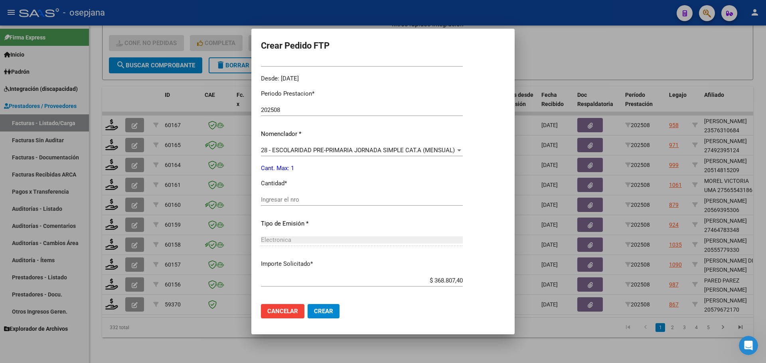
click at [293, 206] on div "Ingresar el nro" at bounding box center [362, 200] width 202 height 12
type input "1"
click at [321, 307] on button "Crear" at bounding box center [324, 311] width 32 height 14
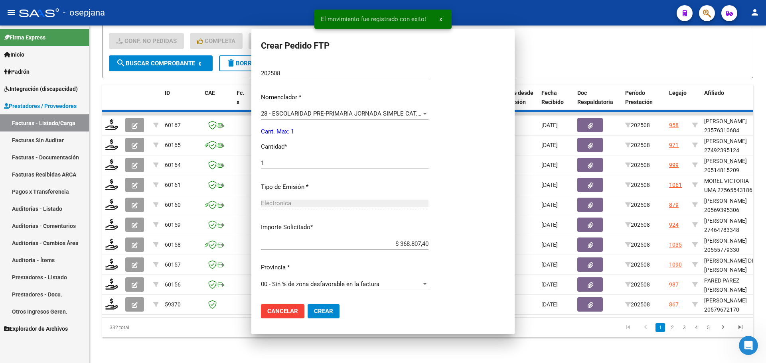
scroll to position [0, 0]
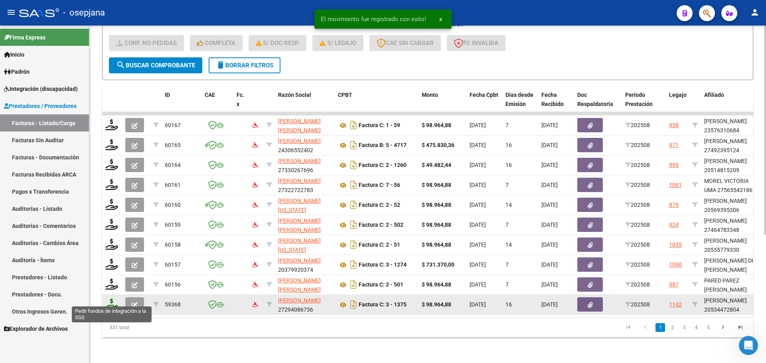
click at [109, 299] on icon at bounding box center [111, 304] width 13 height 11
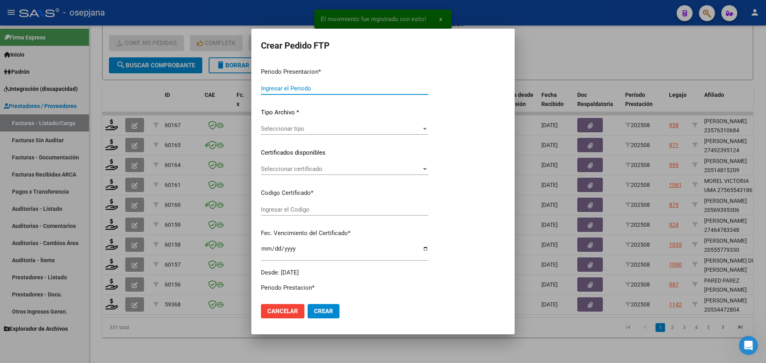
type input "202508"
type input "$ 98.964,88"
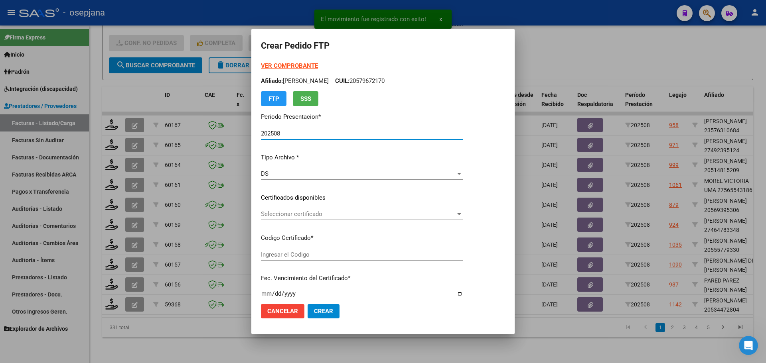
type input "ARG02000534472802023090720260907BS410"
type input "[DATE]"
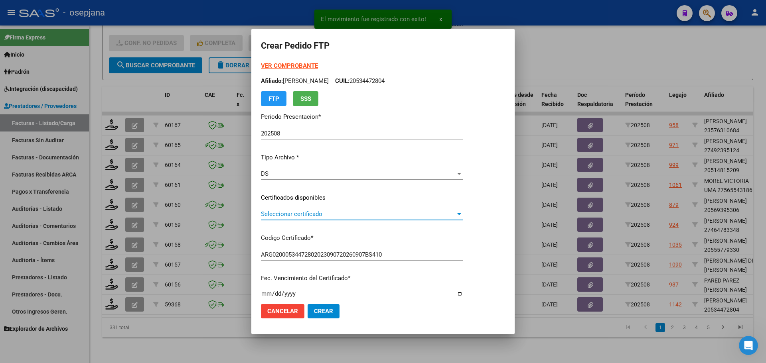
click at [339, 215] on span "Seleccionar certificado" at bounding box center [358, 214] width 195 height 7
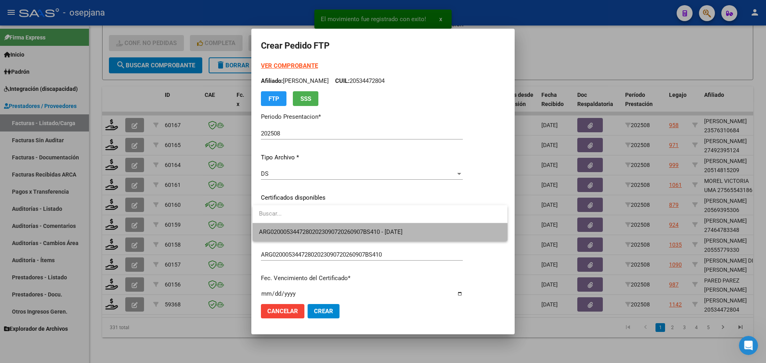
click at [337, 237] on span "ARG02000534472802023090720260907BS410 - [DATE]" at bounding box center [380, 232] width 242 height 18
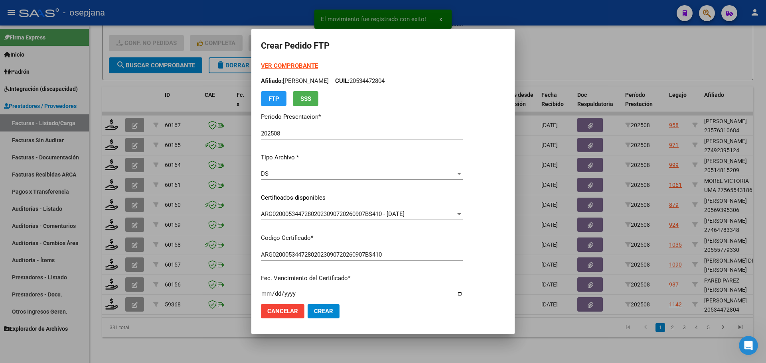
click at [298, 66] on strong "VER COMPROBANTE" at bounding box center [289, 65] width 57 height 7
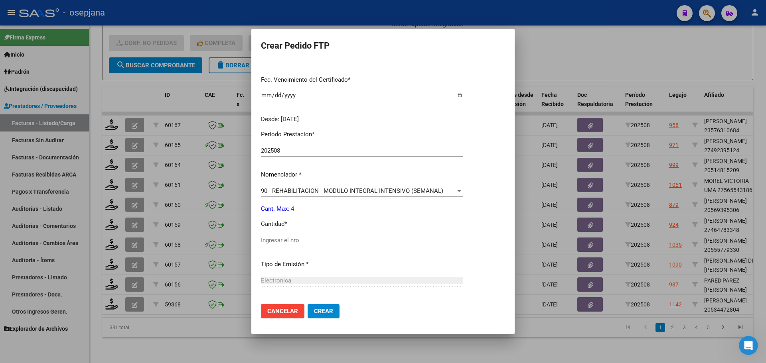
scroll to position [199, 0]
click at [270, 241] on input "Ingresar el nro" at bounding box center [362, 239] width 202 height 7
type input "4"
click at [318, 308] on span "Crear" at bounding box center [323, 311] width 19 height 7
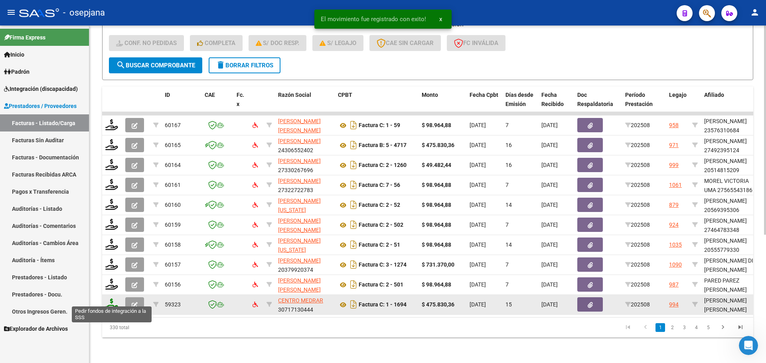
click at [109, 299] on icon at bounding box center [111, 304] width 13 height 11
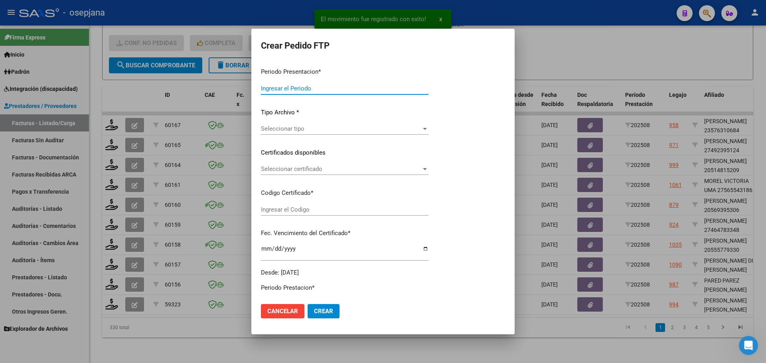
type input "202508"
type input "$ 475.830,36"
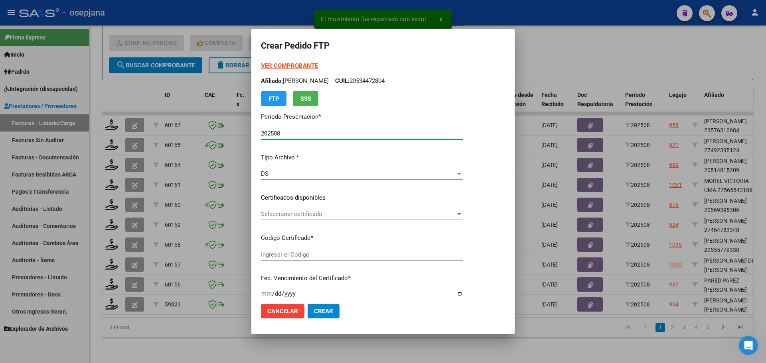
type input "ARG02000546325462022091420270914BSAS313"
type input "[DATE]"
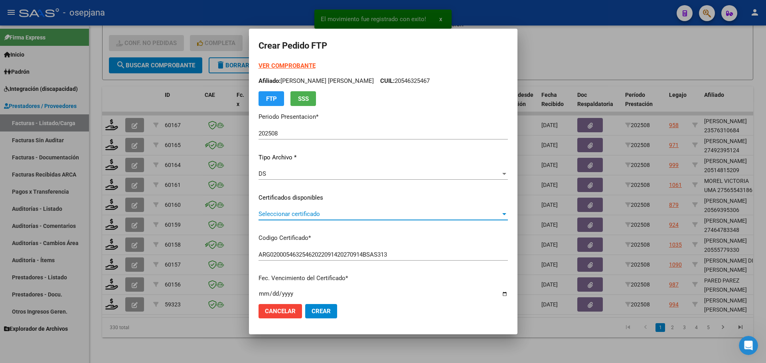
click at [353, 213] on span "Seleccionar certificado" at bounding box center [380, 214] width 242 height 7
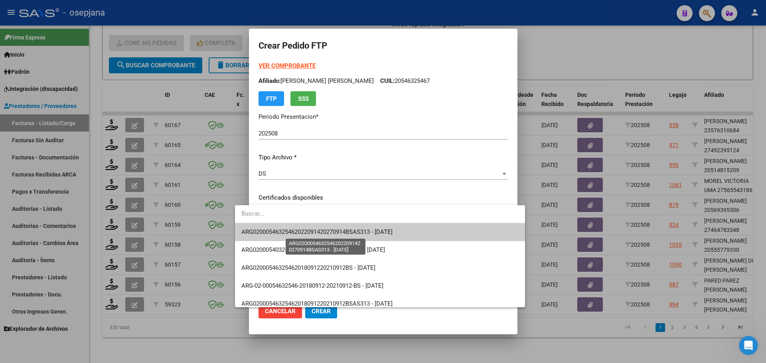
click at [355, 230] on span "ARG02000546325462022091420270914BSAS313 - [DATE]" at bounding box center [316, 232] width 151 height 7
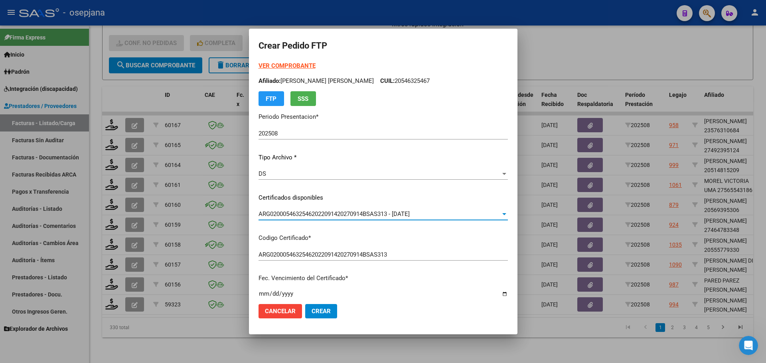
click at [283, 61] on form "Crear Pedido FTP VER COMPROBANTE ARCA Padrón Afiliado: [PERSON_NAME] [PERSON_NA…" at bounding box center [383, 181] width 249 height 286
click at [283, 65] on strong "VER COMPROBANTE" at bounding box center [287, 65] width 57 height 7
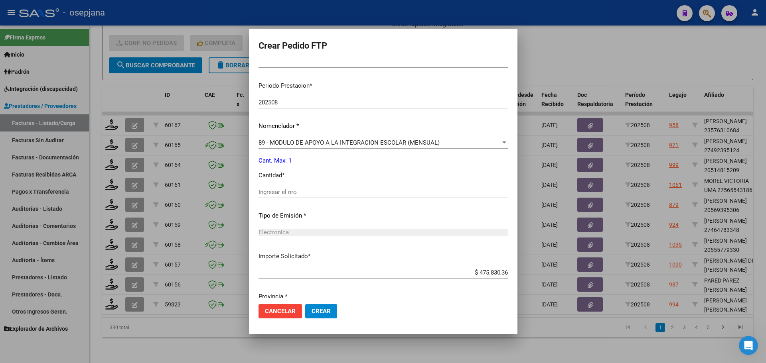
scroll to position [239, 0]
click at [271, 195] on div "Ingresar el nro" at bounding box center [383, 191] width 249 height 12
type input "1"
click at [315, 308] on button "Crear" at bounding box center [321, 311] width 32 height 14
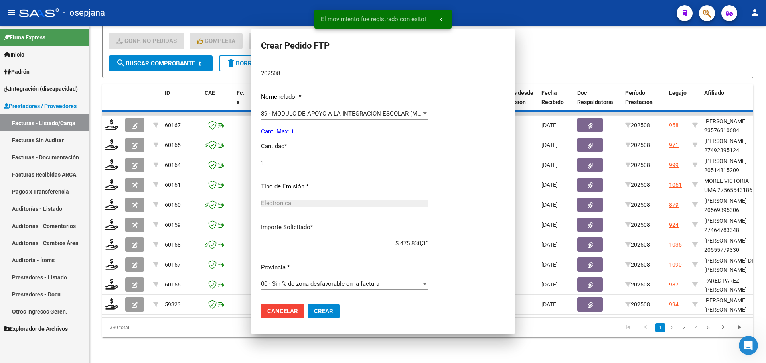
scroll to position [0, 0]
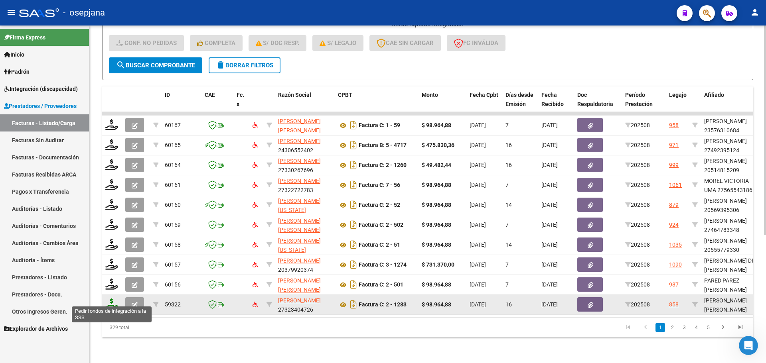
click at [114, 300] on icon at bounding box center [111, 304] width 13 height 11
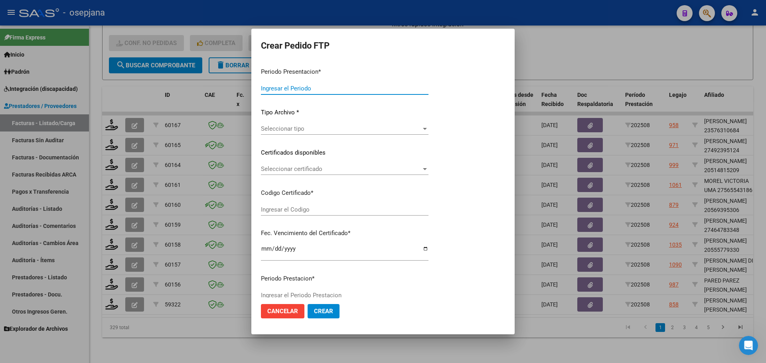
type input "202508"
type input "$ 98.964,88"
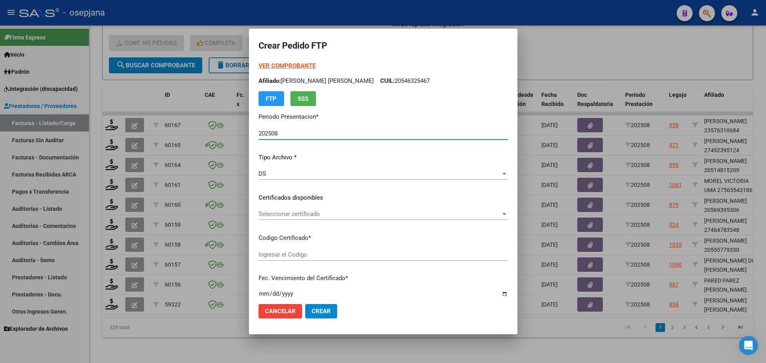
type input "ARG02000581367062023062120260621BSAS427"
type input "[DATE]"
click at [307, 211] on span "Seleccionar certificado" at bounding box center [380, 214] width 242 height 7
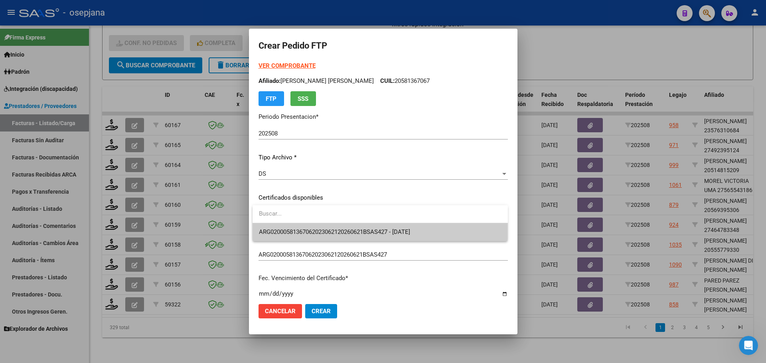
click at [314, 228] on span "ARG02000581367062023062120260621BSAS427 - [DATE]" at bounding box center [380, 232] width 243 height 18
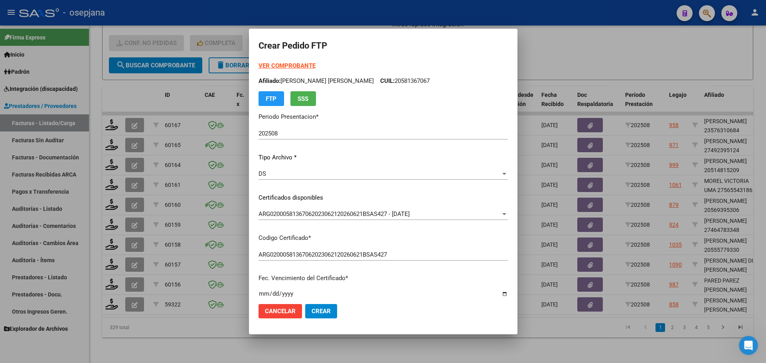
click at [293, 65] on strong "VER COMPROBANTE" at bounding box center [287, 65] width 57 height 7
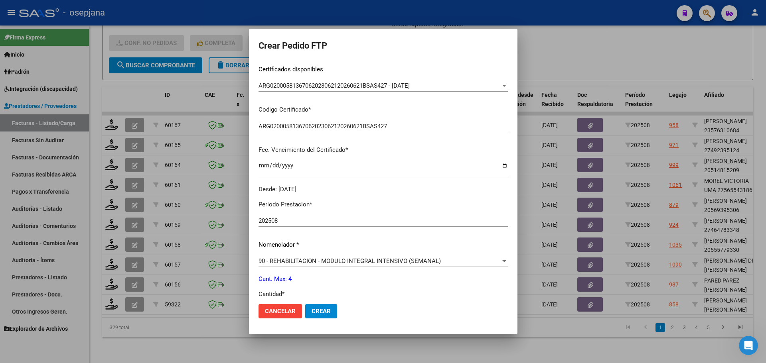
scroll to position [239, 0]
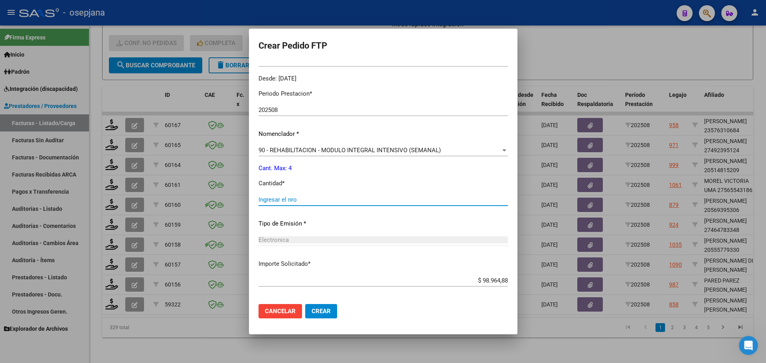
click at [291, 198] on input "Ingresar el nro" at bounding box center [383, 199] width 249 height 7
type input "4"
click at [329, 308] on span "Crear" at bounding box center [321, 311] width 19 height 7
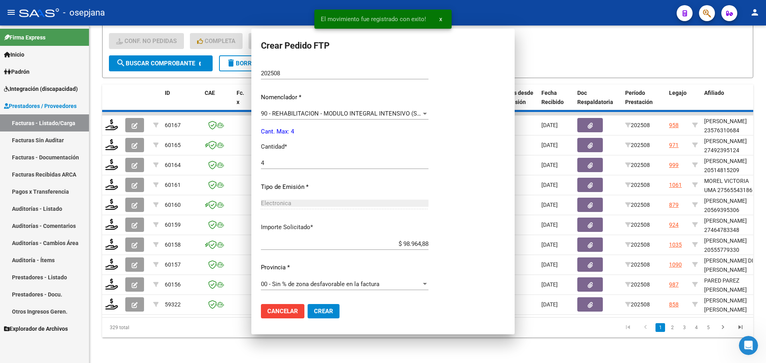
scroll to position [0, 0]
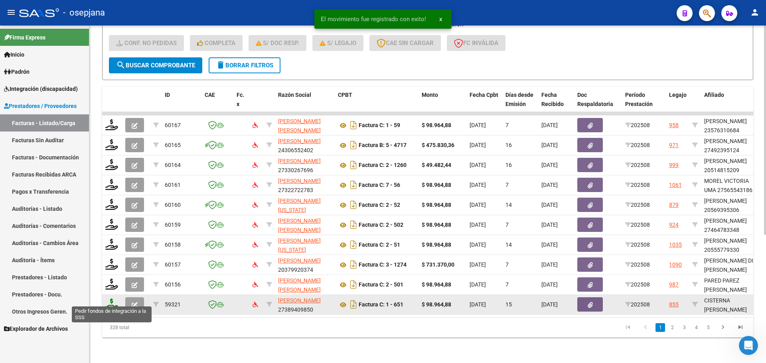
click at [111, 301] on icon at bounding box center [111, 304] width 13 height 11
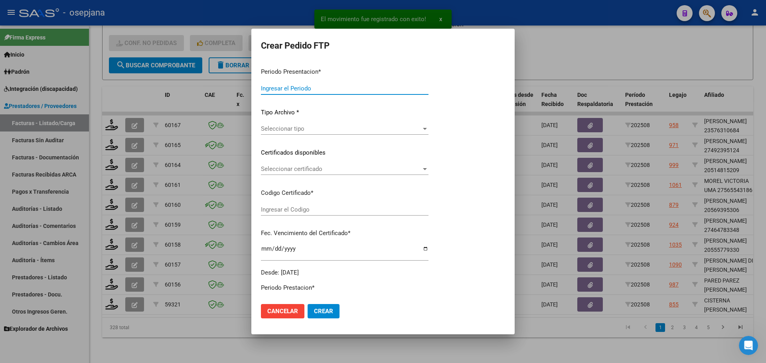
type input "202508"
type input "$ 98.964,88"
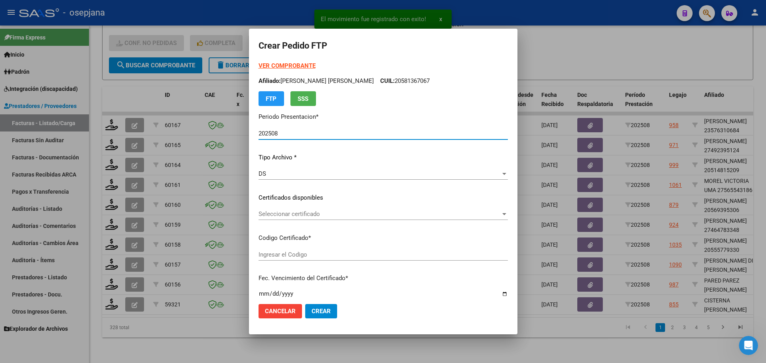
type input "ARG02000558872192022121320271213BS10725"
type input "[DATE]"
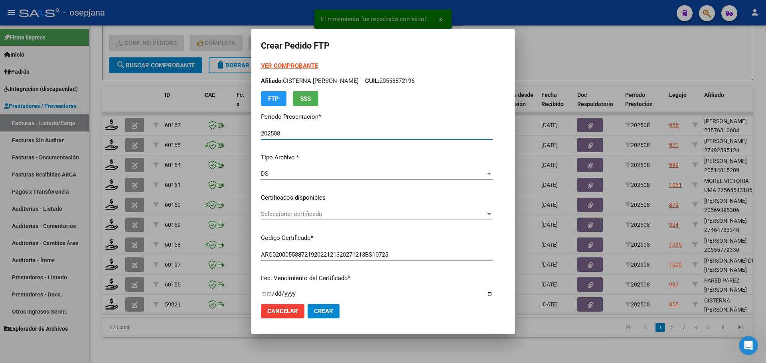
click at [303, 217] on span "Seleccionar certificado" at bounding box center [373, 214] width 225 height 7
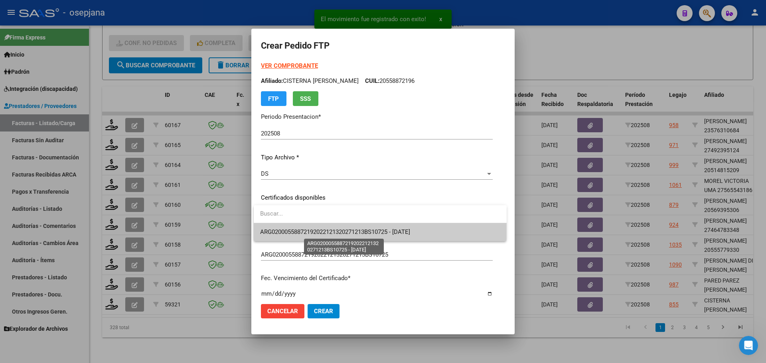
click at [306, 230] on span "ARG02000558872192022121320271213BS10725 - [DATE]" at bounding box center [335, 232] width 150 height 7
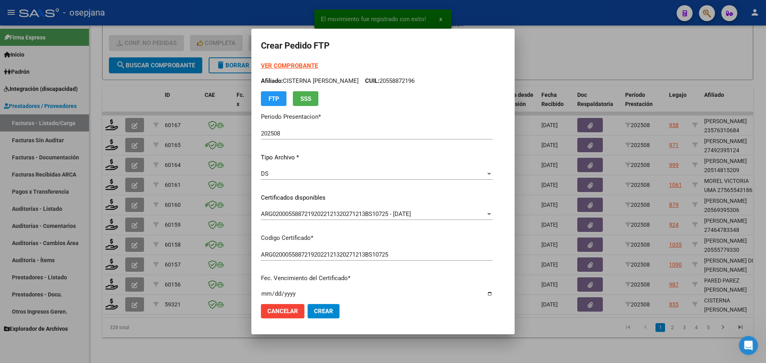
click at [290, 65] on strong "VER COMPROBANTE" at bounding box center [289, 65] width 57 height 7
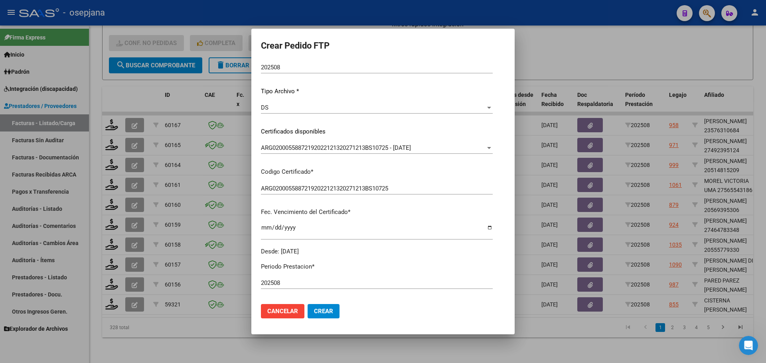
scroll to position [199, 0]
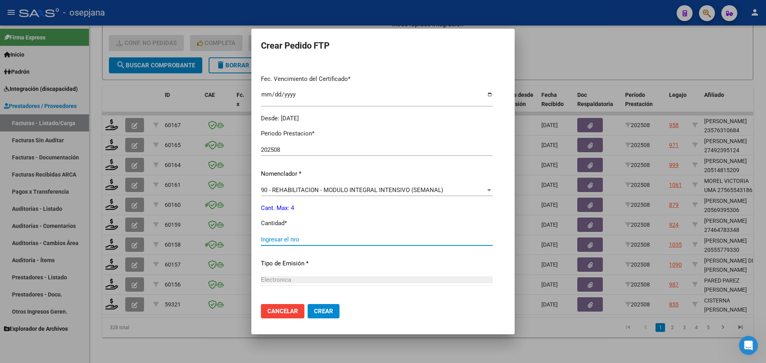
click at [280, 242] on input "Ingresar el nro" at bounding box center [377, 239] width 232 height 7
type input "4"
click at [324, 311] on span "Crear" at bounding box center [323, 311] width 19 height 7
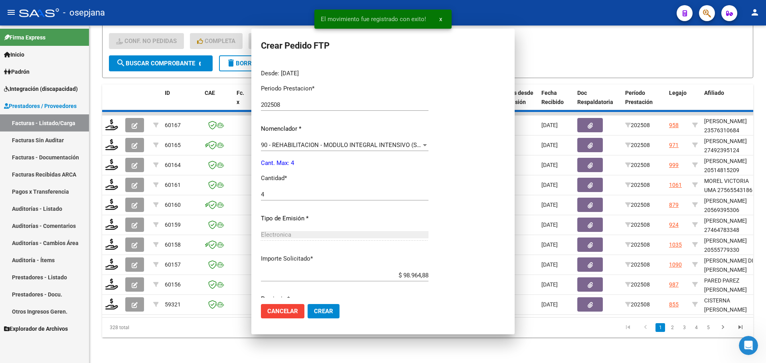
scroll to position [0, 0]
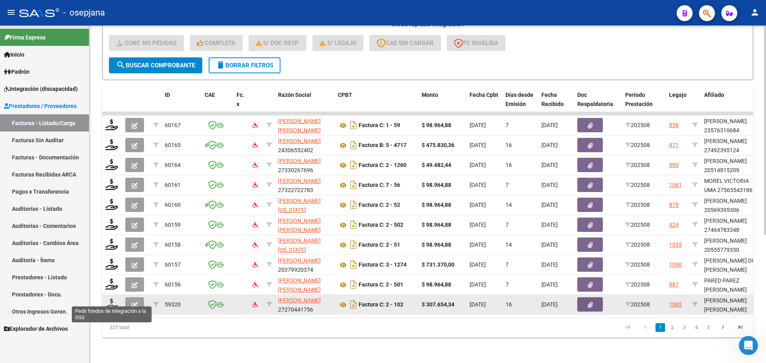
click at [113, 299] on icon at bounding box center [111, 304] width 13 height 11
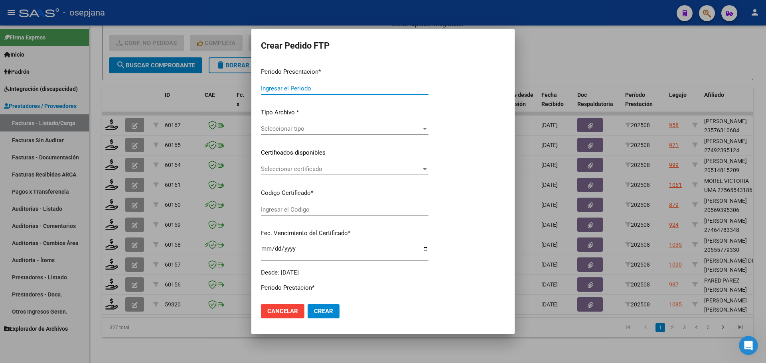
type input "202508"
type input "$ 307.654,34"
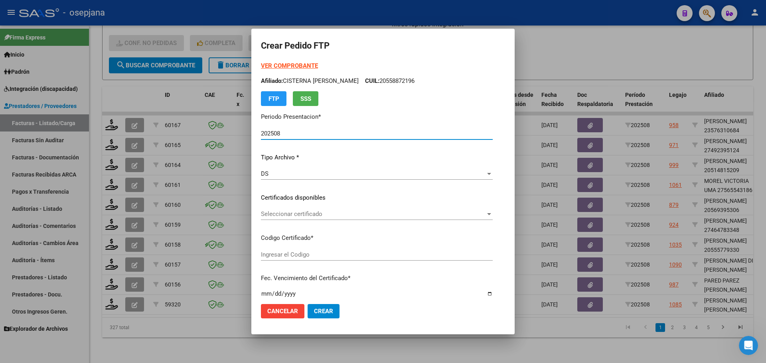
type input "ARG02000559438542024012320290123BUE357"
type input "[DATE]"
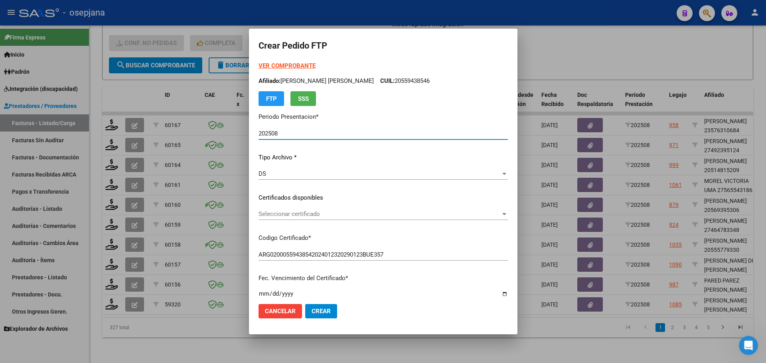
click at [296, 215] on span "Seleccionar certificado" at bounding box center [380, 214] width 242 height 7
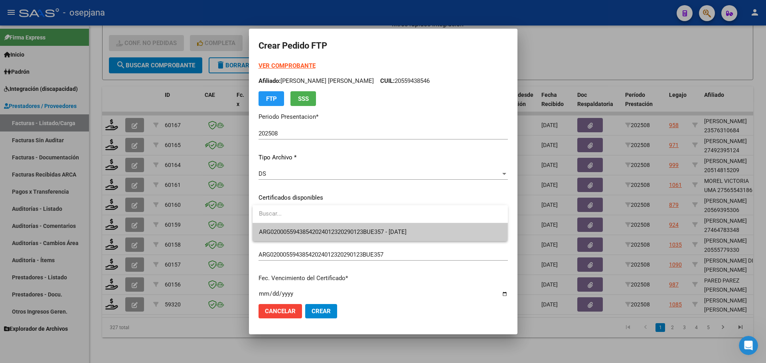
click at [299, 229] on span "ARG02000559438542024012320290123BUE357 - [DATE]" at bounding box center [333, 232] width 148 height 7
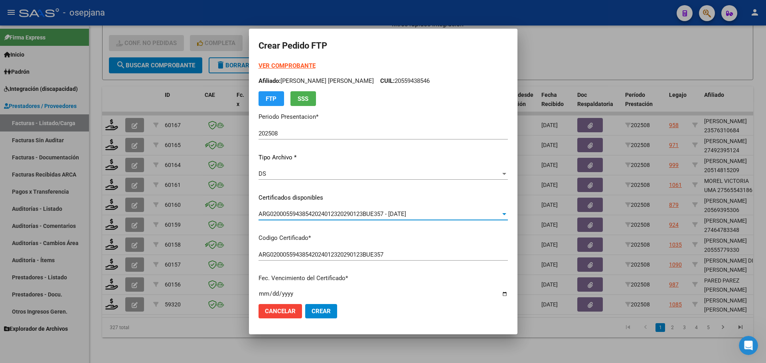
click at [291, 66] on strong "VER COMPROBANTE" at bounding box center [287, 65] width 57 height 7
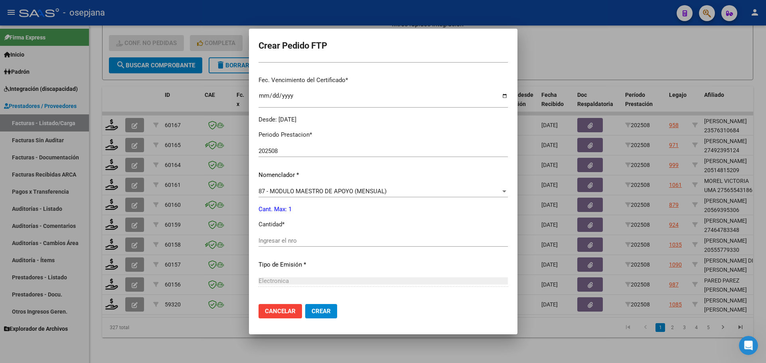
scroll to position [199, 0]
drag, startPoint x: 284, startPoint y: 232, endPoint x: 284, endPoint y: 240, distance: 8.0
click at [284, 233] on div "Periodo Prestacion * 202508 Ingresar el Periodo Prestacion Nomenclador * 87 - M…" at bounding box center [383, 248] width 249 height 251
click at [284, 240] on input "Ingresar el nro" at bounding box center [383, 239] width 249 height 7
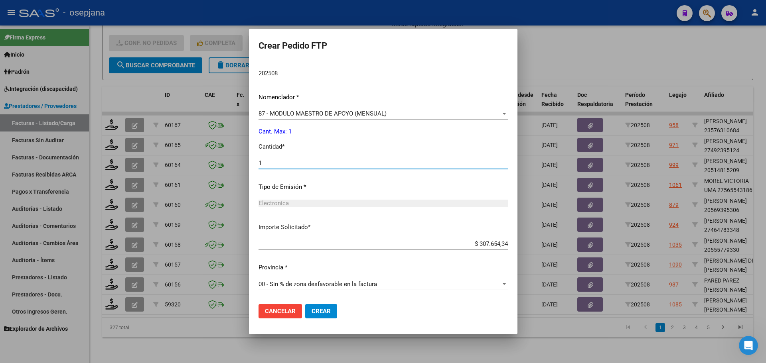
type input "1"
click at [325, 317] on button "Crear" at bounding box center [321, 311] width 32 height 14
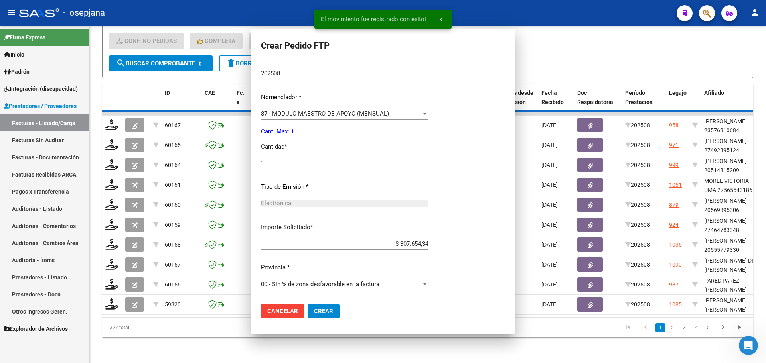
scroll to position [231, 0]
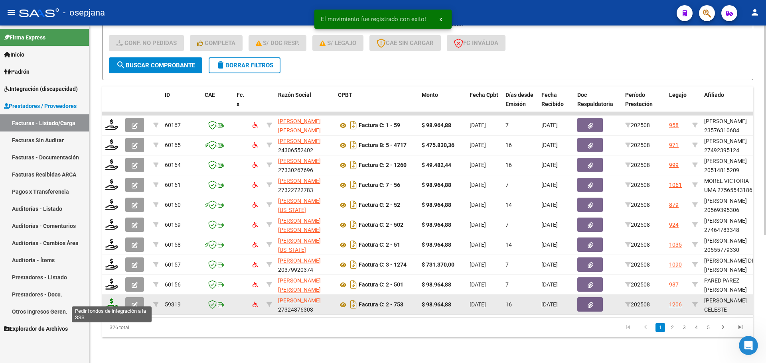
click at [112, 299] on icon at bounding box center [111, 304] width 13 height 11
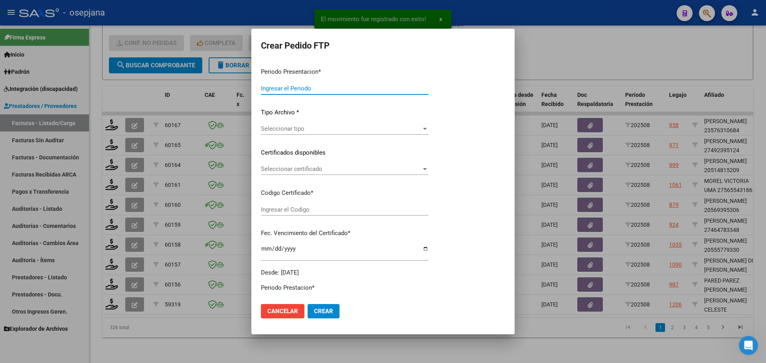
type input "202508"
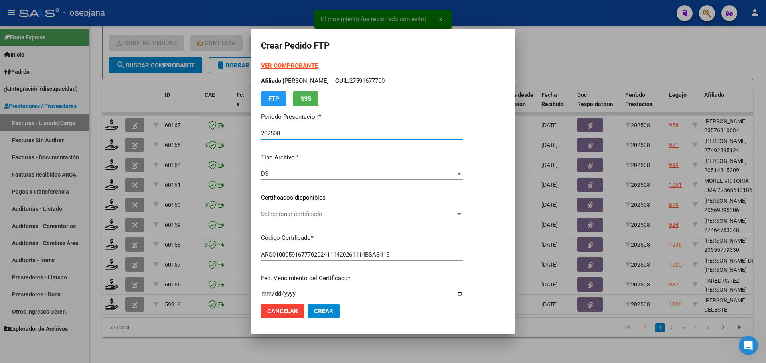
click at [289, 215] on span "Seleccionar certificado" at bounding box center [358, 214] width 195 height 7
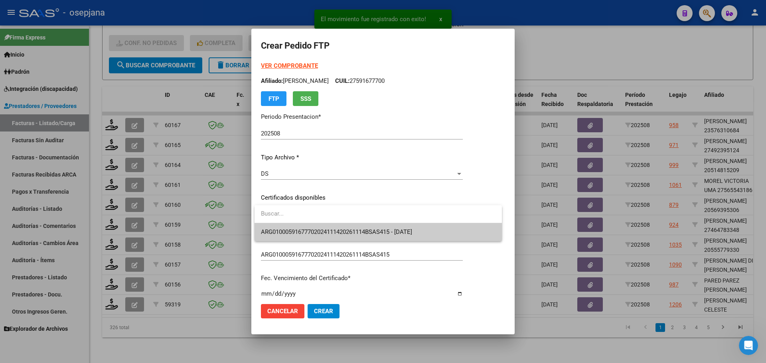
click at [290, 229] on span "ARG01000591677702024111420261114BSAS415 - [DATE]" at bounding box center [336, 232] width 151 height 7
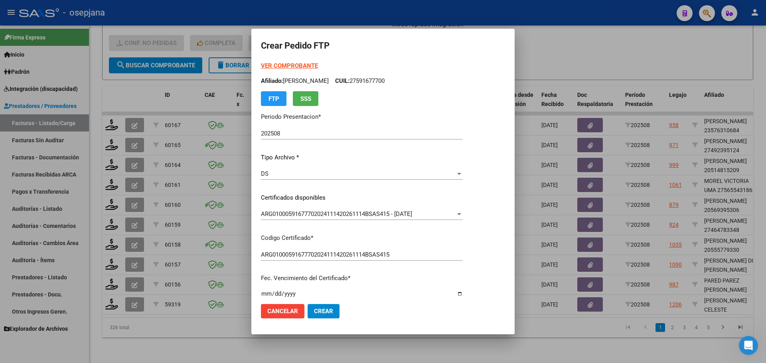
click at [293, 65] on strong "VER COMPROBANTE" at bounding box center [289, 65] width 57 height 7
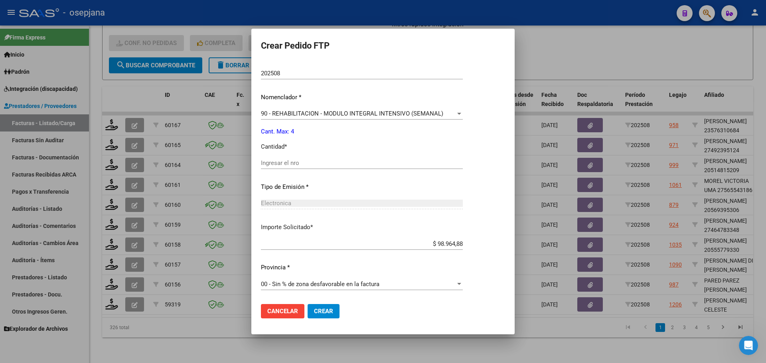
click at [294, 159] on div "Ingresar el nro" at bounding box center [362, 163] width 202 height 12
click at [334, 308] on button "Crear" at bounding box center [324, 311] width 32 height 14
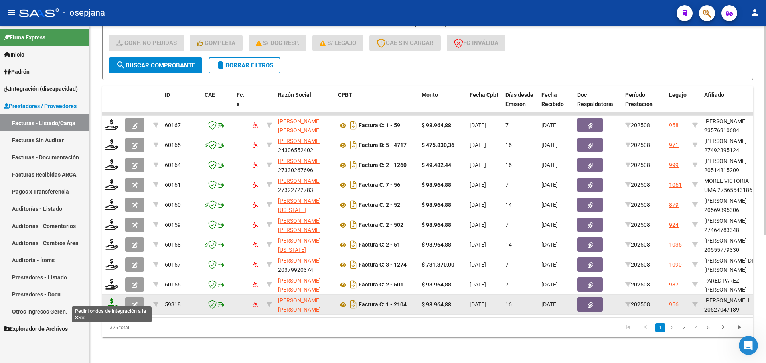
click at [109, 299] on icon at bounding box center [111, 304] width 13 height 11
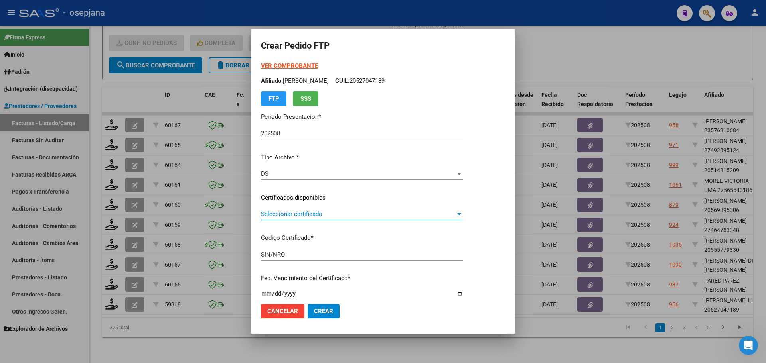
click at [292, 216] on span "Seleccionar certificado" at bounding box center [358, 214] width 195 height 7
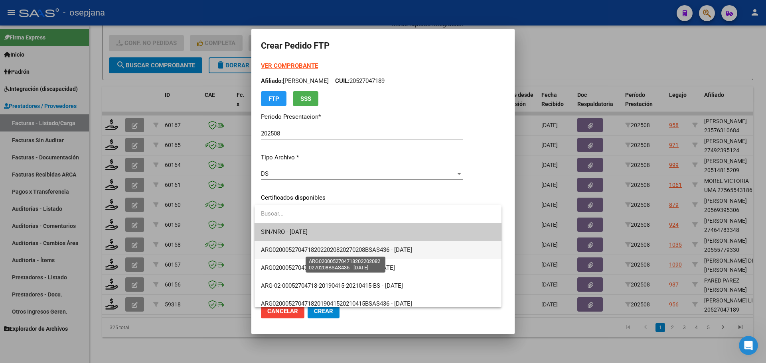
click at [323, 247] on span "ARG02000527047182022020820270208BSAS436 - [DATE]" at bounding box center [336, 250] width 151 height 7
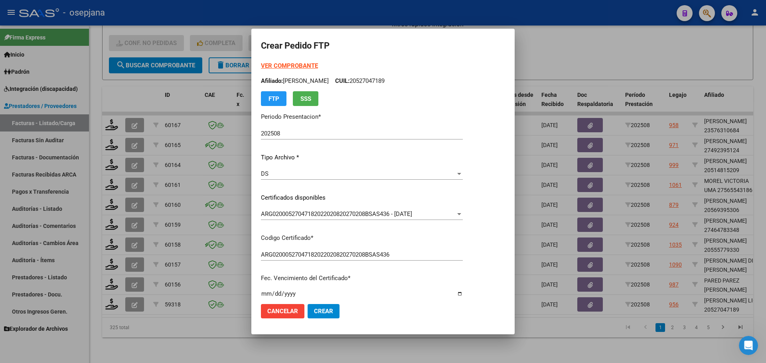
click at [293, 64] on strong "VER COMPROBANTE" at bounding box center [289, 65] width 57 height 7
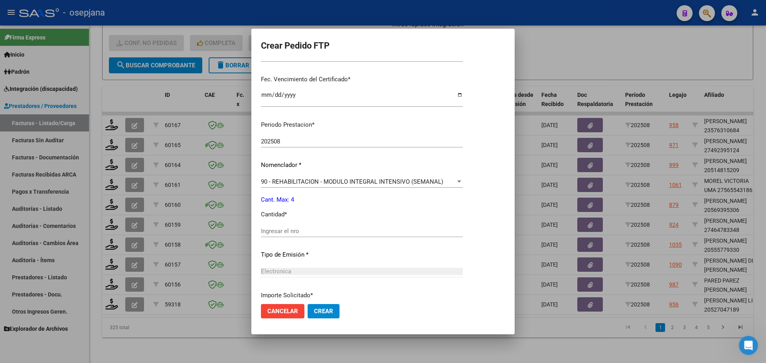
scroll to position [199, 0]
click at [276, 233] on input "Ingresar el nro" at bounding box center [362, 230] width 202 height 7
click at [328, 311] on span "Crear" at bounding box center [323, 311] width 19 height 7
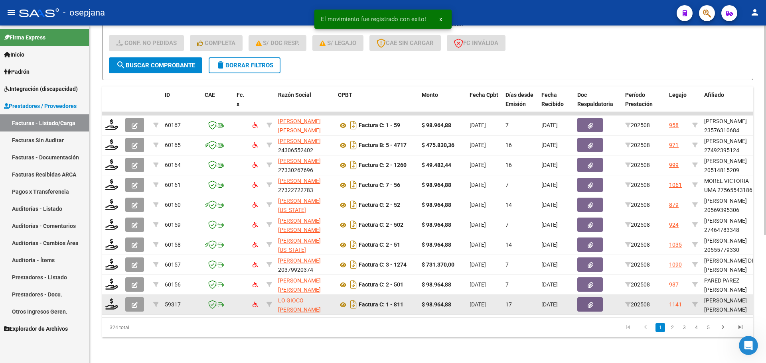
click at [105, 299] on datatable-body-cell at bounding box center [112, 305] width 20 height 20
click at [110, 299] on icon at bounding box center [111, 304] width 13 height 11
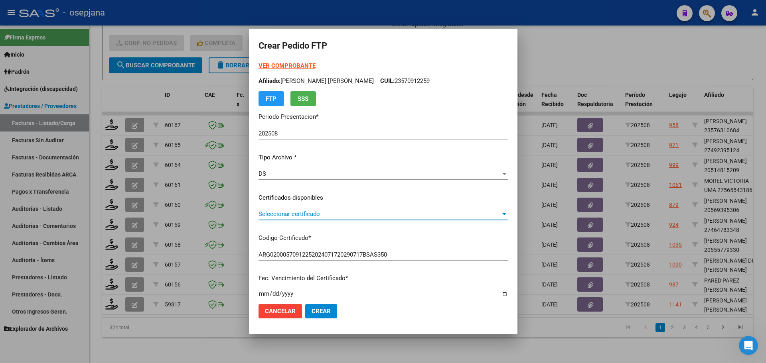
click at [326, 213] on span "Seleccionar certificado" at bounding box center [380, 214] width 242 height 7
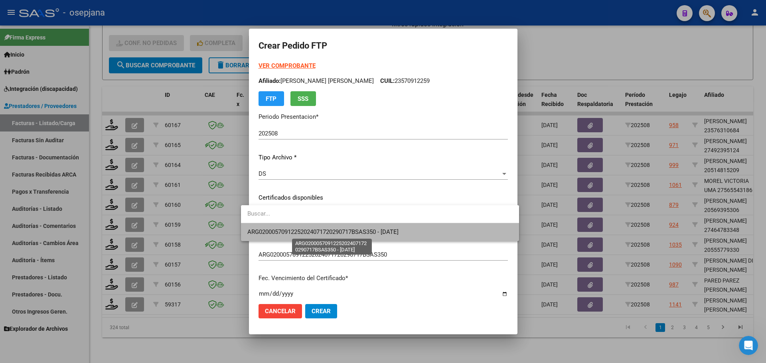
click at [322, 229] on span "ARG02000570912252024071720290717BSAS350 - [DATE]" at bounding box center [322, 232] width 151 height 7
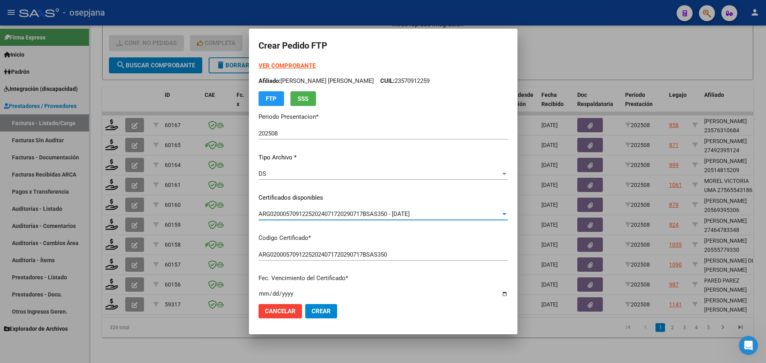
click at [294, 66] on strong "VER COMPROBANTE" at bounding box center [287, 65] width 57 height 7
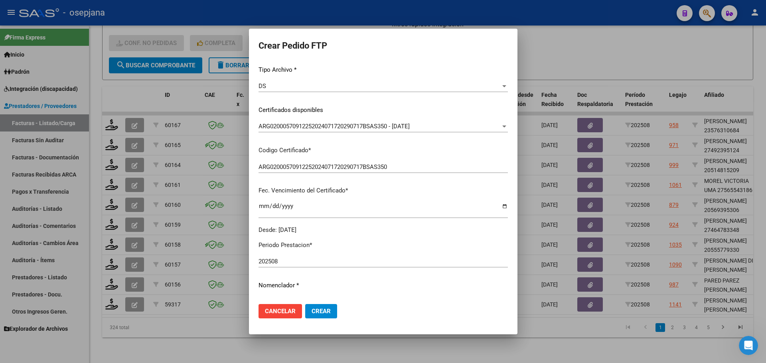
scroll to position [239, 0]
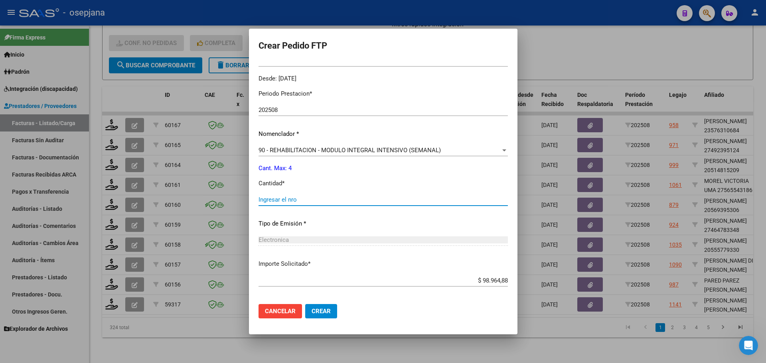
click at [273, 203] on input "Ingresar el nro" at bounding box center [383, 199] width 249 height 7
click at [317, 305] on button "Crear" at bounding box center [321, 311] width 32 height 14
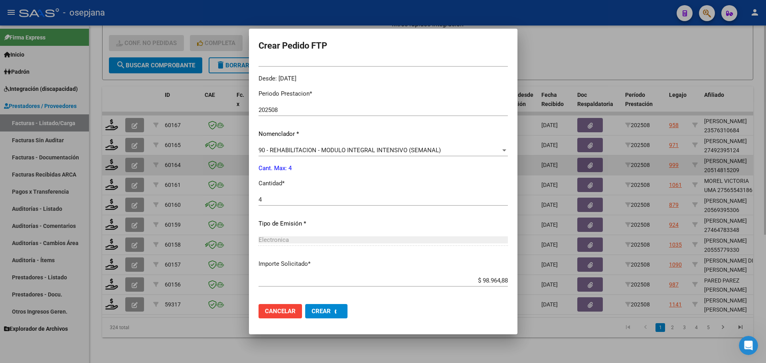
scroll to position [0, 0]
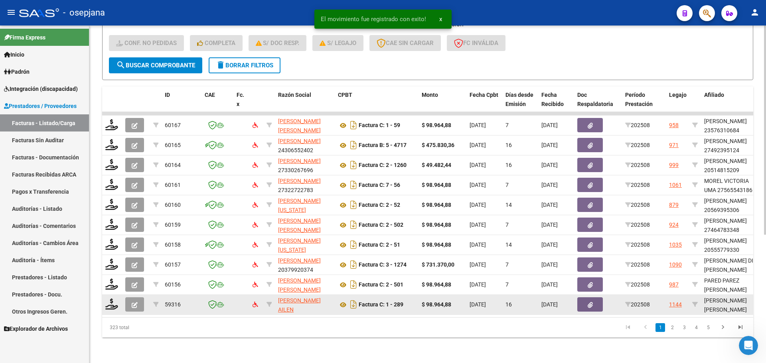
click at [109, 304] on div at bounding box center [112, 305] width 14 height 12
click at [105, 298] on datatable-body-cell at bounding box center [112, 305] width 20 height 20
click at [115, 299] on icon at bounding box center [111, 304] width 13 height 11
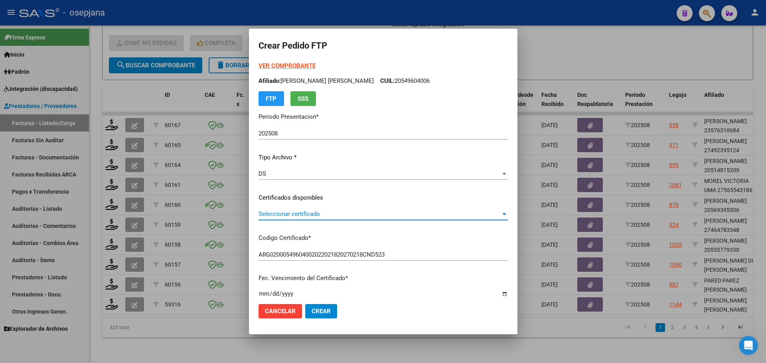
click at [296, 212] on span "Seleccionar certificado" at bounding box center [380, 214] width 242 height 7
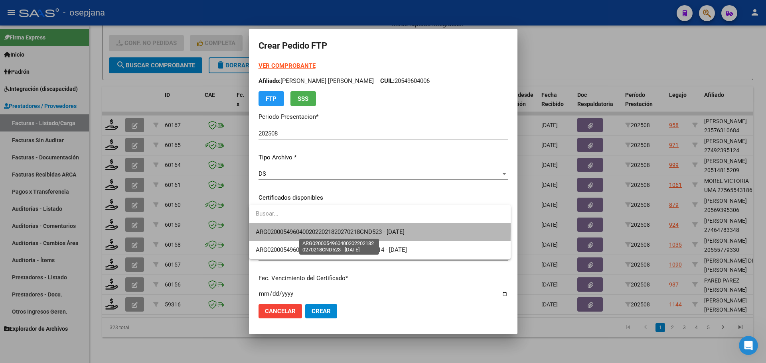
click at [297, 231] on span "ARG02000549604002022021820270218CND523 - [DATE]" at bounding box center [330, 232] width 149 height 7
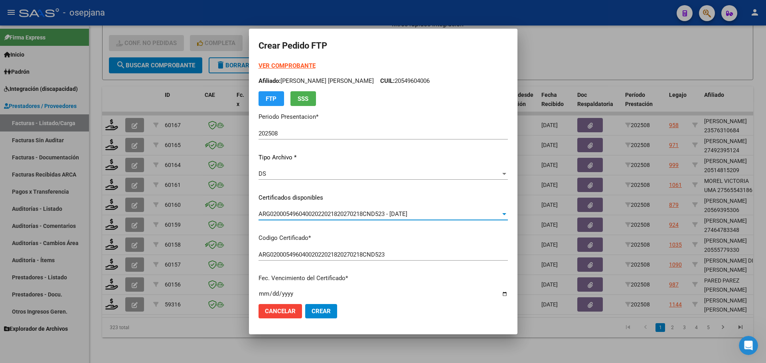
click at [283, 64] on strong "VER COMPROBANTE" at bounding box center [287, 65] width 57 height 7
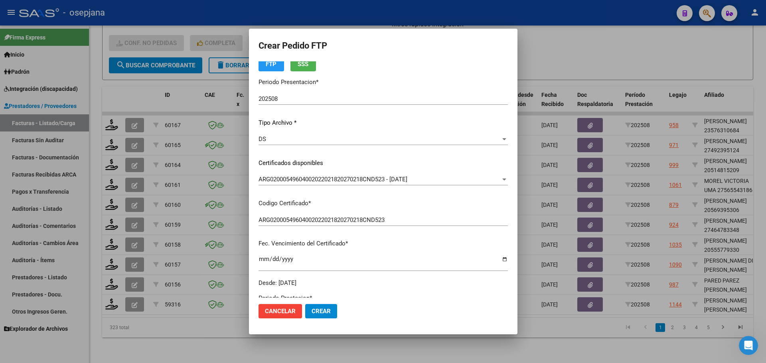
scroll to position [160, 0]
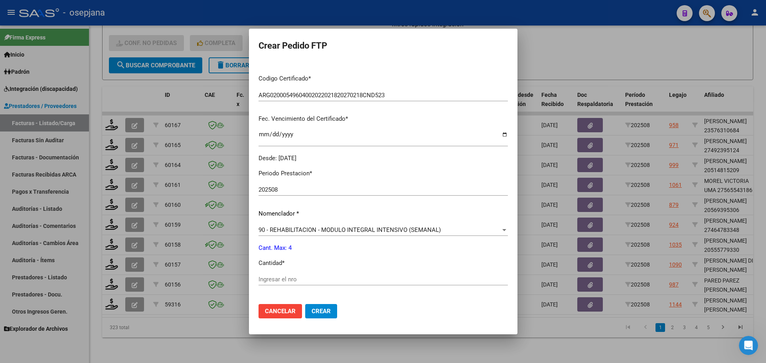
click at [267, 275] on div "Ingresar el nro" at bounding box center [383, 280] width 249 height 12
click at [316, 314] on span "Crear" at bounding box center [321, 311] width 19 height 7
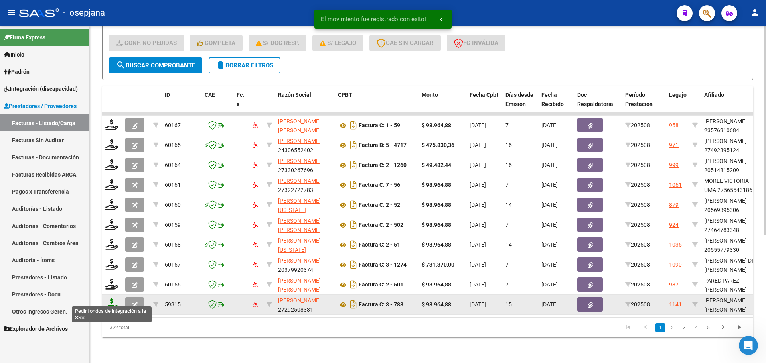
click at [108, 299] on icon at bounding box center [111, 304] width 13 height 11
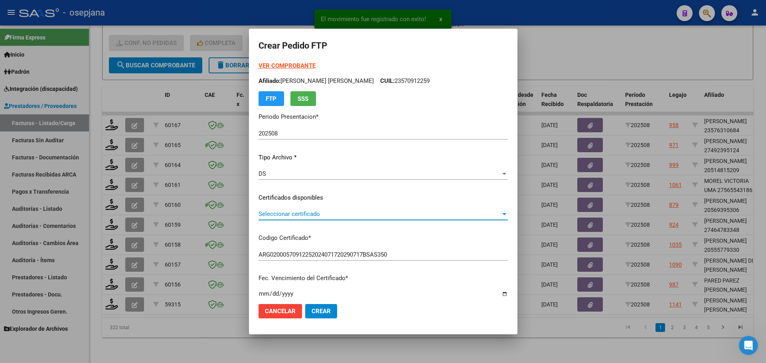
click at [334, 216] on span "Seleccionar certificado" at bounding box center [380, 214] width 242 height 7
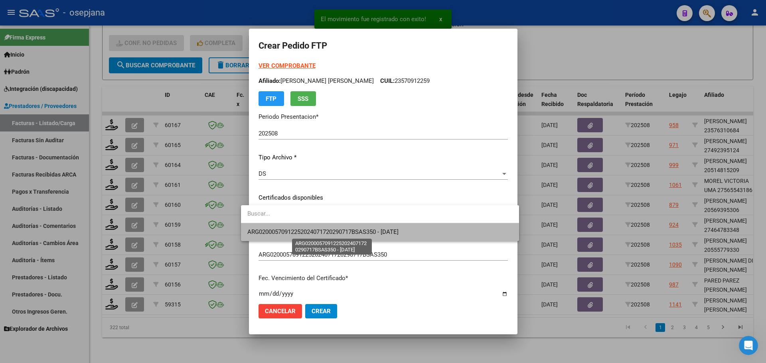
click at [337, 232] on span "ARG02000570912252024071720290717BSAS350 - [DATE]" at bounding box center [322, 232] width 151 height 7
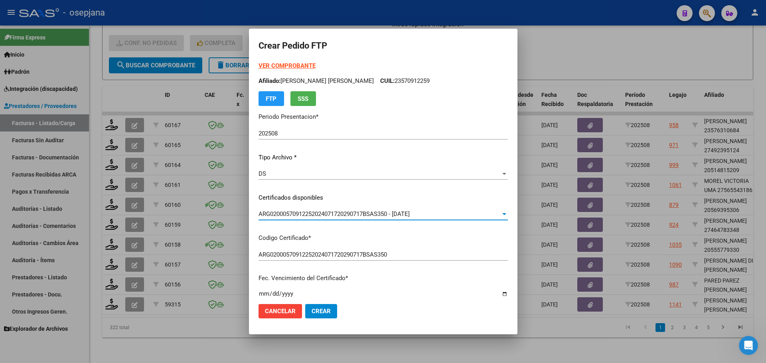
click at [286, 65] on strong "VER COMPROBANTE" at bounding box center [287, 65] width 57 height 7
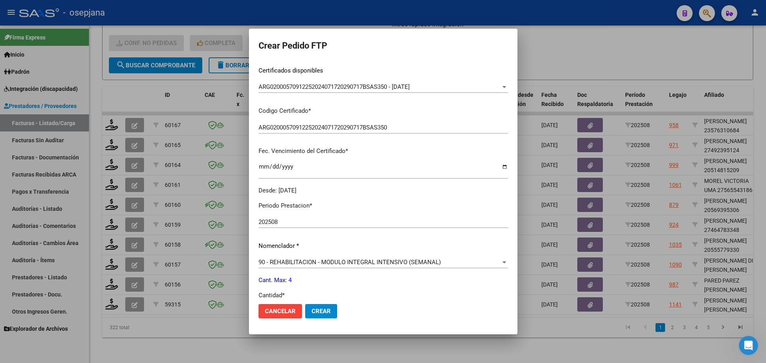
scroll to position [199, 0]
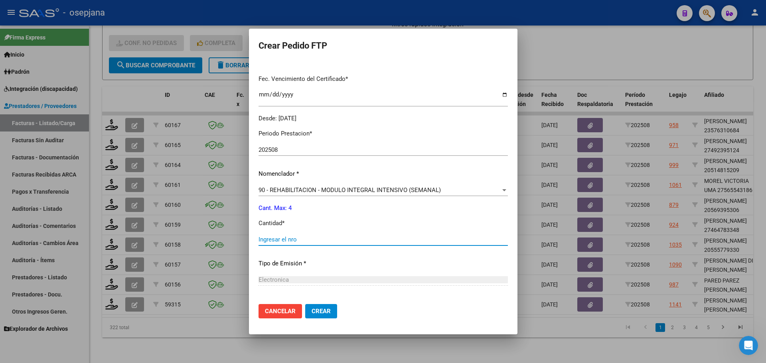
click at [259, 239] on input "Ingresar el nro" at bounding box center [383, 239] width 249 height 7
click at [320, 308] on button "Crear" at bounding box center [321, 311] width 32 height 14
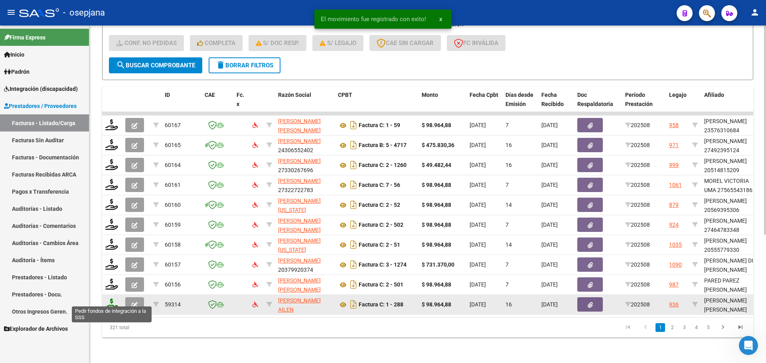
click at [107, 303] on icon at bounding box center [111, 304] width 13 height 11
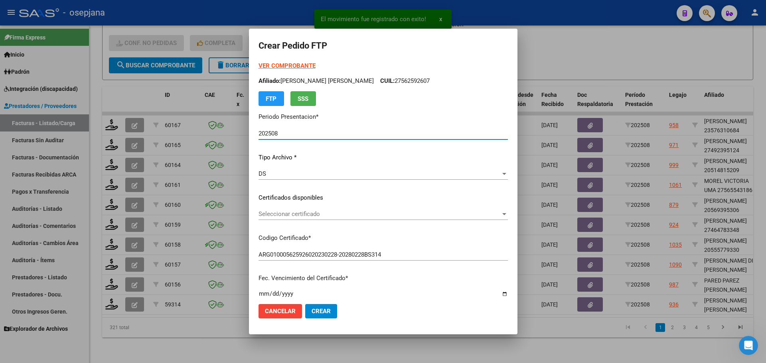
click at [346, 208] on div "VER COMPROBANTE ARCA Padrón Afiliado: [PERSON_NAME] [PERSON_NAME] CUIL: 2756259…" at bounding box center [383, 191] width 249 height 261
click at [348, 219] on div "Seleccionar certificado Seleccionar certificado" at bounding box center [383, 214] width 249 height 12
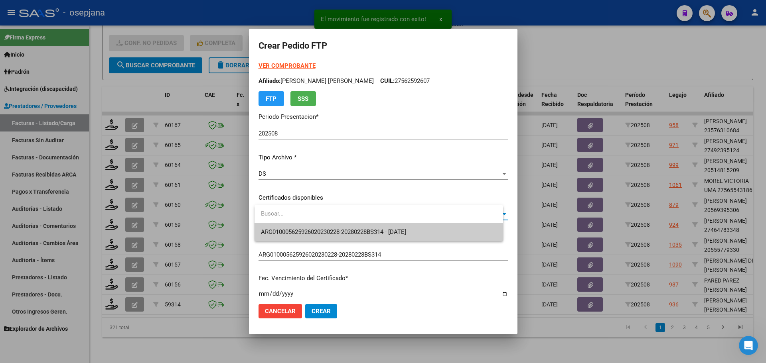
click at [352, 228] on span "ARG010005625926020230228-20280228BS314 - [DATE]" at bounding box center [379, 232] width 236 height 18
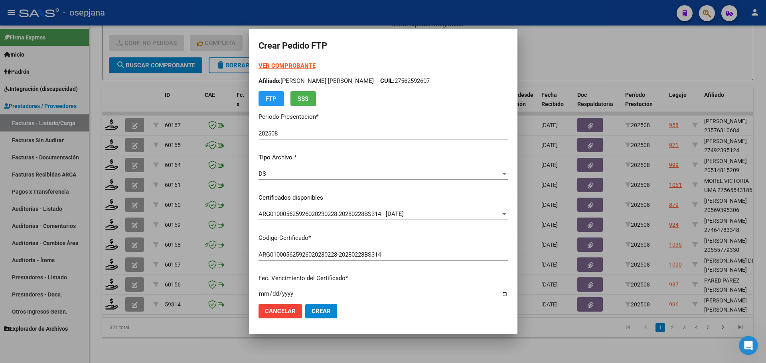
click at [302, 70] on div "VER COMPROBANTE ARCA Padrón Afiliado: [PERSON_NAME] [PERSON_NAME] CUIL: 2756259…" at bounding box center [383, 83] width 249 height 45
click at [304, 67] on strong "VER COMPROBANTE" at bounding box center [287, 65] width 57 height 7
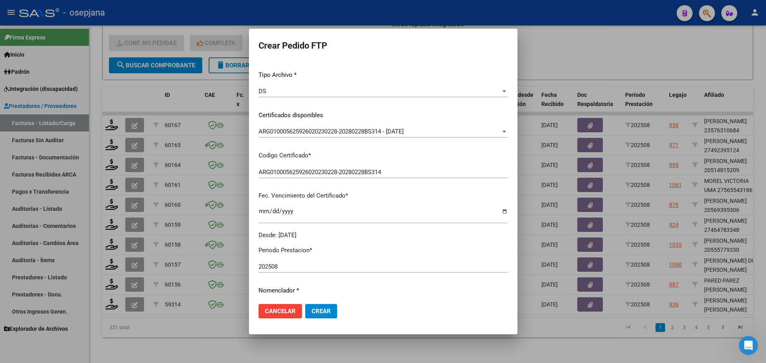
scroll to position [199, 0]
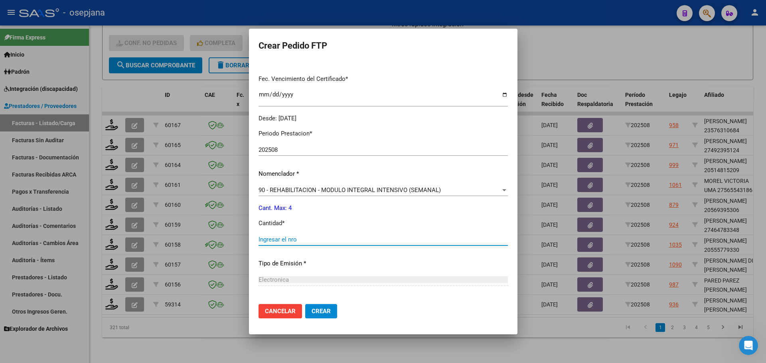
click at [289, 241] on input "Ingresar el nro" at bounding box center [383, 239] width 249 height 7
click at [336, 310] on button "Crear" at bounding box center [321, 311] width 32 height 14
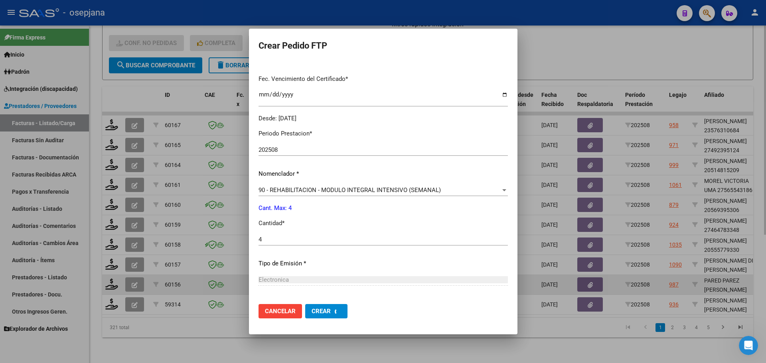
scroll to position [0, 0]
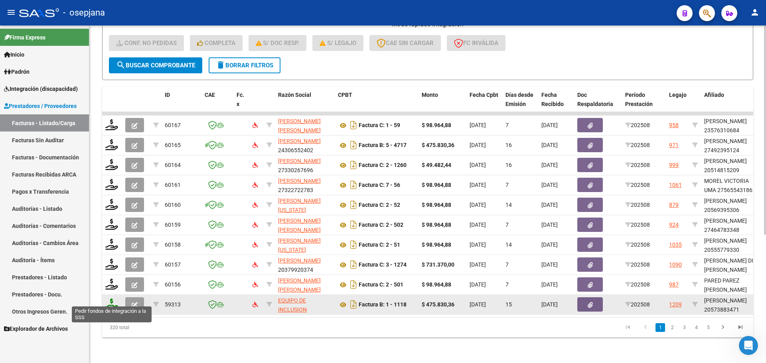
click at [108, 299] on icon at bounding box center [111, 304] width 13 height 11
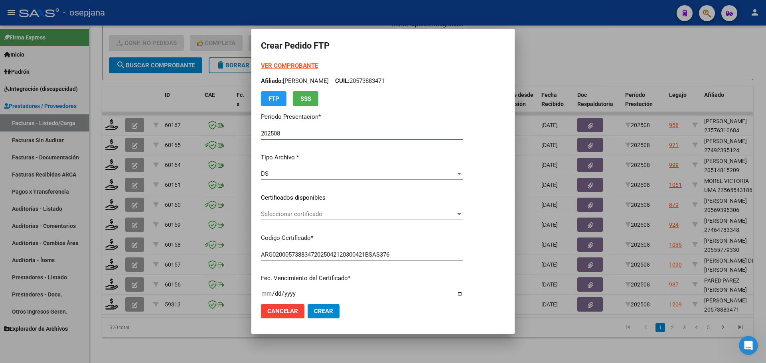
click at [326, 215] on span "Seleccionar certificado" at bounding box center [358, 214] width 195 height 7
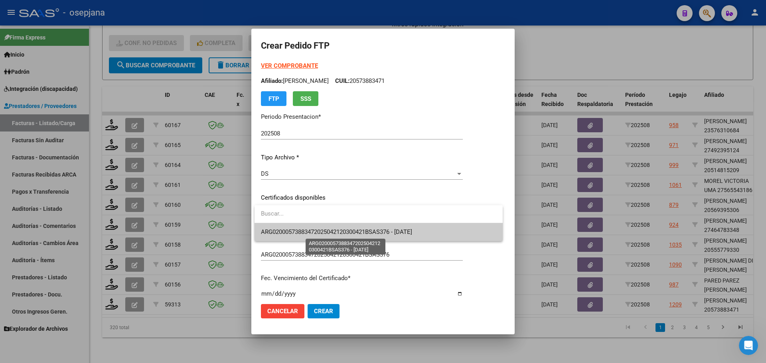
click at [329, 230] on span "ARG02000573883472025042120300421BSAS376 - [DATE]" at bounding box center [336, 232] width 151 height 7
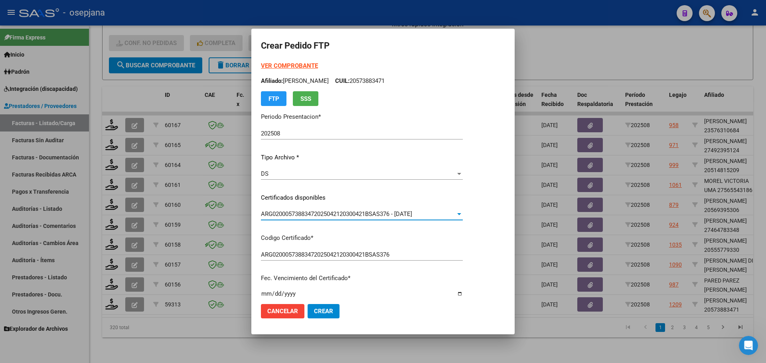
click at [289, 65] on strong "VER COMPROBANTE" at bounding box center [289, 65] width 57 height 7
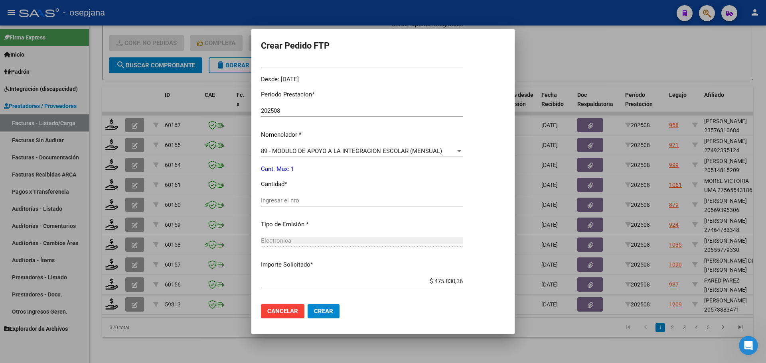
scroll to position [239, 0]
click at [288, 195] on div "Ingresar el nro" at bounding box center [362, 200] width 202 height 12
click at [320, 310] on span "Crear" at bounding box center [323, 311] width 19 height 7
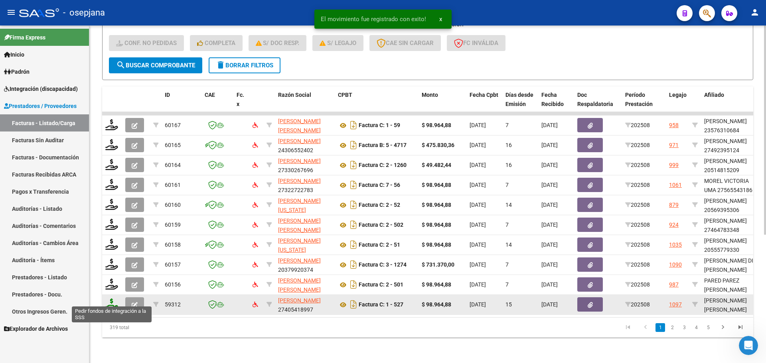
click at [109, 302] on icon at bounding box center [111, 304] width 13 height 11
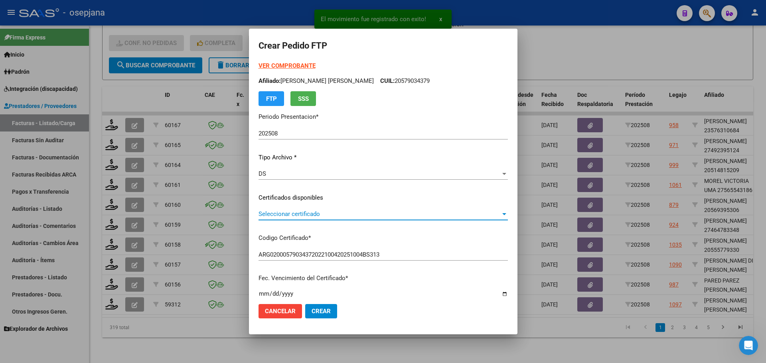
click at [282, 217] on span "Seleccionar certificado" at bounding box center [380, 214] width 242 height 7
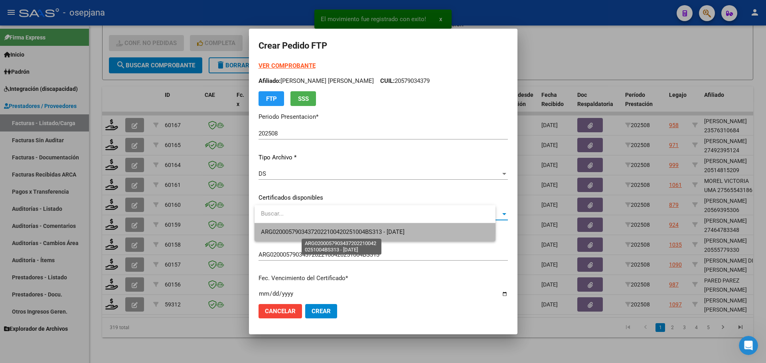
click at [287, 231] on span "ARG02000579034372022100420251004BS313 - [DATE]" at bounding box center [333, 232] width 144 height 7
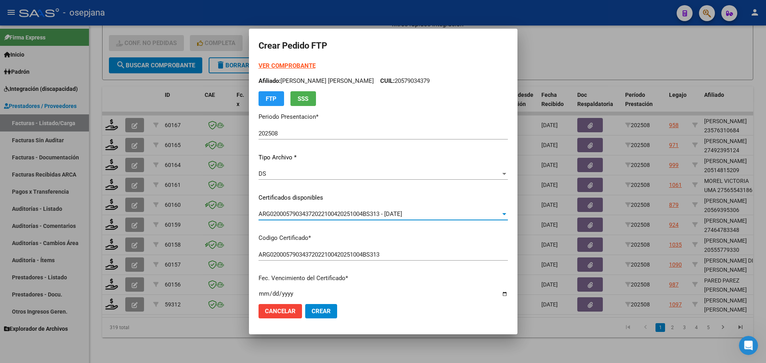
click at [306, 63] on strong "VER COMPROBANTE" at bounding box center [287, 65] width 57 height 7
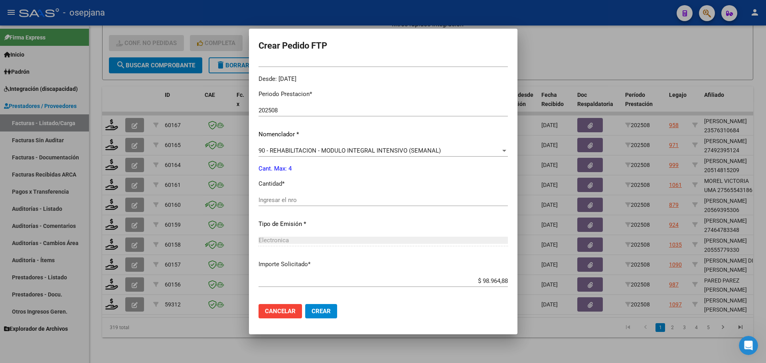
scroll to position [239, 0]
click at [278, 203] on input "Ingresar el nro" at bounding box center [383, 199] width 249 height 7
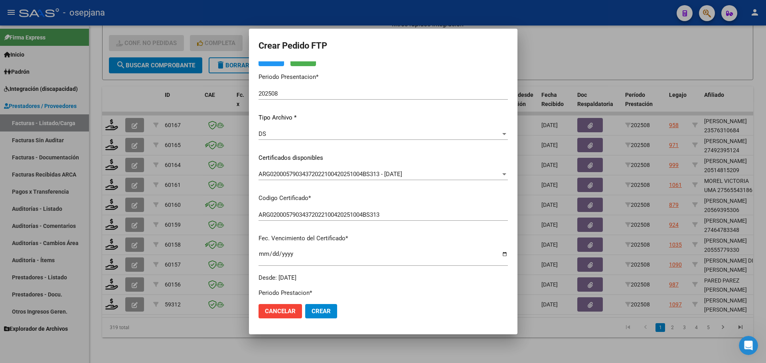
scroll to position [0, 0]
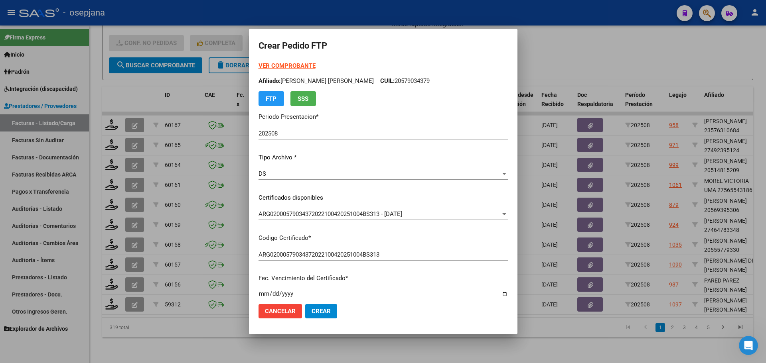
click at [331, 306] on button "Crear" at bounding box center [321, 311] width 32 height 14
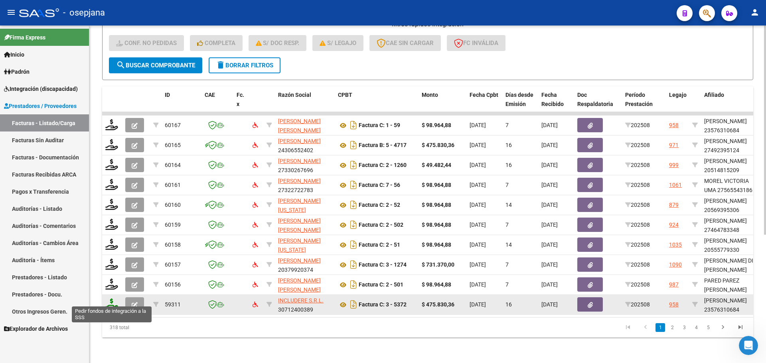
click at [114, 299] on icon at bounding box center [111, 304] width 13 height 11
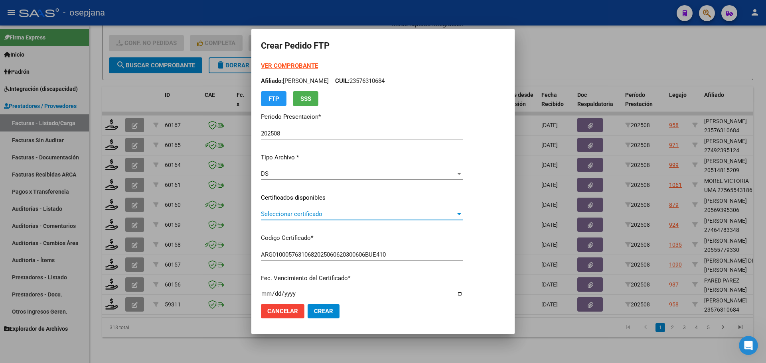
click at [321, 213] on span "Seleccionar certificado" at bounding box center [358, 214] width 195 height 7
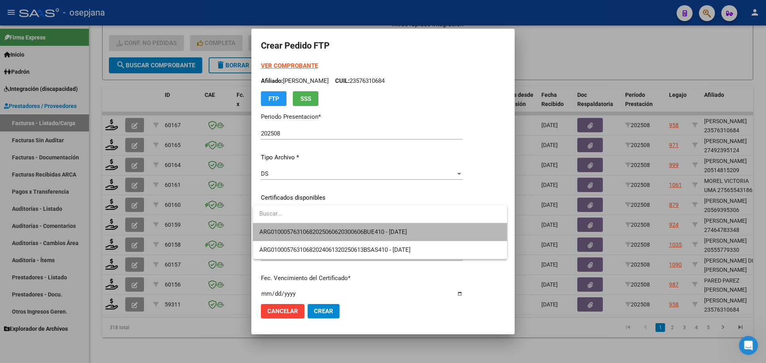
click at [324, 227] on span "ARG01000576310682025060620300606BUE410 - [DATE]" at bounding box center [379, 232] width 241 height 18
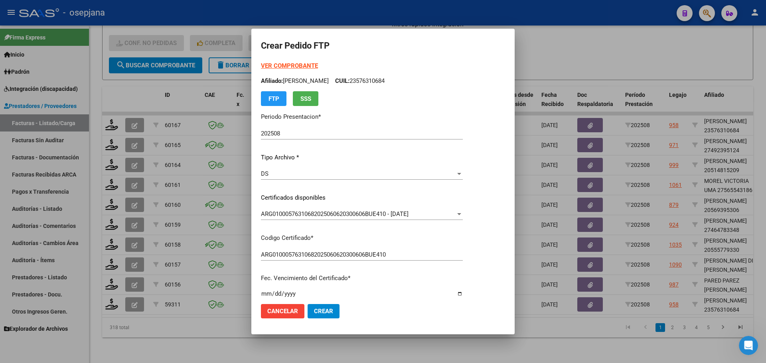
click at [303, 63] on strong "VER COMPROBANTE" at bounding box center [289, 65] width 57 height 7
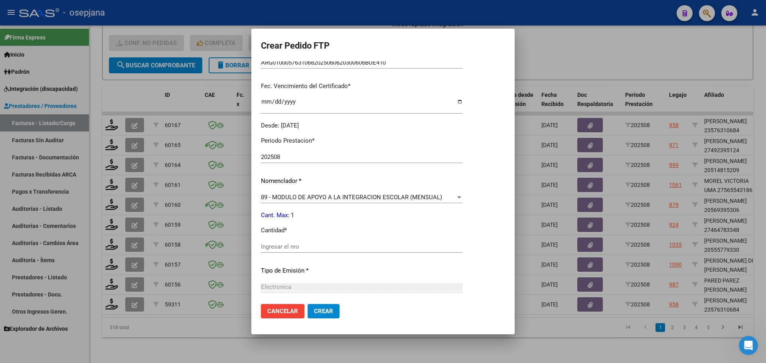
scroll to position [199, 0]
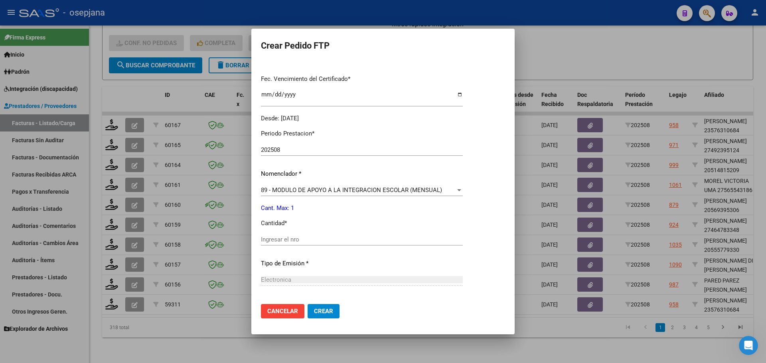
click at [286, 235] on div "Ingresar el nro" at bounding box center [362, 240] width 202 height 12
click at [322, 308] on span "Crear" at bounding box center [323, 311] width 19 height 7
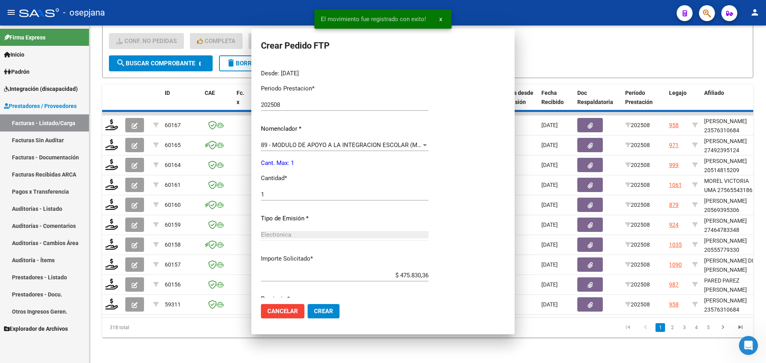
scroll to position [0, 0]
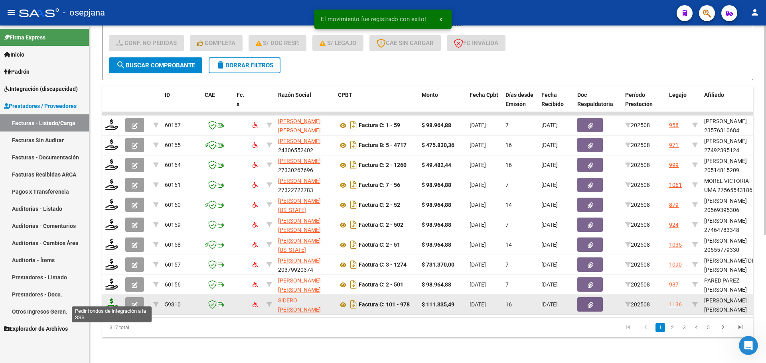
click at [111, 299] on icon at bounding box center [111, 304] width 13 height 11
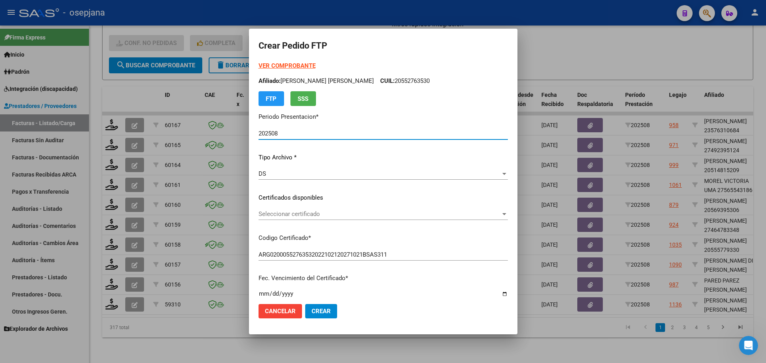
click at [324, 213] on span "Seleccionar certificado" at bounding box center [380, 214] width 242 height 7
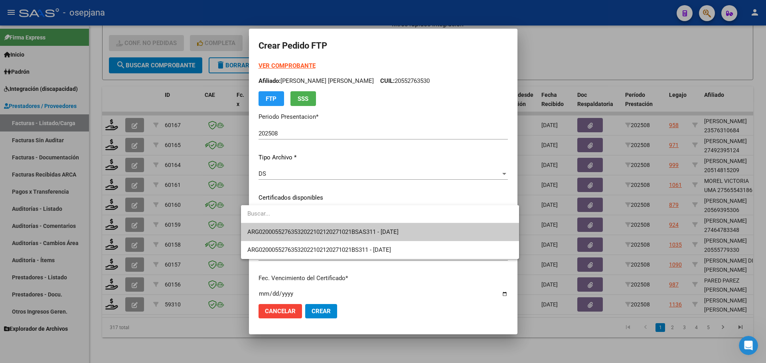
click at [322, 228] on span "ARG02000552763532022102120271021BSAS311 - [DATE]" at bounding box center [379, 232] width 265 height 18
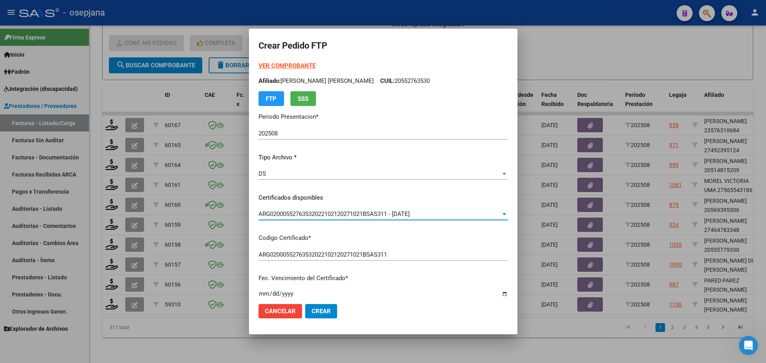
click at [282, 67] on strong "VER COMPROBANTE" at bounding box center [287, 65] width 57 height 7
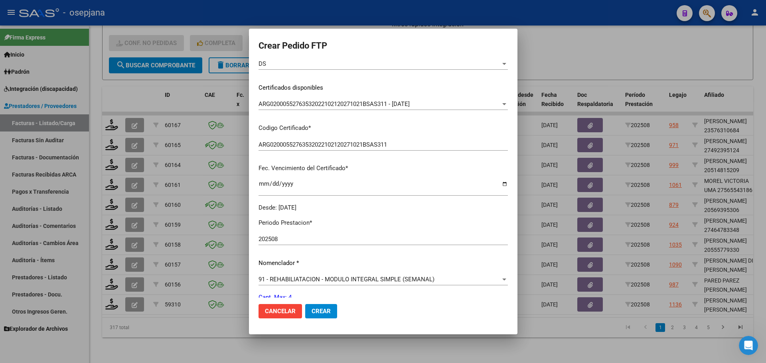
scroll to position [160, 0]
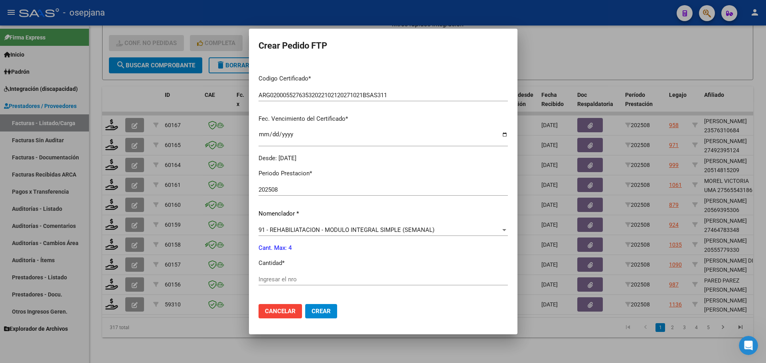
click at [259, 278] on input "Ingresar el nro" at bounding box center [383, 279] width 249 height 7
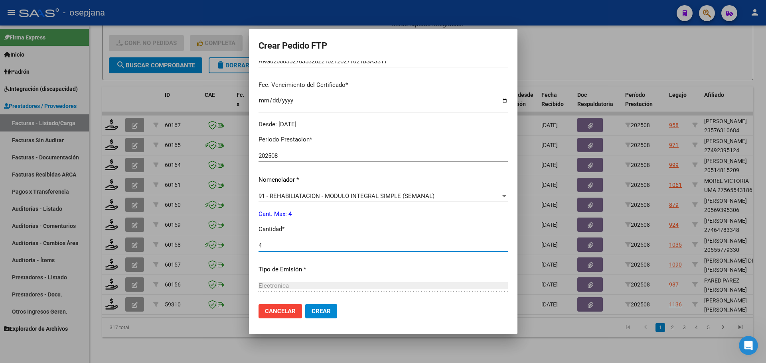
scroll to position [199, 0]
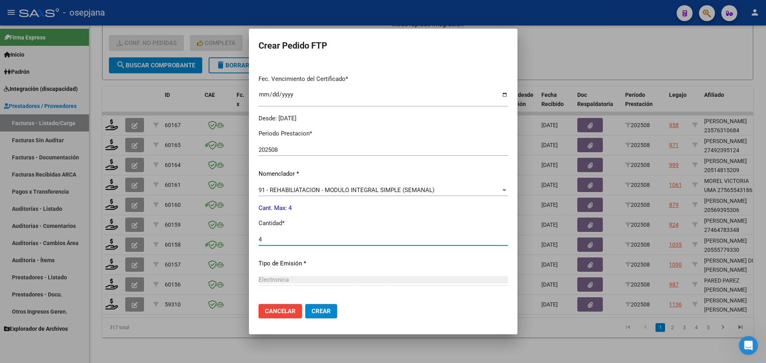
click at [305, 304] on button "Crear" at bounding box center [321, 311] width 32 height 14
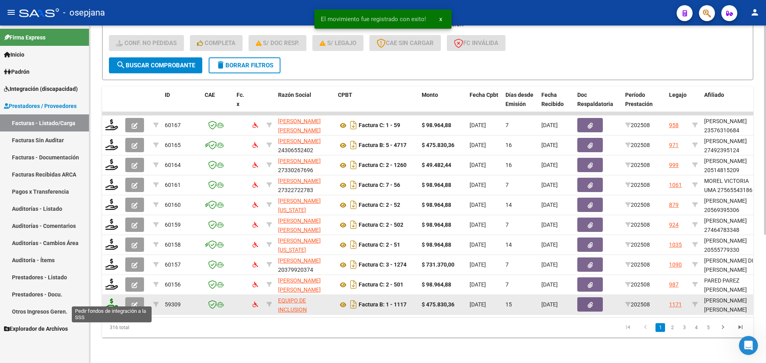
click at [109, 299] on icon at bounding box center [111, 304] width 13 height 11
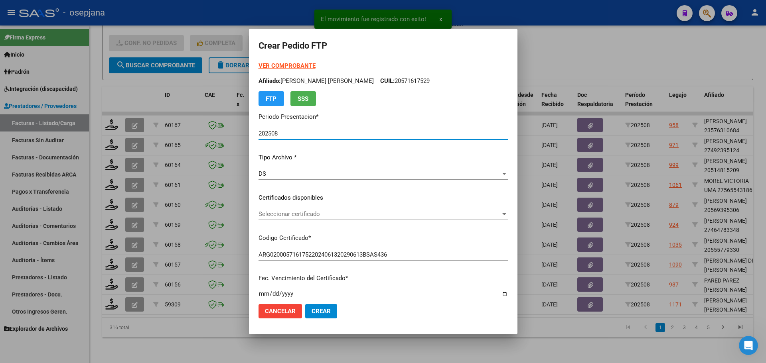
click at [298, 211] on span "Seleccionar certificado" at bounding box center [380, 214] width 242 height 7
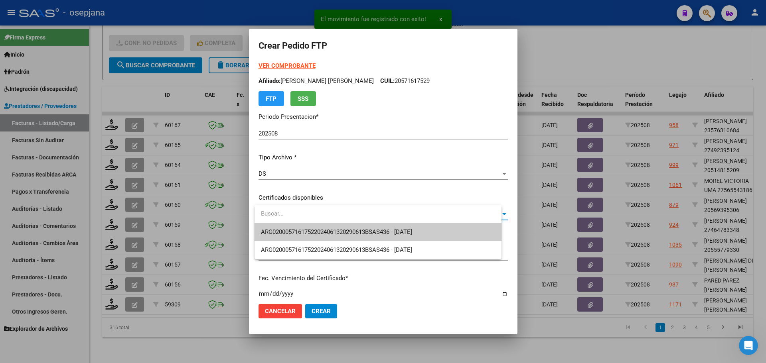
click at [297, 227] on span "ARG02000571617522024061320290613BSAS436 - [DATE]" at bounding box center [378, 232] width 234 height 18
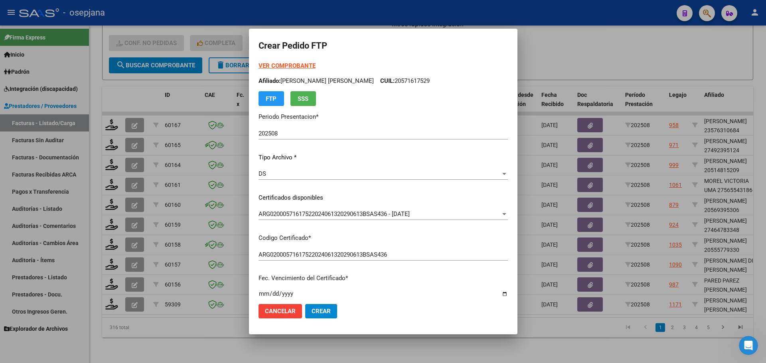
click at [300, 67] on strong "VER COMPROBANTE" at bounding box center [287, 65] width 57 height 7
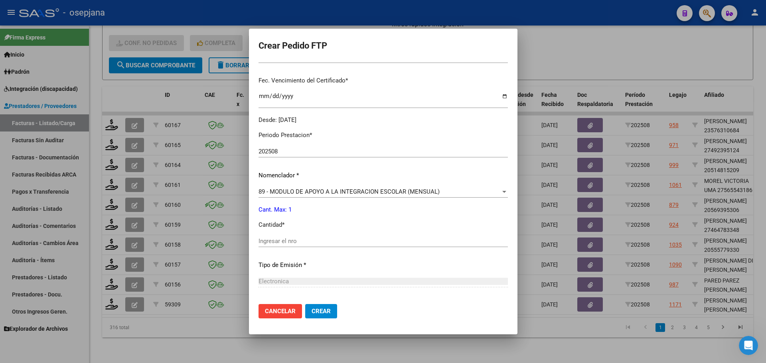
scroll to position [199, 0]
click at [276, 246] on div "Ingresar el nro" at bounding box center [383, 240] width 249 height 12
click at [322, 309] on span "Crear" at bounding box center [321, 311] width 19 height 7
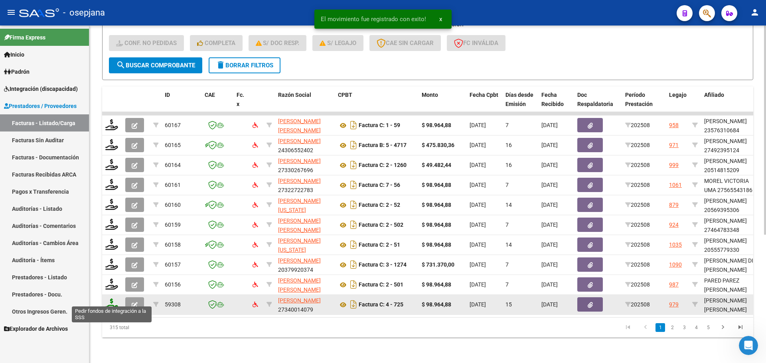
click at [108, 300] on icon at bounding box center [111, 304] width 13 height 11
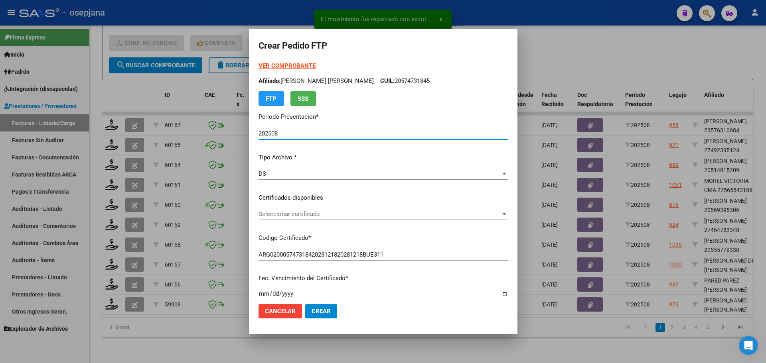
click at [348, 219] on div "Seleccionar certificado Seleccionar certificado" at bounding box center [383, 214] width 249 height 12
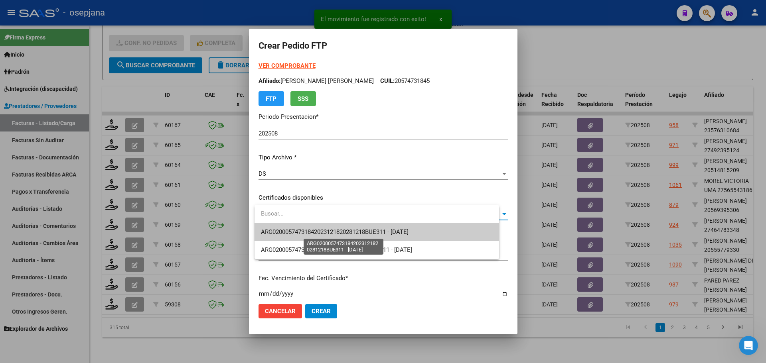
click at [349, 234] on span "ARG02000574731842023121820281218BUE311 - [DATE]" at bounding box center [335, 232] width 148 height 7
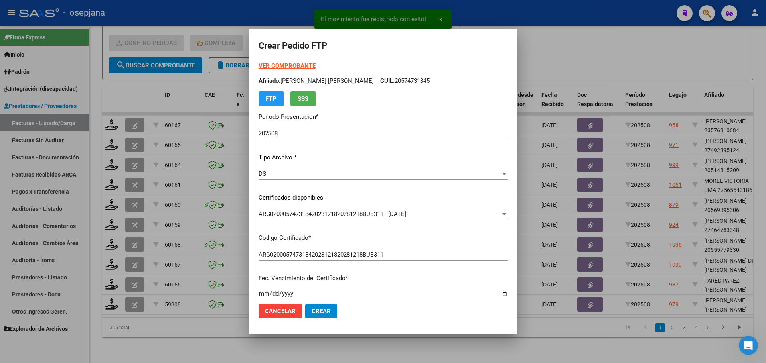
click at [301, 65] on strong "VER COMPROBANTE" at bounding box center [287, 65] width 57 height 7
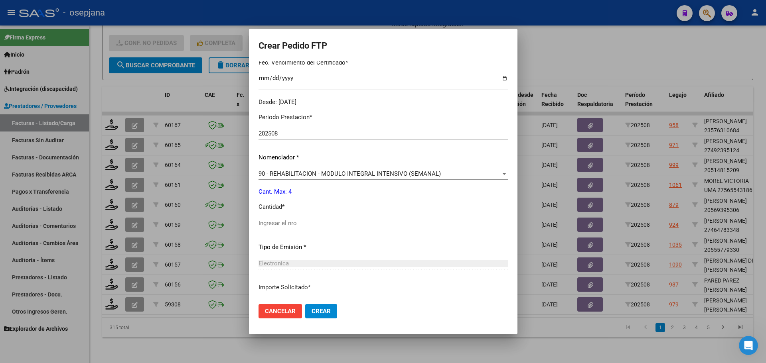
scroll to position [239, 0]
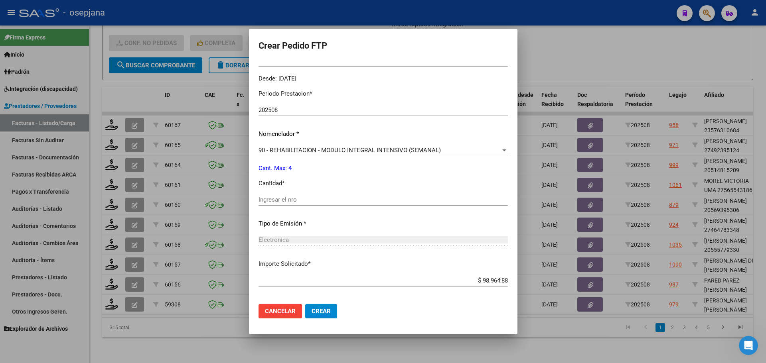
click at [284, 193] on div "Periodo Prestacion * 202508 Ingresar el Periodo Prestacion Nomenclador * 90 - R…" at bounding box center [383, 208] width 249 height 251
click at [284, 199] on input "Ingresar el nro" at bounding box center [383, 199] width 249 height 7
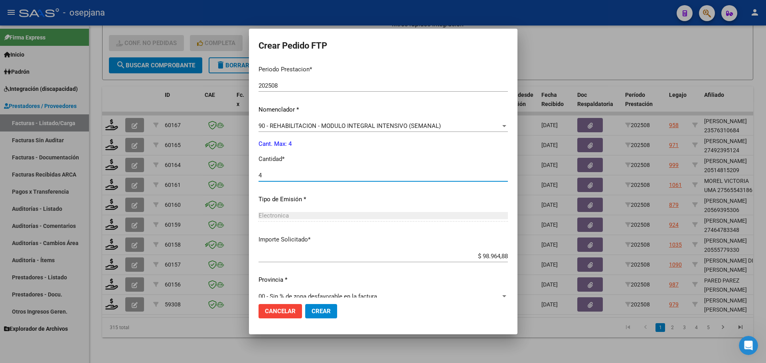
scroll to position [276, 0]
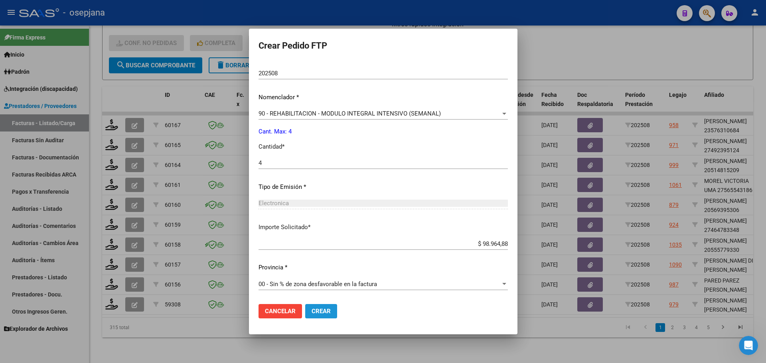
click at [323, 313] on span "Crear" at bounding box center [321, 311] width 19 height 7
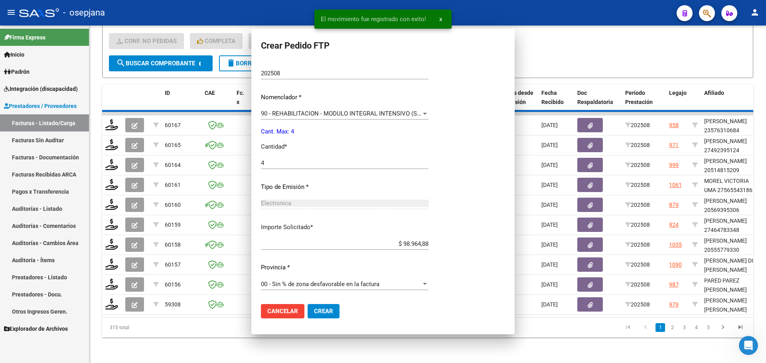
scroll to position [0, 0]
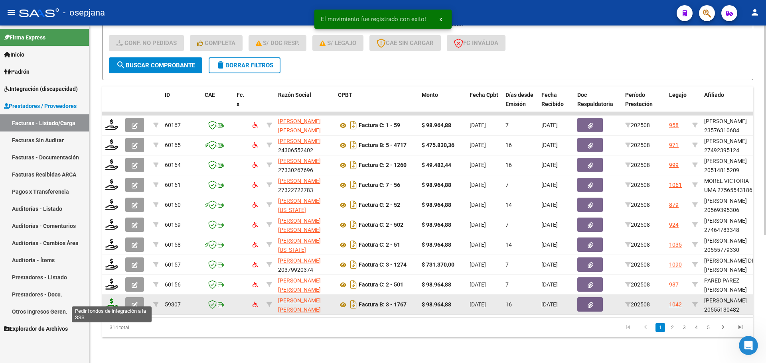
click at [116, 299] on icon at bounding box center [111, 304] width 13 height 11
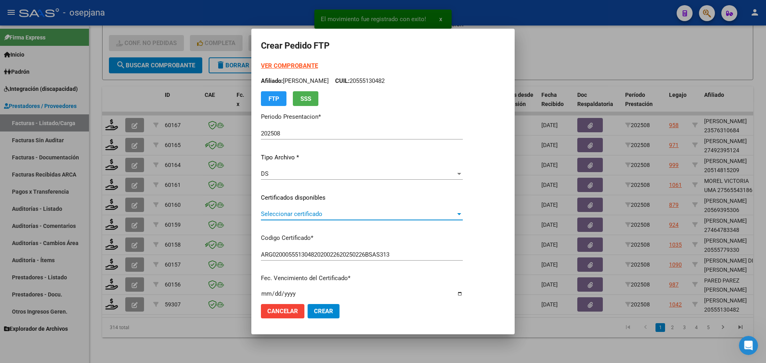
click at [301, 218] on span "Seleccionar certificado" at bounding box center [358, 214] width 195 height 7
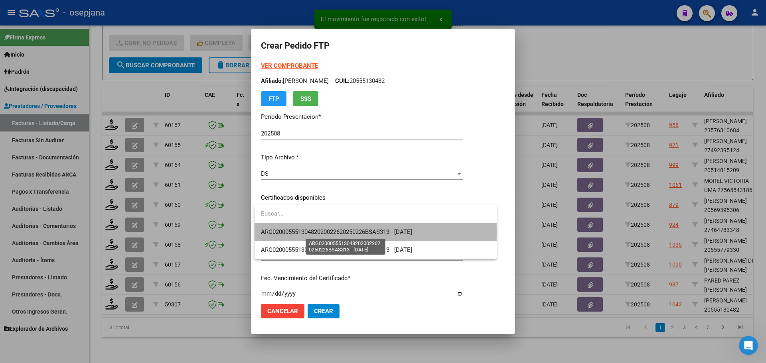
click at [312, 233] on span "ARG02000555130482020022620250226BSAS313 - [DATE]" at bounding box center [336, 232] width 151 height 7
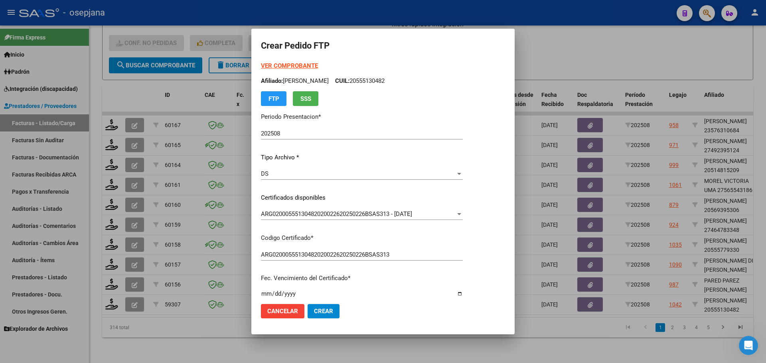
click at [304, 67] on strong "VER COMPROBANTE" at bounding box center [289, 65] width 57 height 7
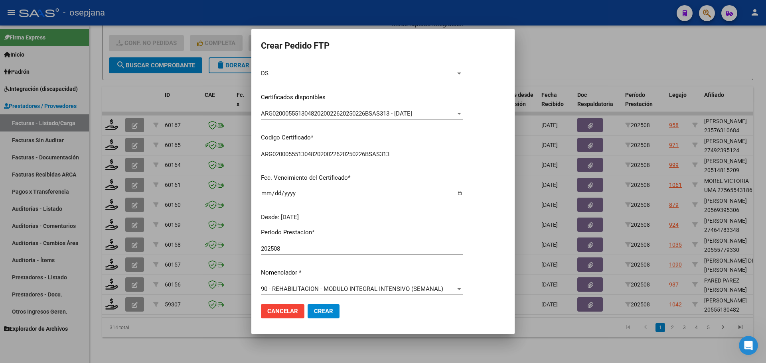
scroll to position [239, 0]
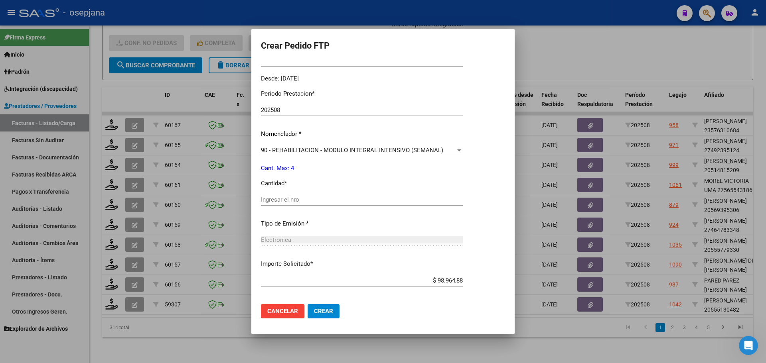
click at [302, 197] on input "Ingresar el nro" at bounding box center [362, 199] width 202 height 7
click at [334, 309] on button "Crear" at bounding box center [324, 311] width 32 height 14
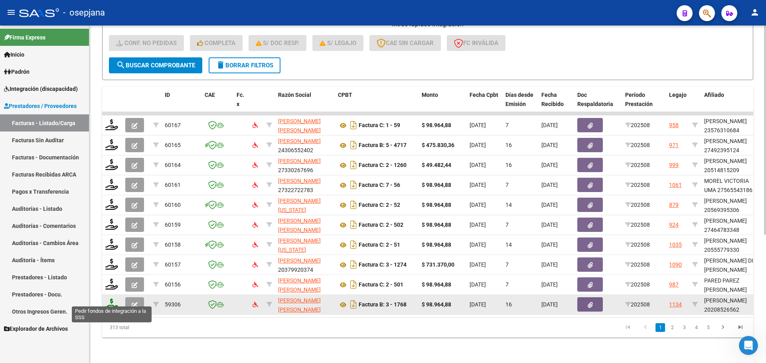
click at [107, 299] on icon at bounding box center [111, 304] width 13 height 11
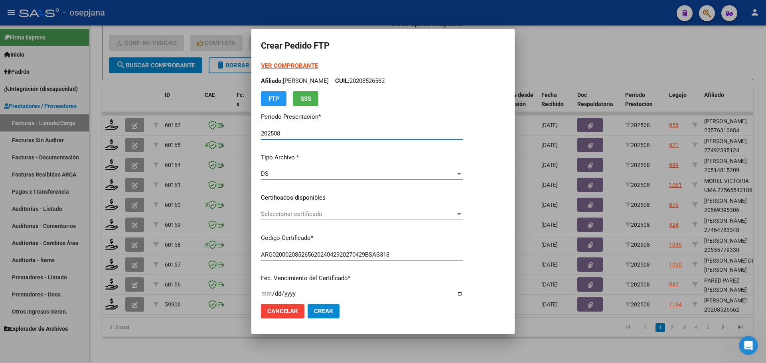
click at [309, 217] on span "Seleccionar certificado" at bounding box center [358, 214] width 195 height 7
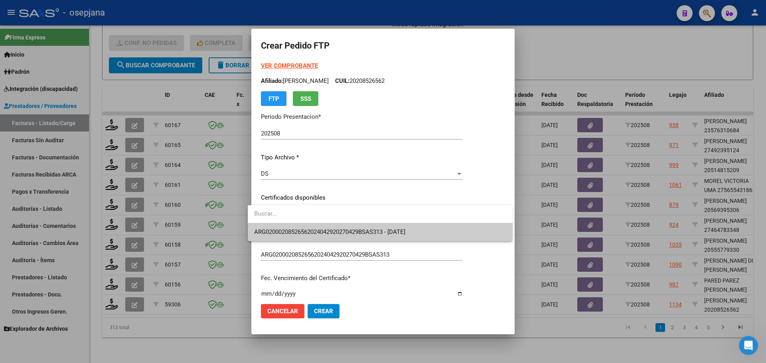
click at [312, 227] on span "ARG02000208526562024042920270429BSAS313 - [DATE]" at bounding box center [380, 232] width 252 height 18
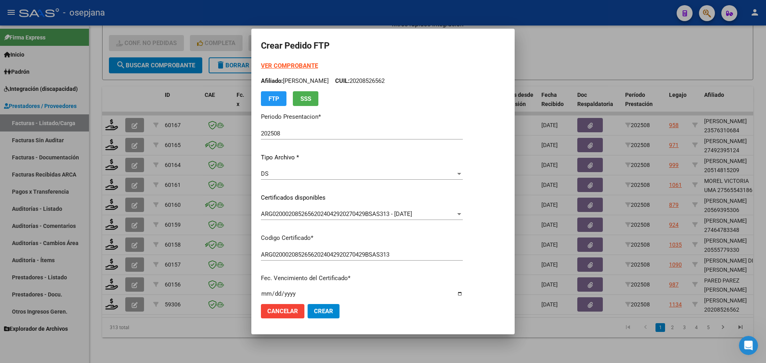
click at [277, 66] on strong "VER COMPROBANTE" at bounding box center [289, 65] width 57 height 7
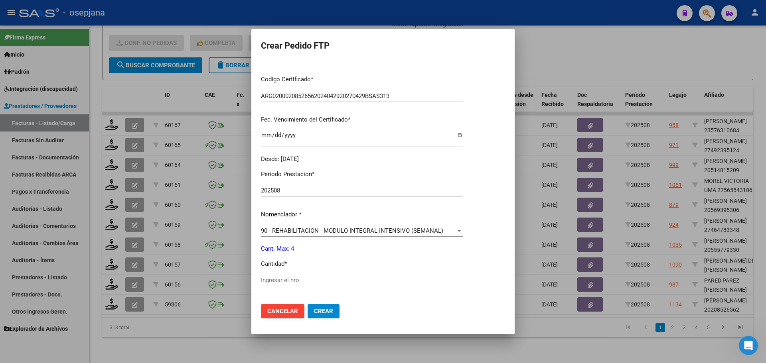
scroll to position [160, 0]
click at [277, 276] on input "Ingresar el nro" at bounding box center [362, 279] width 202 height 7
click at [326, 316] on button "Crear" at bounding box center [324, 311] width 32 height 14
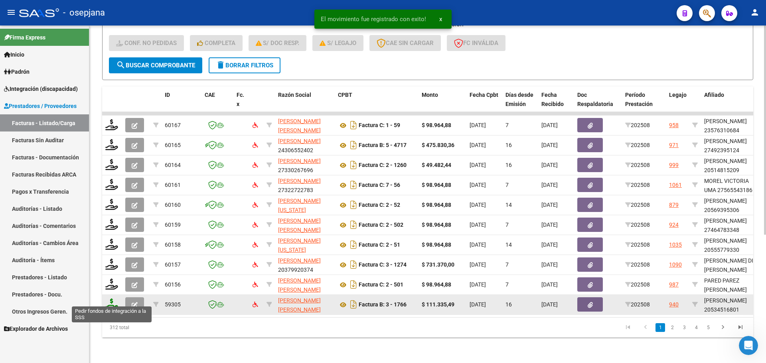
click at [110, 302] on icon at bounding box center [111, 304] width 13 height 11
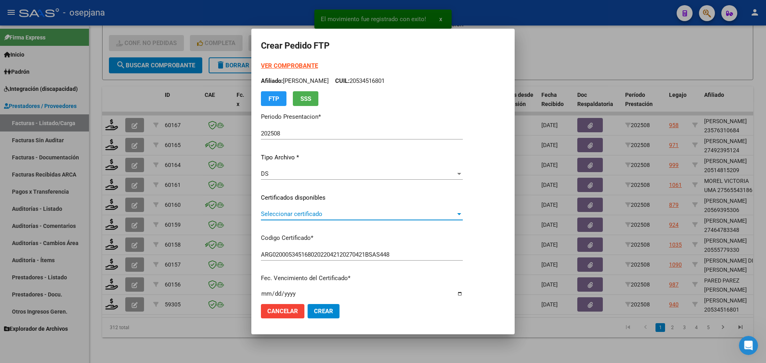
click at [302, 211] on span "Seleccionar certificado" at bounding box center [358, 214] width 195 height 7
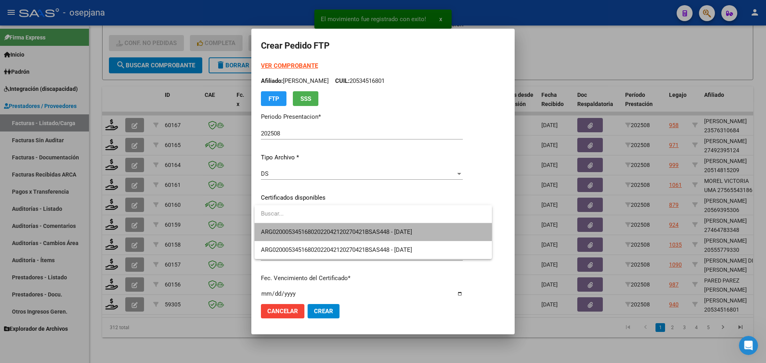
click at [312, 227] on span "ARG02000534516802022042120270421BSAS448 - [DATE]" at bounding box center [373, 232] width 225 height 18
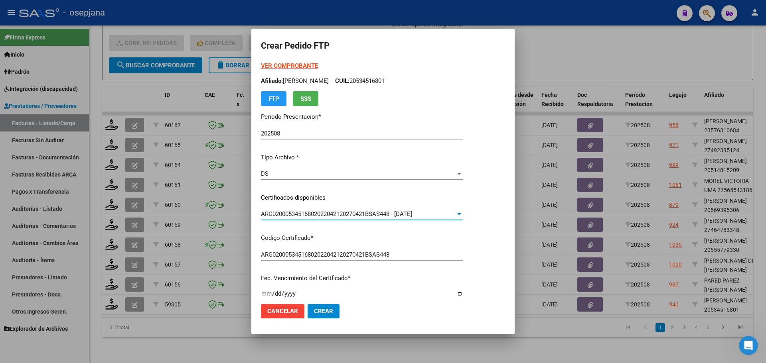
click at [293, 64] on strong "VER COMPROBANTE" at bounding box center [289, 65] width 57 height 7
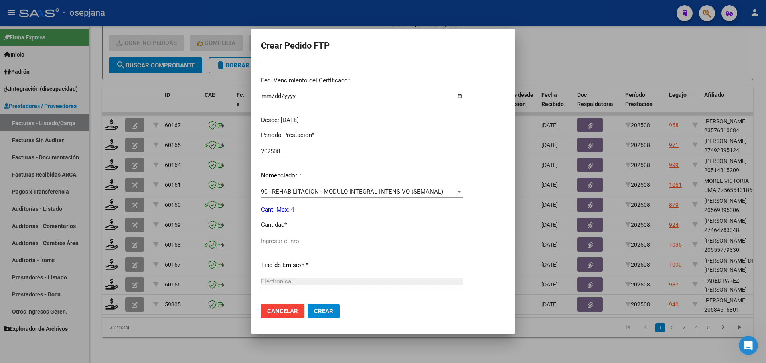
scroll to position [199, 0]
click at [292, 243] on input "Ingresar el nro" at bounding box center [362, 239] width 202 height 7
click at [323, 308] on span "Crear" at bounding box center [323, 311] width 19 height 7
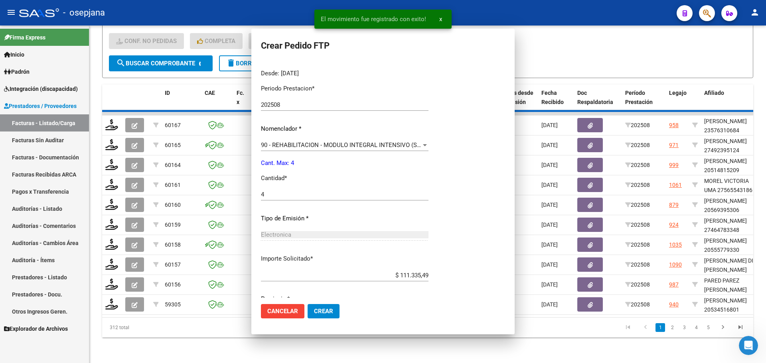
scroll to position [0, 0]
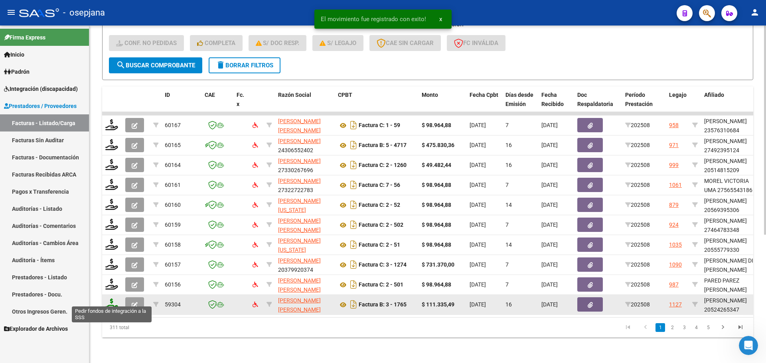
click at [113, 300] on icon at bounding box center [111, 304] width 13 height 11
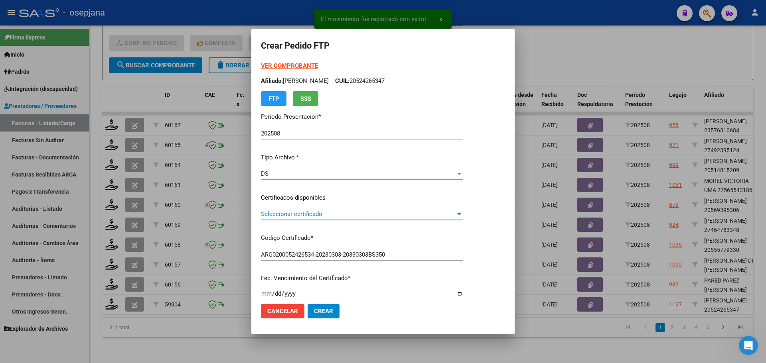
click at [313, 212] on span "Seleccionar certificado" at bounding box center [358, 214] width 195 height 7
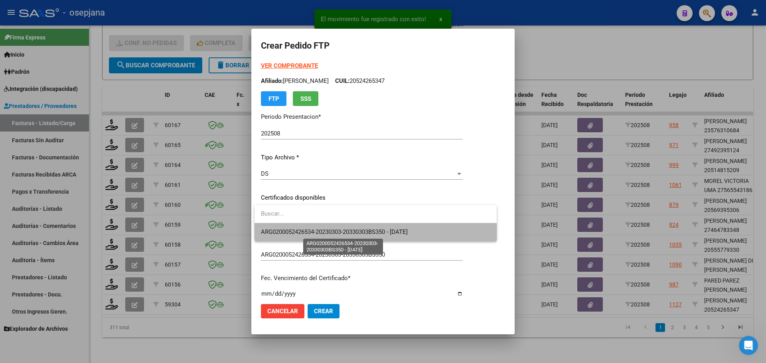
click at [321, 231] on span "ARG0200052426534-20230303-20330303BS350 - [DATE]" at bounding box center [334, 232] width 147 height 7
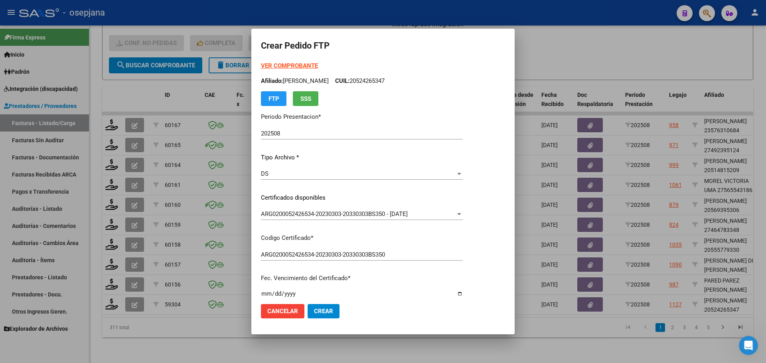
click at [306, 65] on strong "VER COMPROBANTE" at bounding box center [289, 65] width 57 height 7
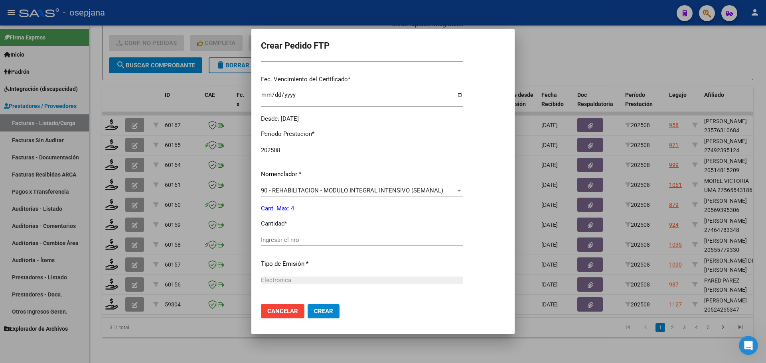
scroll to position [199, 0]
click at [272, 233] on div "Periodo Prestacion * 202508 Ingresar el Periodo Prestacion Nomenclador * 90 - R…" at bounding box center [362, 248] width 202 height 251
click at [272, 236] on div "Ingresar el nro" at bounding box center [362, 240] width 202 height 12
click at [327, 316] on button "Crear" at bounding box center [324, 311] width 32 height 14
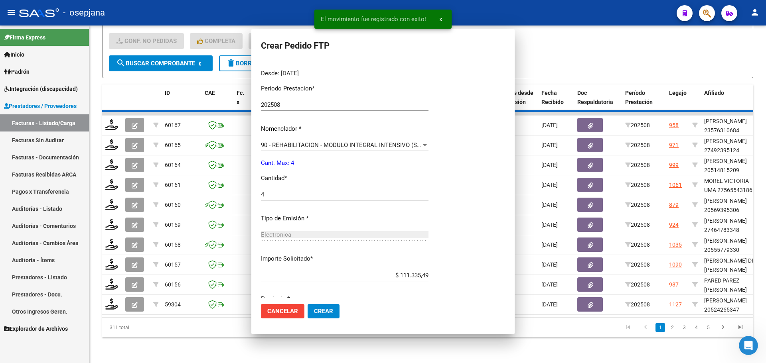
scroll to position [154, 0]
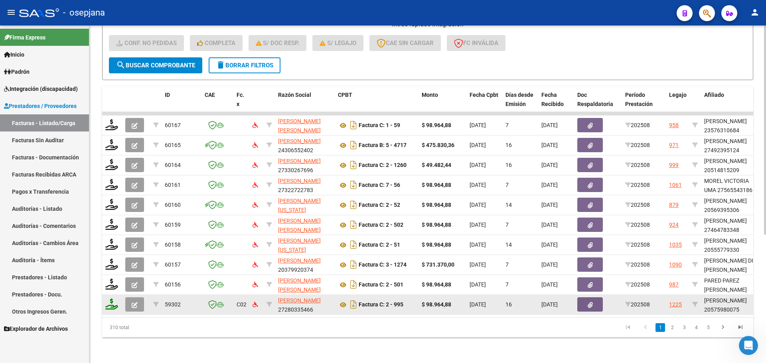
click at [112, 299] on icon at bounding box center [111, 304] width 13 height 11
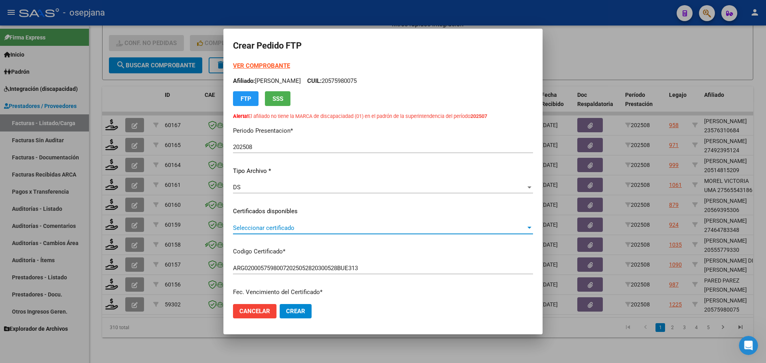
click at [299, 226] on span "Seleccionar certificado" at bounding box center [379, 228] width 293 height 7
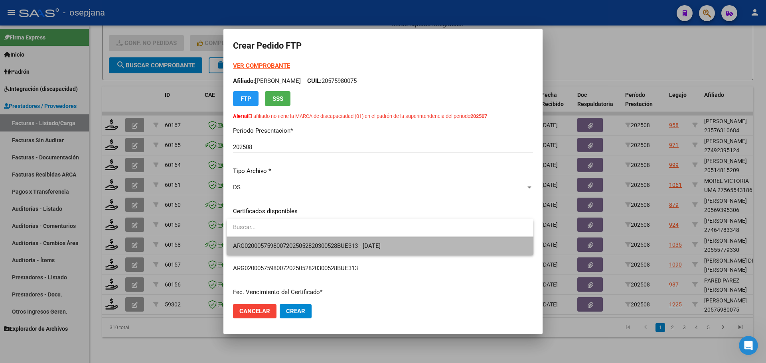
click at [302, 242] on span "ARG02000575980072025052820300528BUE313 - [DATE]" at bounding box center [380, 246] width 294 height 18
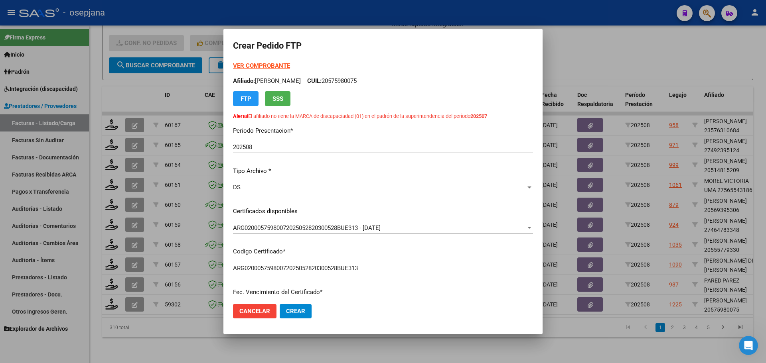
click at [271, 66] on strong "VER COMPROBANTE" at bounding box center [261, 65] width 57 height 7
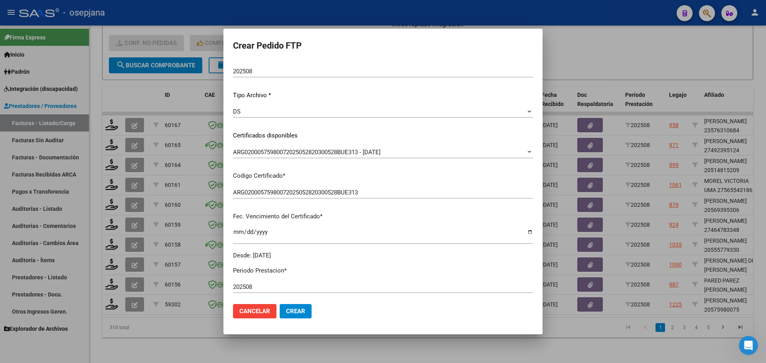
scroll to position [0, 0]
